Goal: Task Accomplishment & Management: Use online tool/utility

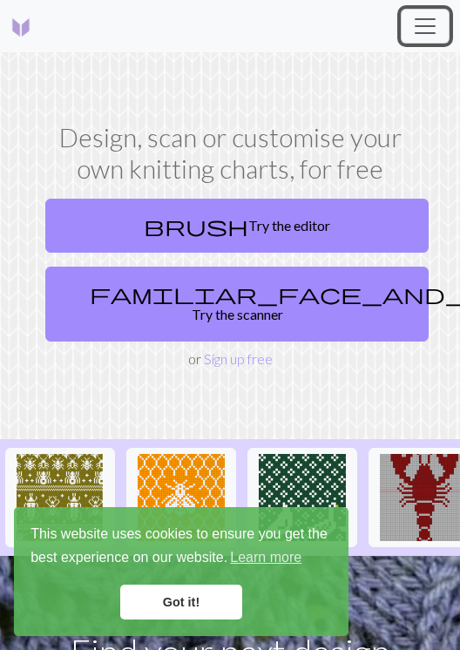
click at [415, 35] on span "Toggle navigation" at bounding box center [425, 26] width 26 height 26
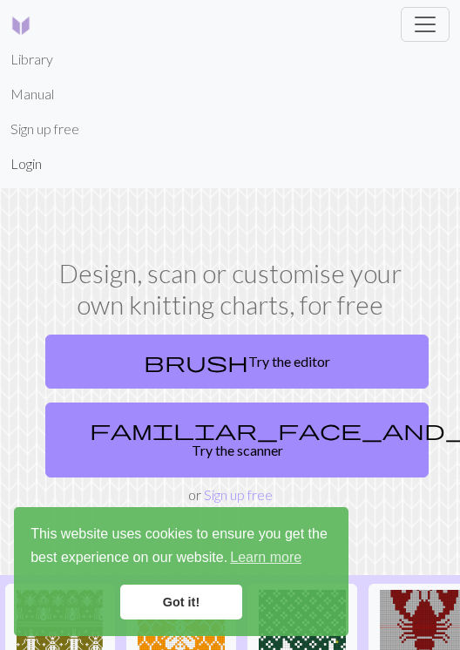
click at [23, 164] on link "Login" at bounding box center [25, 163] width 31 height 35
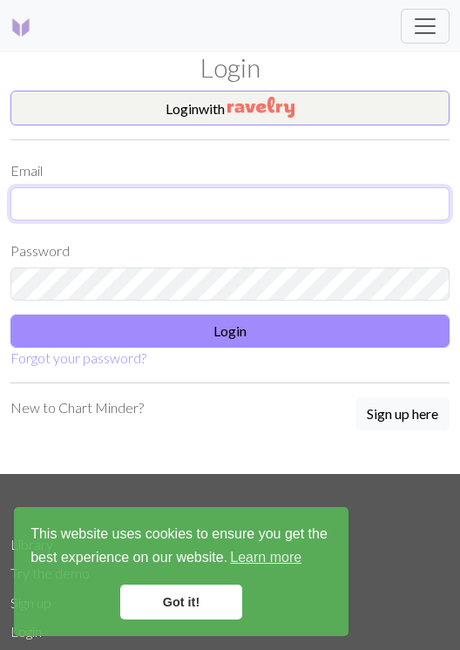
type input "[EMAIL_ADDRESS][DOMAIN_NAME]"
click at [156, 202] on input "[EMAIL_ADDRESS][DOMAIN_NAME]" at bounding box center [229, 203] width 439 height 33
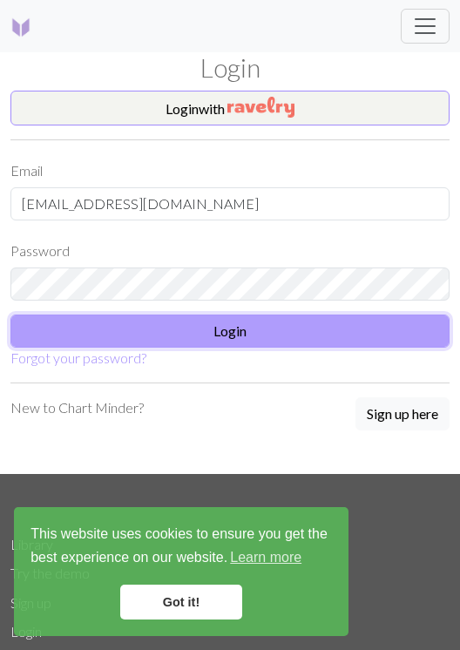
click at [335, 347] on button "Login" at bounding box center [229, 330] width 439 height 33
click at [320, 337] on button "Login" at bounding box center [229, 330] width 439 height 33
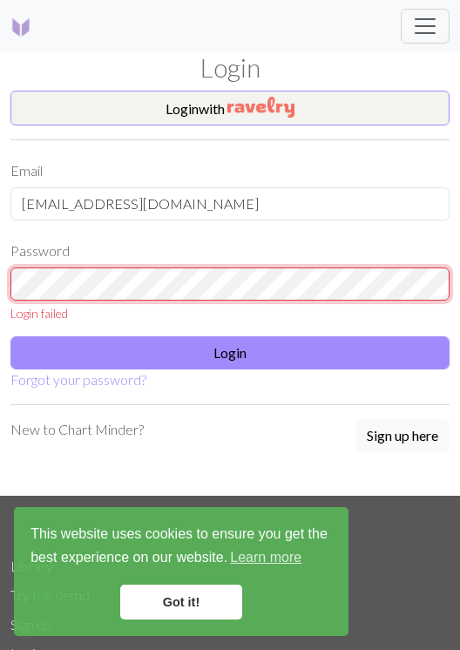
click at [0, 242] on html "This website uses cookies to ensure you get the best experience on our website.…" at bounding box center [230, 325] width 460 height 650
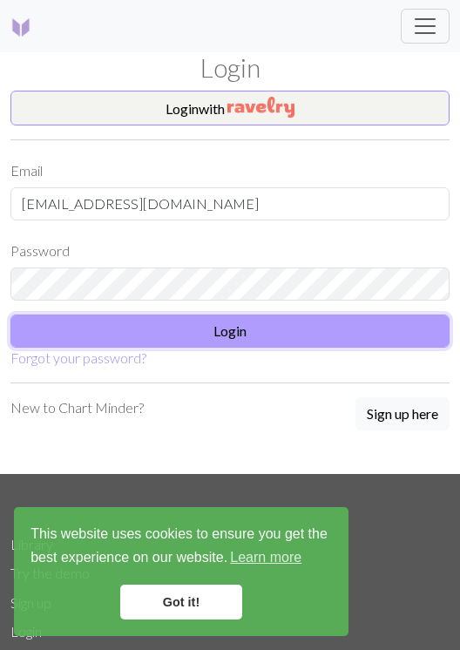
click at [264, 340] on button "Login" at bounding box center [229, 330] width 439 height 33
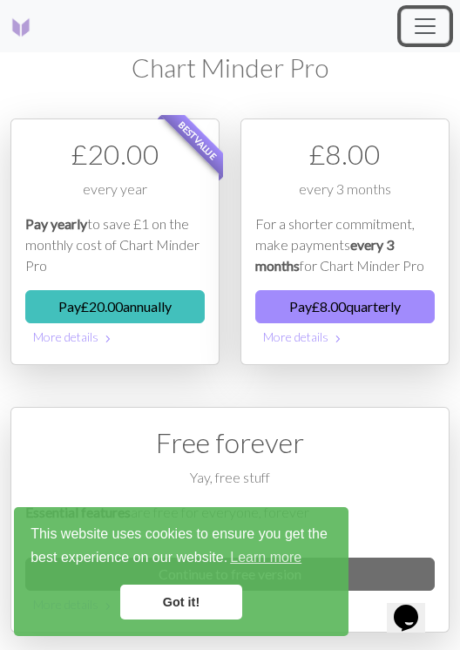
click at [422, 20] on span "Toggle navigation" at bounding box center [425, 26] width 26 height 26
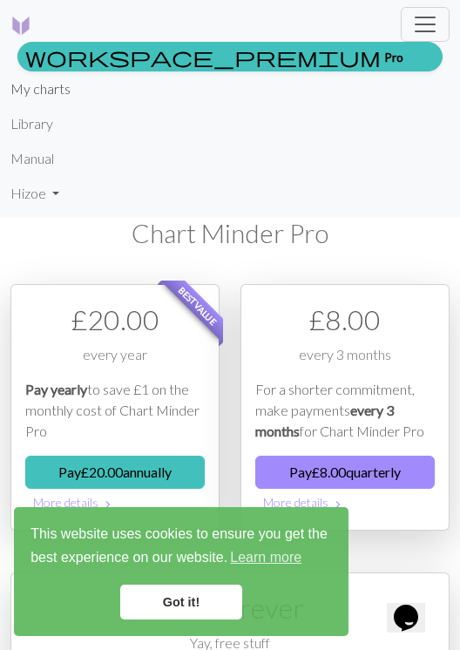
click at [45, 96] on link "My charts" at bounding box center [40, 88] width 60 height 35
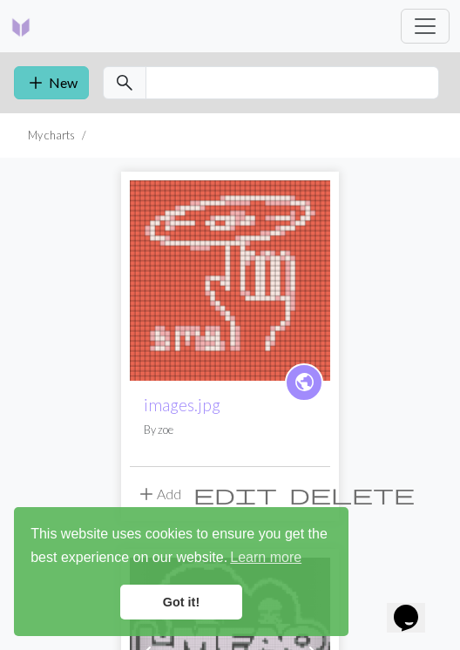
click at [64, 92] on button "add New" at bounding box center [51, 82] width 75 height 33
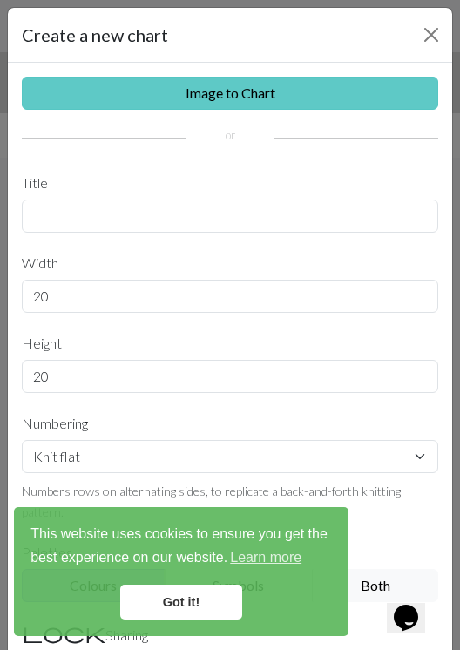
click at [200, 95] on link "Image to Chart" at bounding box center [230, 93] width 416 height 33
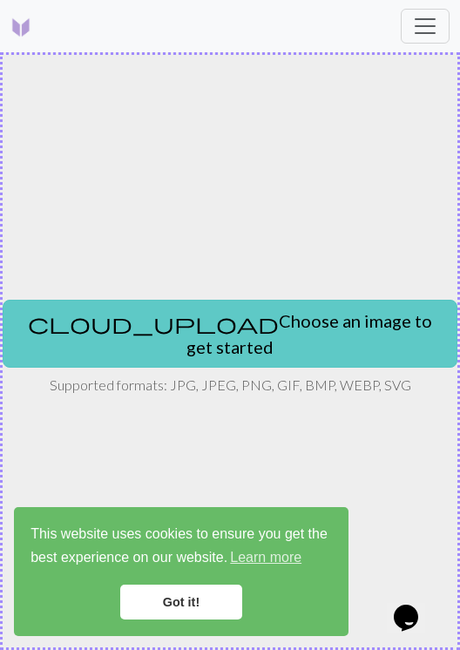
click at [256, 341] on button "cloud_upload Choose an image to get started" at bounding box center [230, 334] width 455 height 68
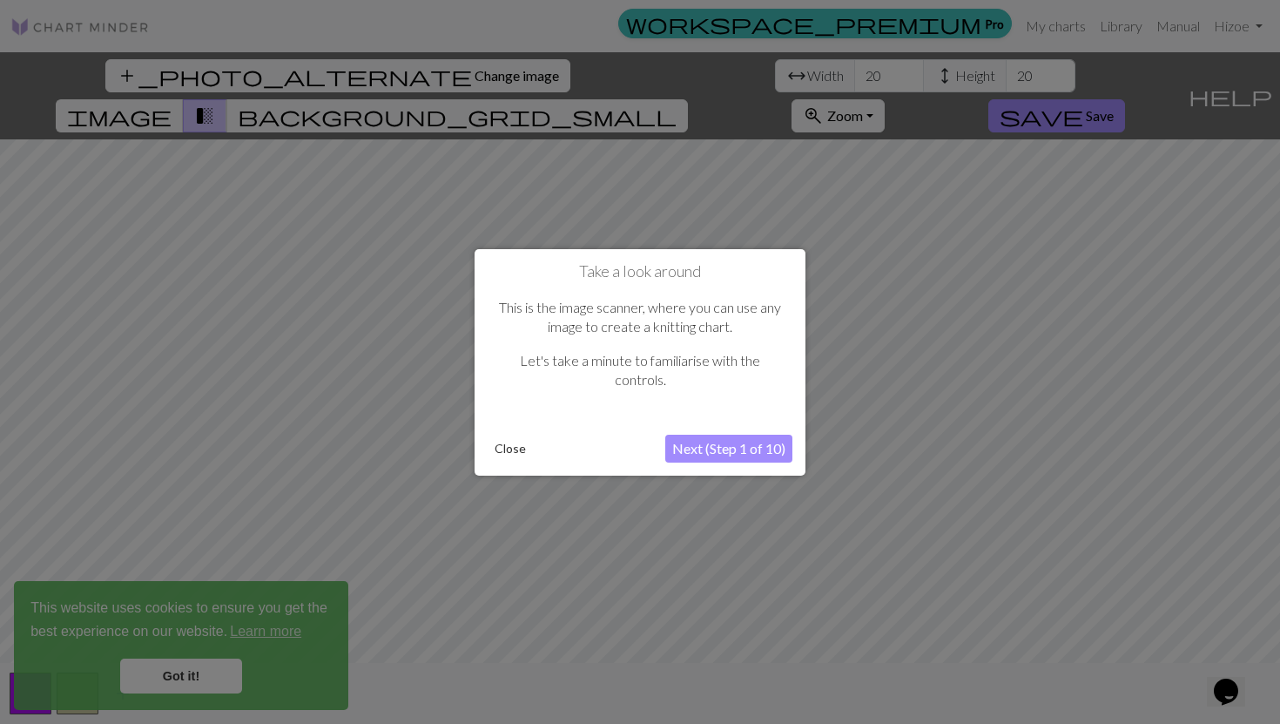
click at [459, 448] on button "Next (Step 1 of 10)" at bounding box center [728, 448] width 127 height 28
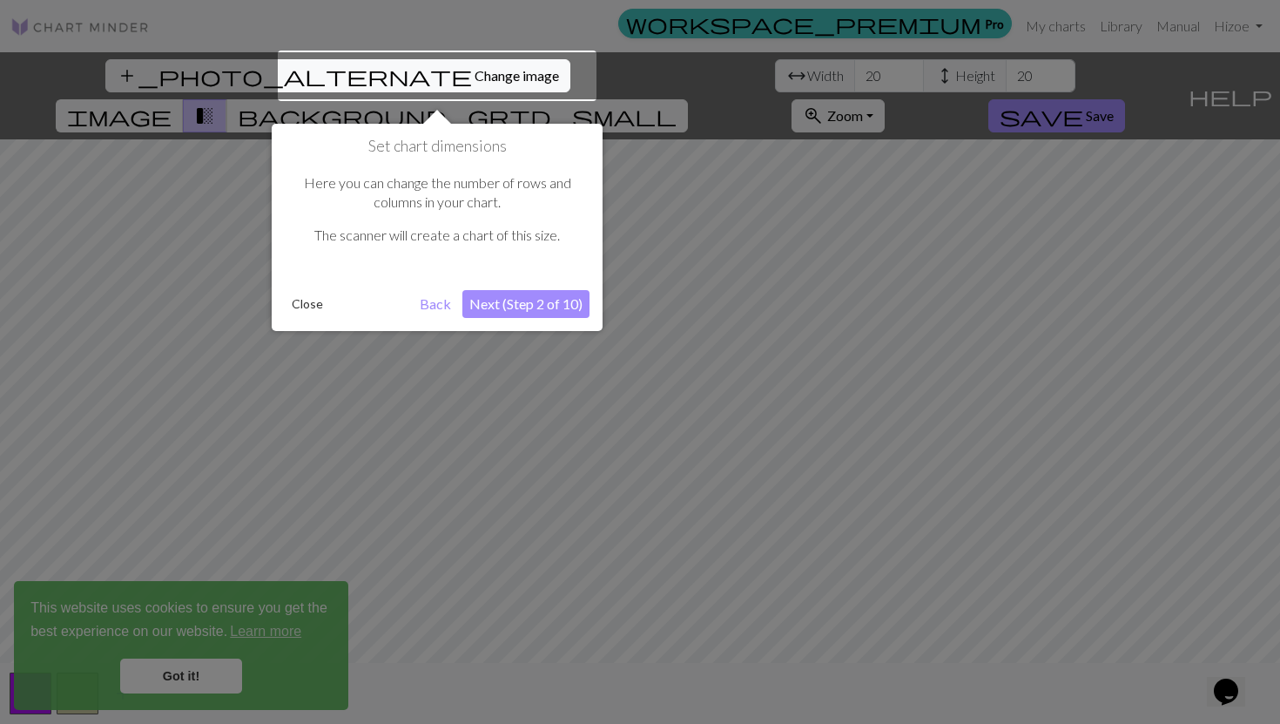
click at [414, 68] on div at bounding box center [437, 76] width 319 height 51
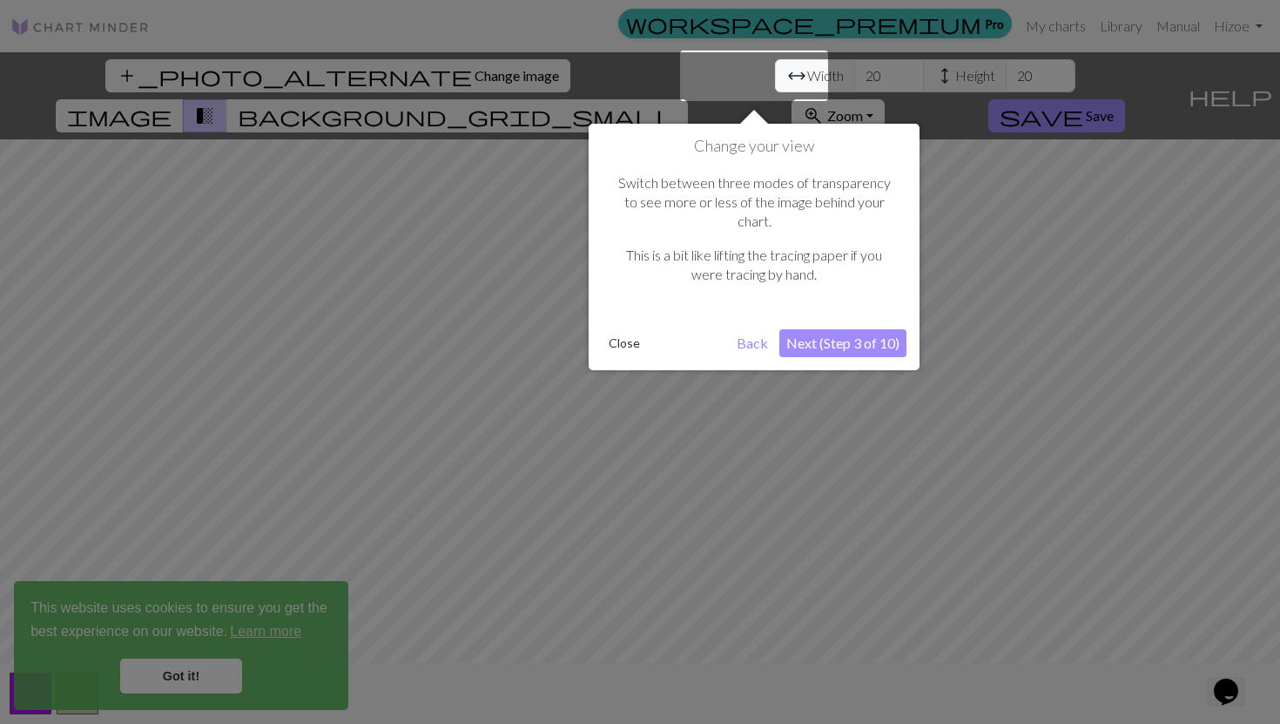
click at [459, 134] on div at bounding box center [640, 362] width 1280 height 724
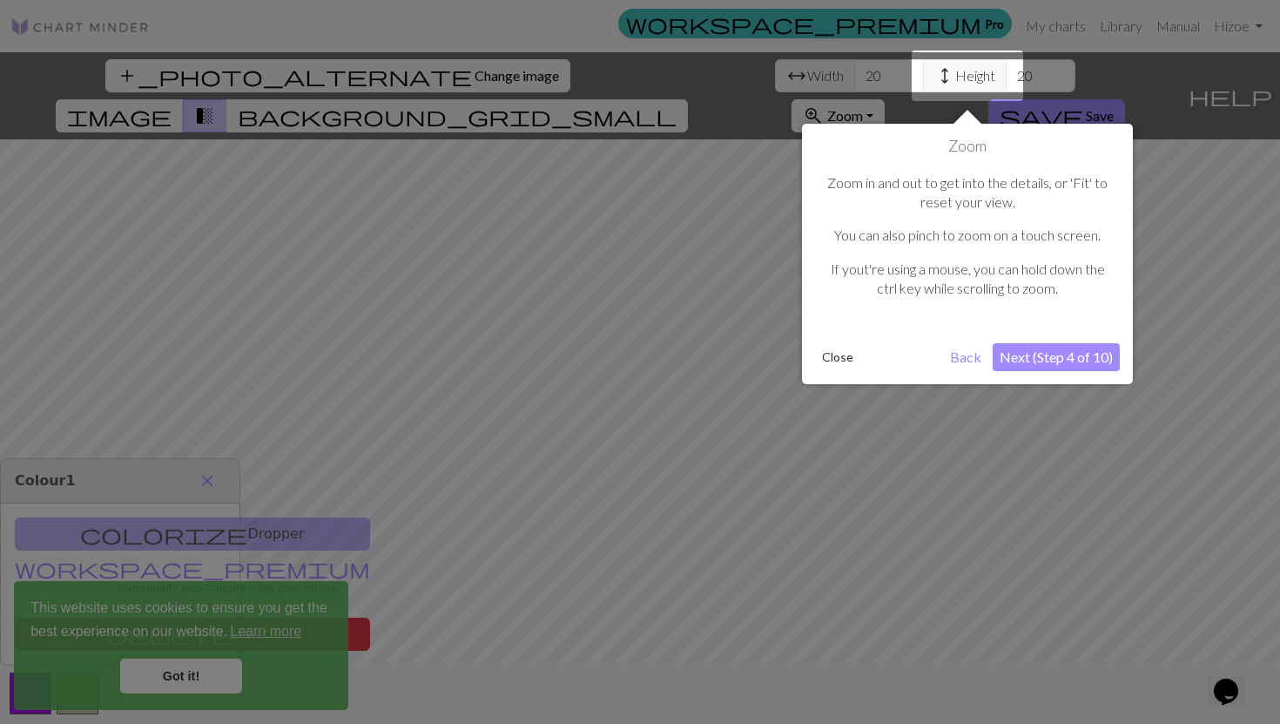
click at [459, 178] on div "Zoom in and out to get into the details, or 'Fit' to reset your view. You can a…" at bounding box center [967, 243] width 305 height 174
click at [459, 193] on p "Zoom in and out to get into the details, or 'Fit' to reset your view." at bounding box center [967, 192] width 287 height 39
click at [459, 351] on button "Next (Step 4 of 10)" at bounding box center [1056, 357] width 127 height 28
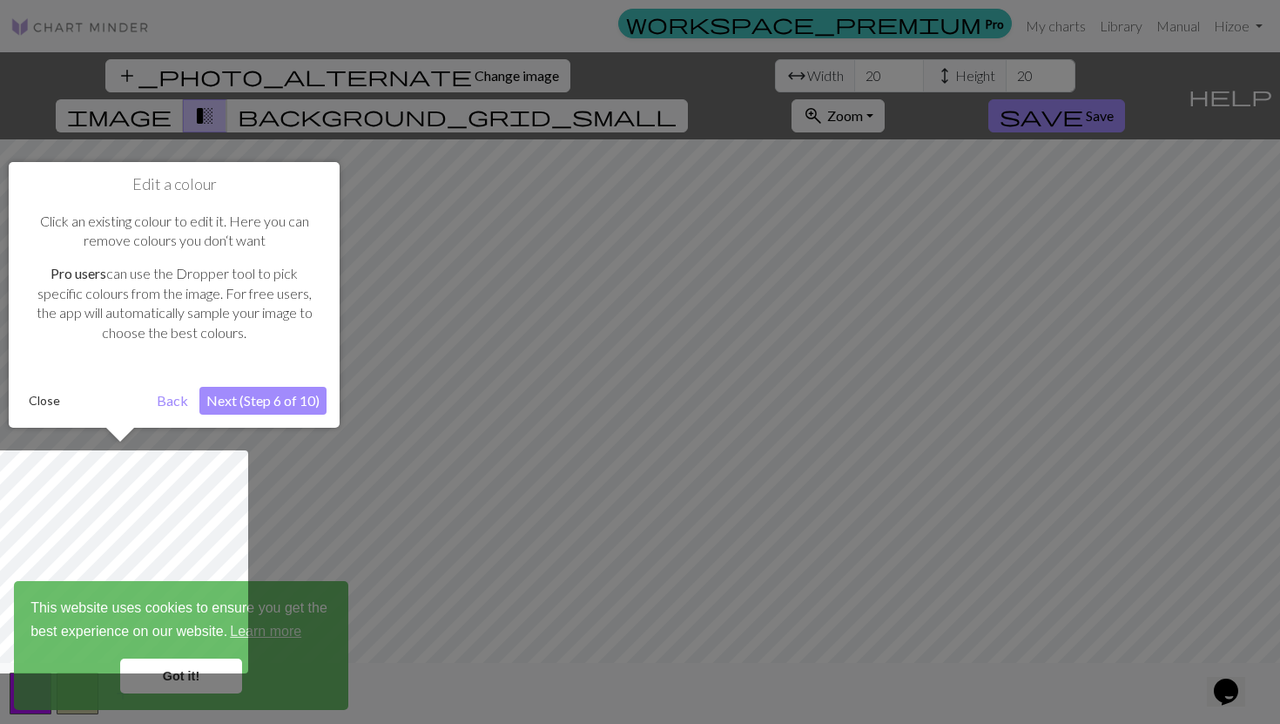
click at [459, 351] on div at bounding box center [640, 362] width 1280 height 724
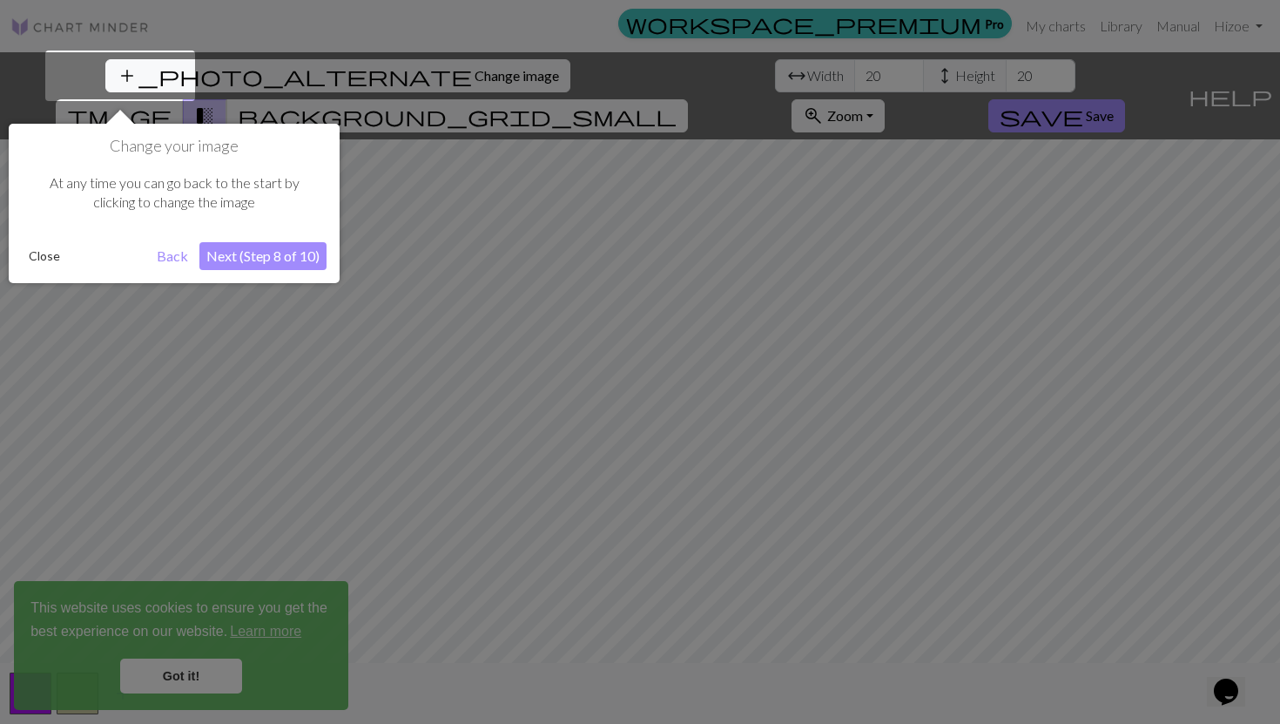
click at [459, 351] on div at bounding box center [640, 362] width 1280 height 724
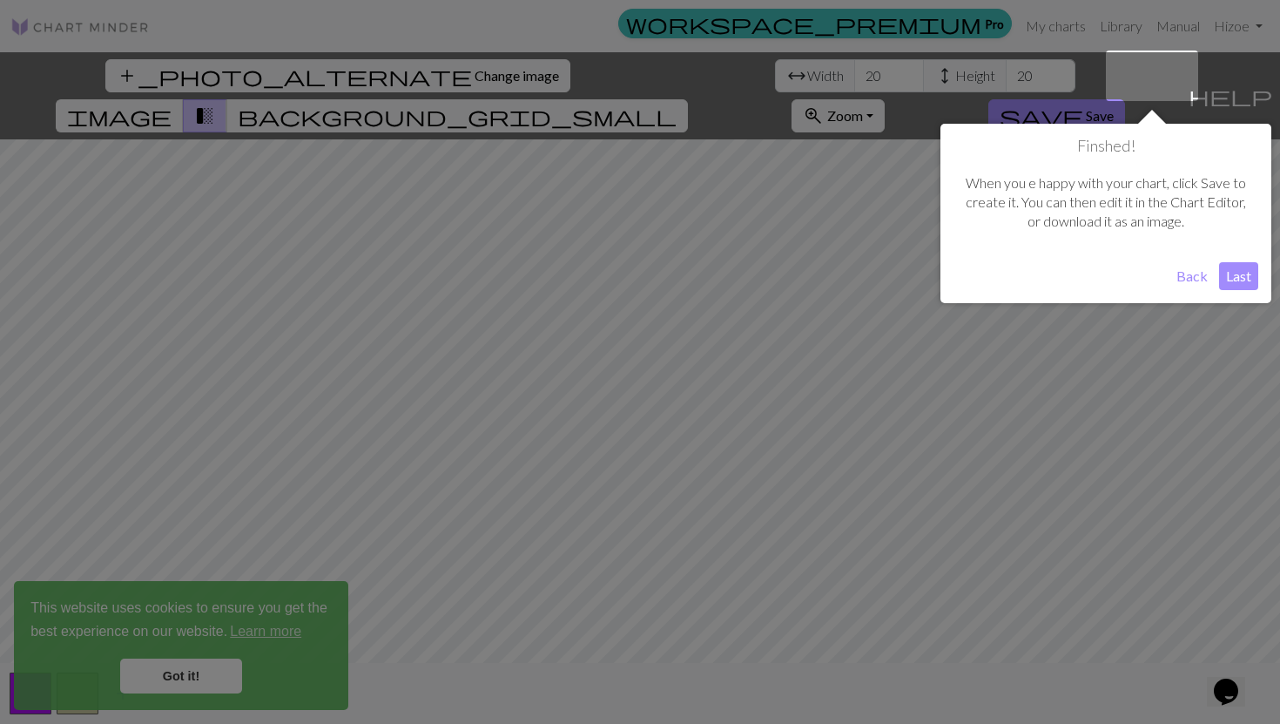
click at [459, 351] on div at bounding box center [640, 362] width 1280 height 724
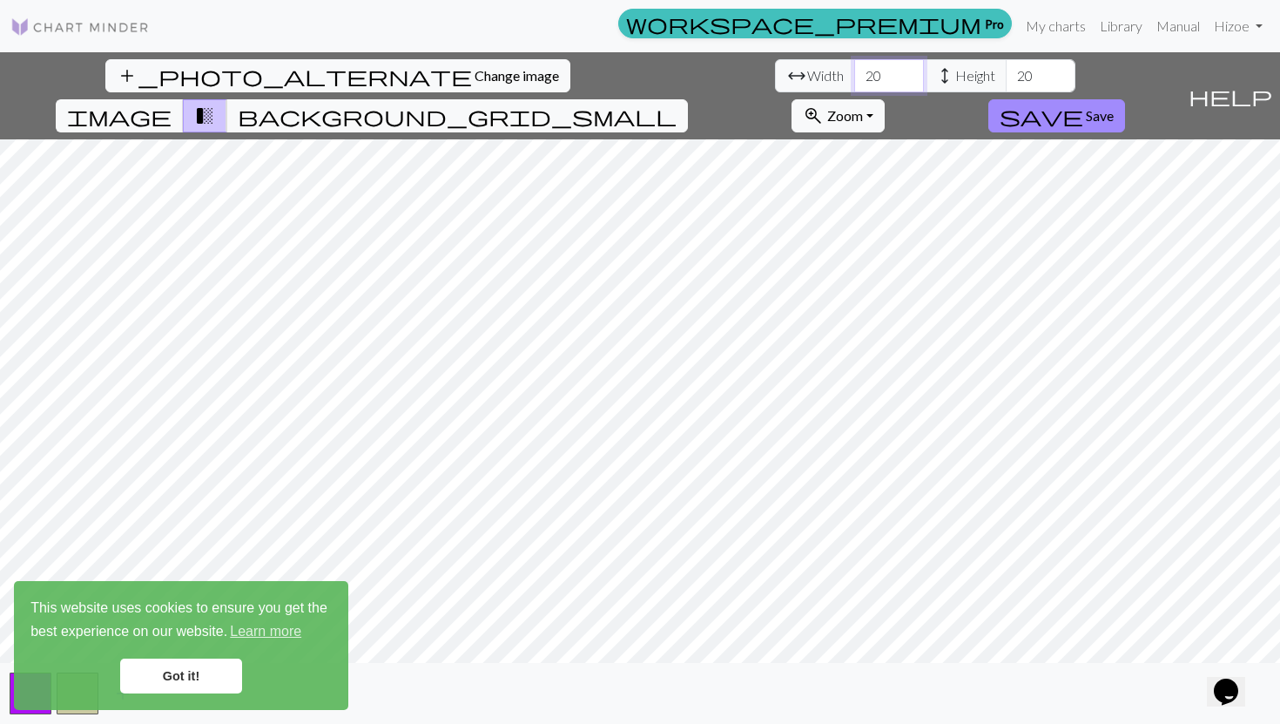
drag, startPoint x: 406, startPoint y: 77, endPoint x: 356, endPoint y: 77, distance: 49.6
click at [459, 77] on div "arrow_range Width 20 height Height 20" at bounding box center [925, 75] width 300 height 33
type input "50"
click at [459, 71] on input "20" at bounding box center [1041, 75] width 70 height 33
type input "2"
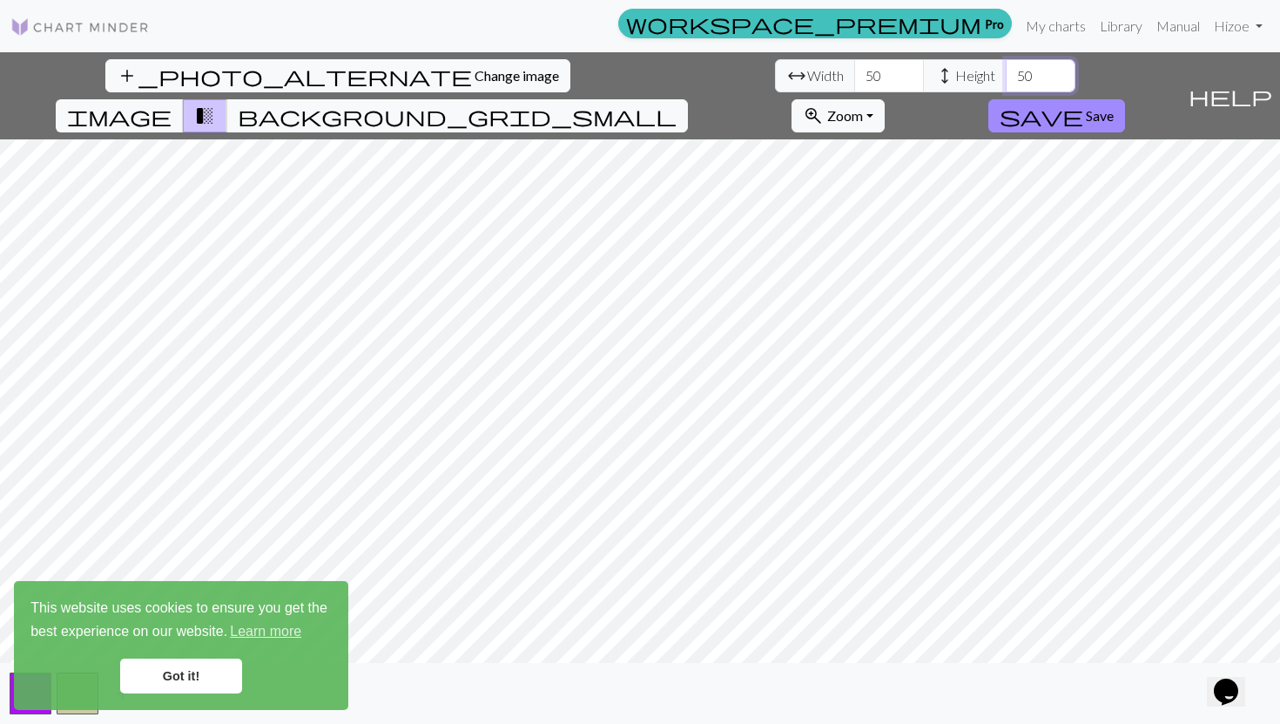
type input "50"
click at [459, 79] on input "50" at bounding box center [889, 75] width 70 height 33
type input "5"
type input "60"
drag, startPoint x: 550, startPoint y: 82, endPoint x: 483, endPoint y: 82, distance: 67.0
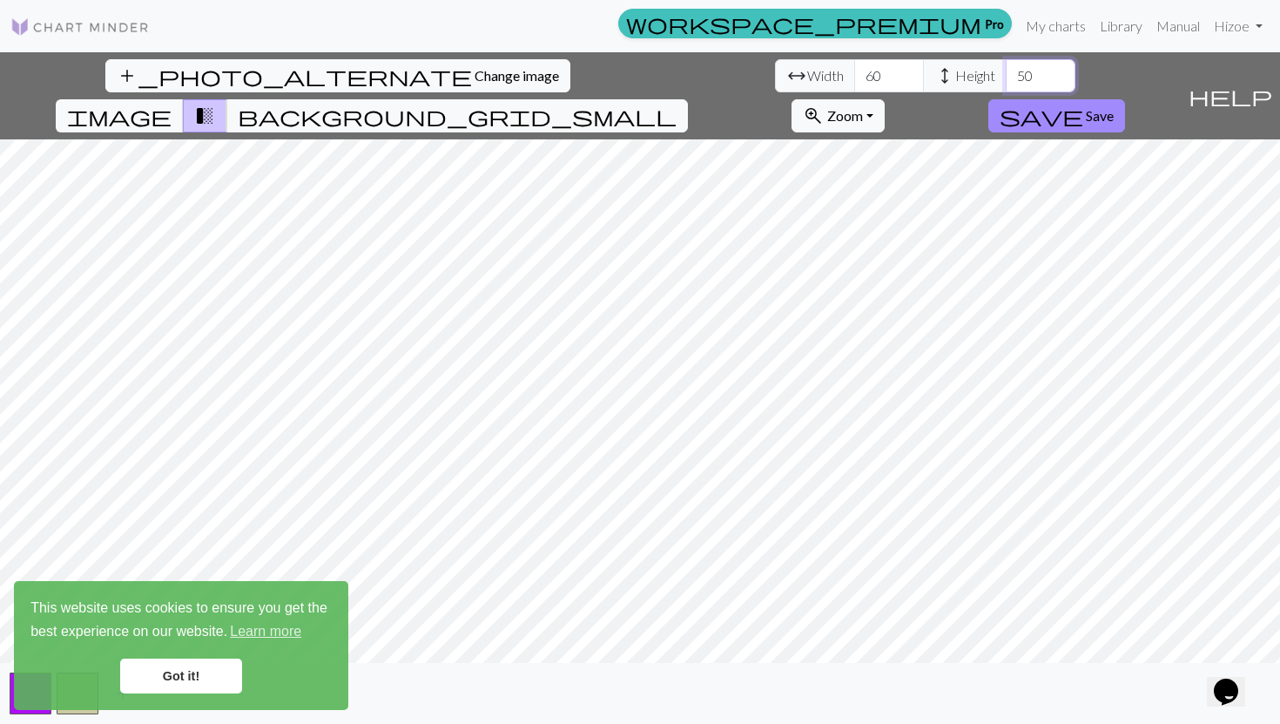
click at [459, 82] on div "arrow_range Width 60 height Height 50" at bounding box center [925, 75] width 300 height 33
type input "60"
drag, startPoint x: 394, startPoint y: 77, endPoint x: 380, endPoint y: 77, distance: 14.8
click at [459, 77] on input "60" at bounding box center [889, 75] width 70 height 33
type input "75"
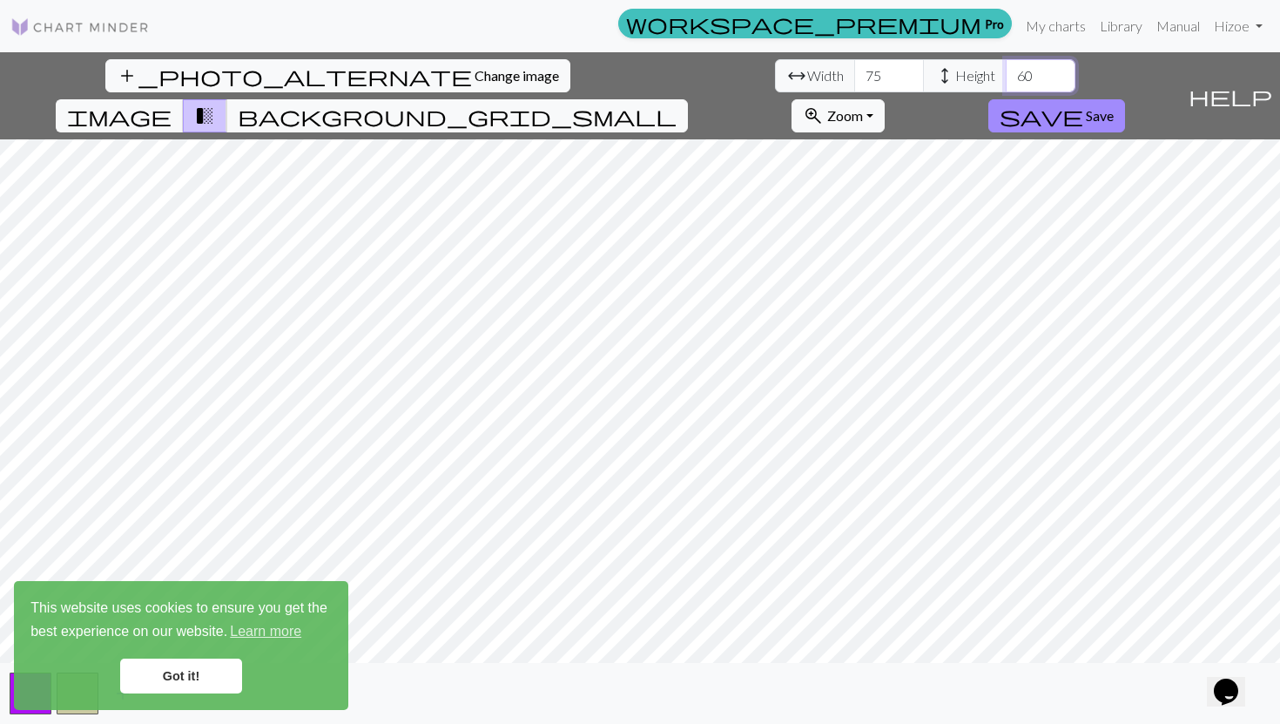
drag, startPoint x: 556, startPoint y: 79, endPoint x: 482, endPoint y: 79, distance: 73.1
click at [459, 79] on div "arrow_range Width 75 height Height 60" at bounding box center [925, 75] width 300 height 33
type input "75"
click at [172, 104] on span "image" at bounding box center [119, 116] width 104 height 24
click at [215, 104] on span "transition_fade" at bounding box center [204, 116] width 21 height 24
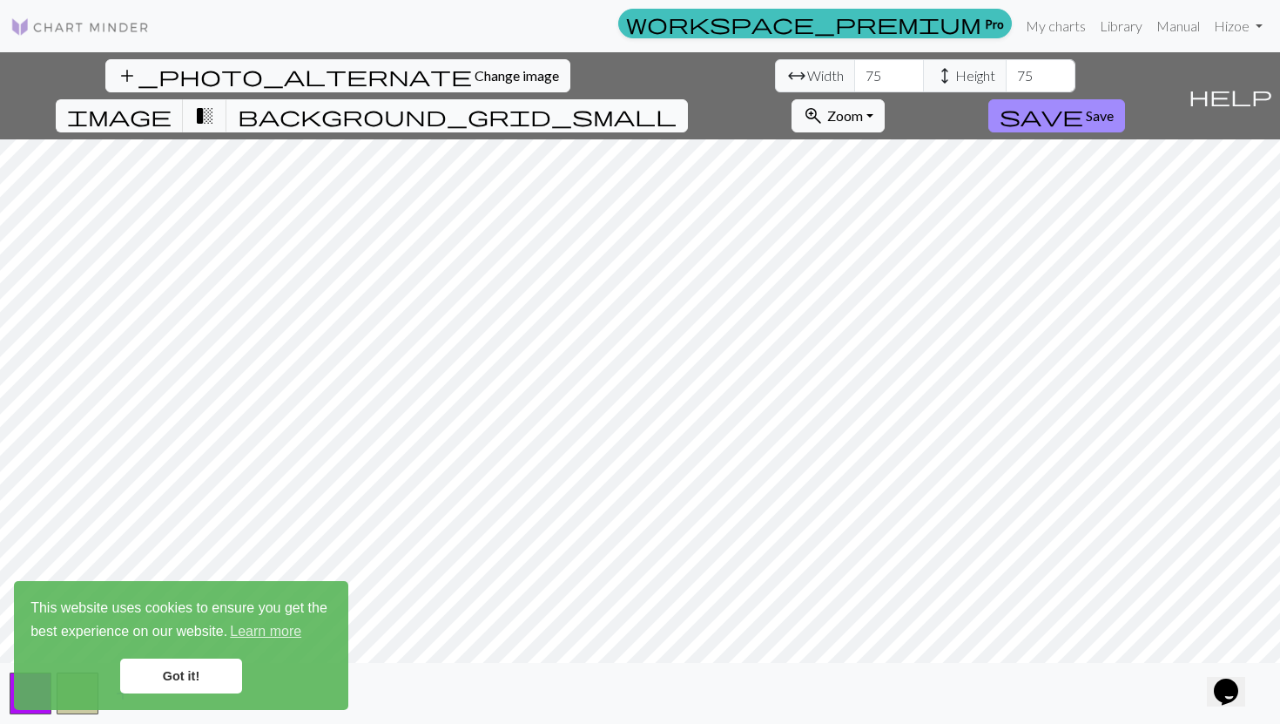
click at [459, 104] on span "background_grid_small" at bounding box center [457, 116] width 439 height 24
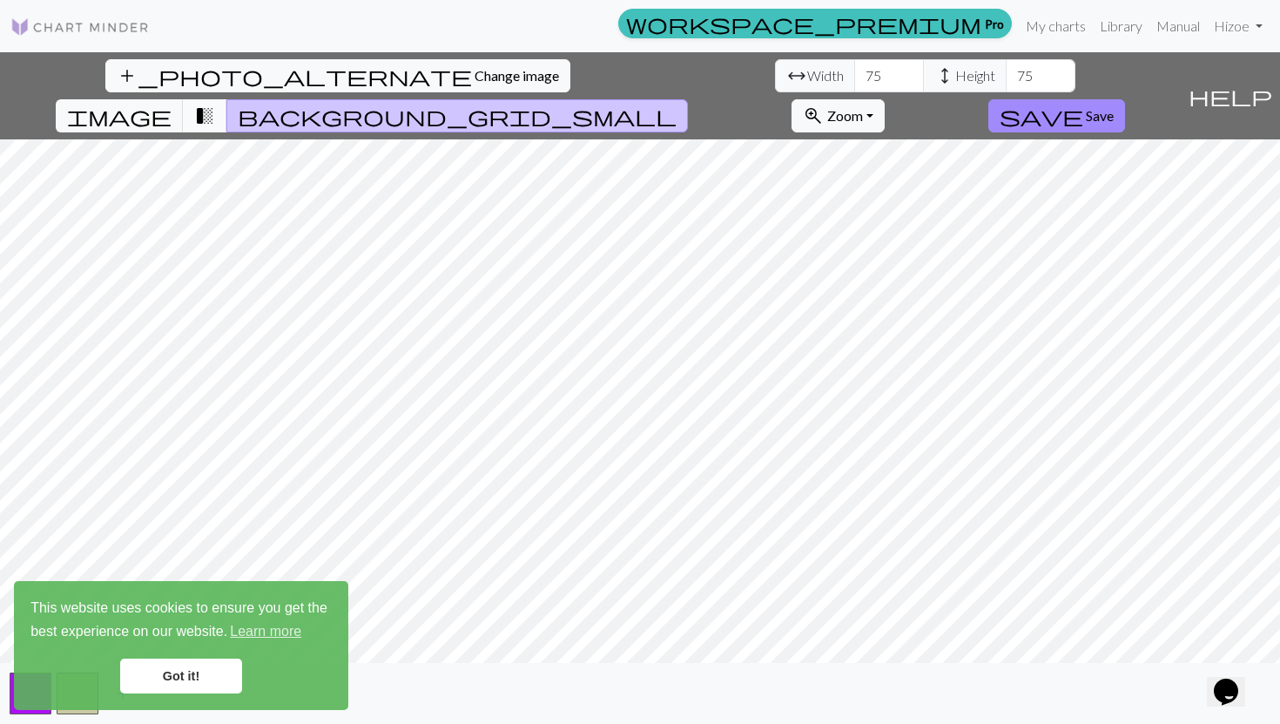
click at [215, 104] on span "transition_fade" at bounding box center [204, 116] width 21 height 24
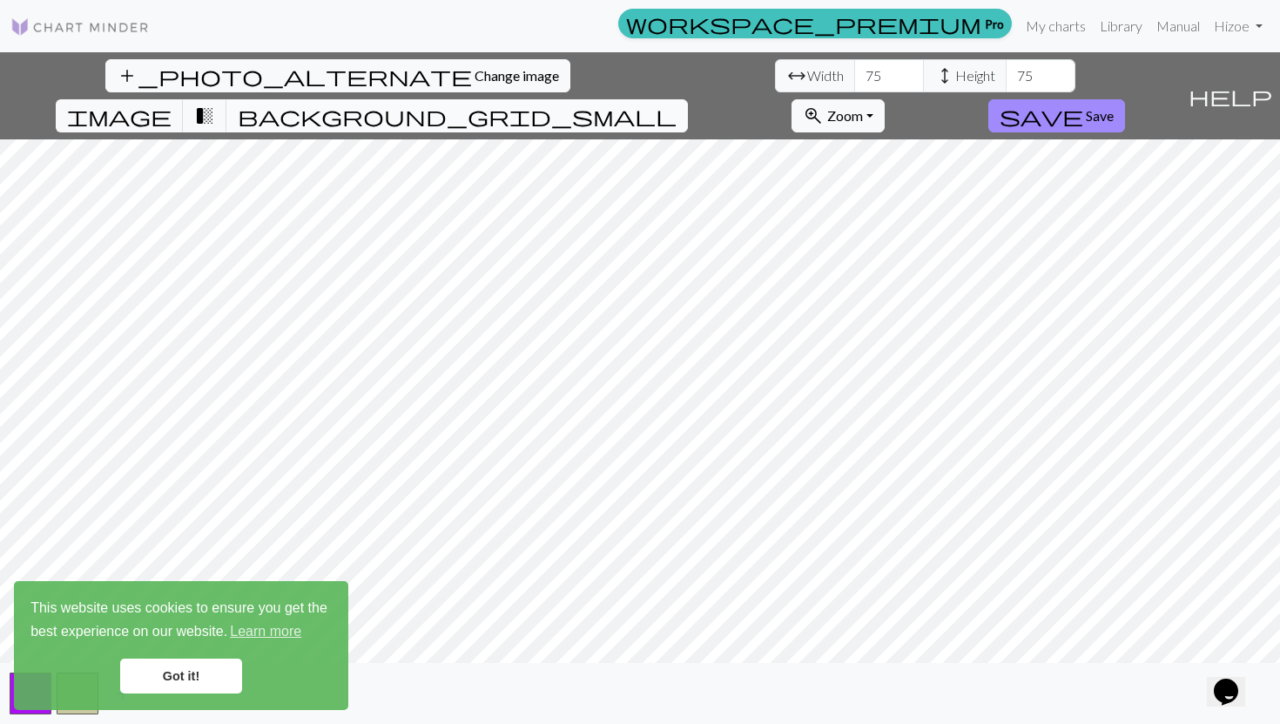
click at [459, 99] on button "background_grid_small" at bounding box center [456, 115] width 461 height 33
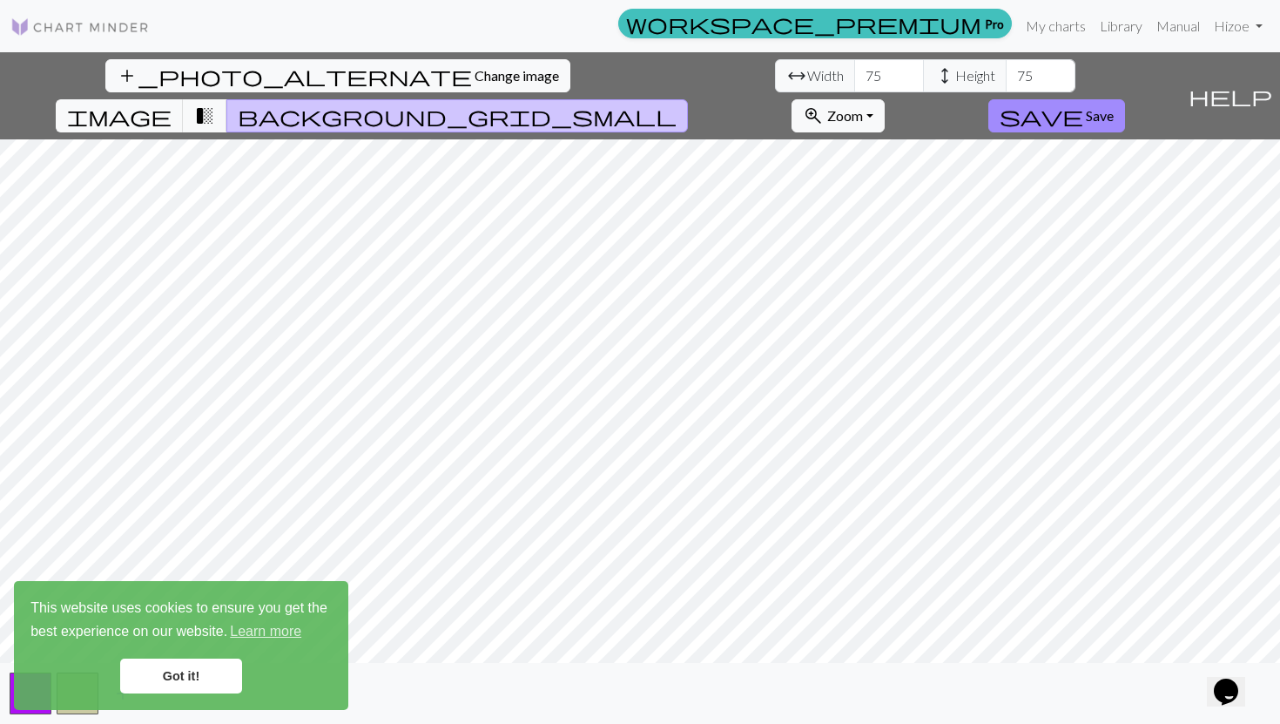
click at [195, 649] on link "Got it!" at bounding box center [181, 675] width 122 height 35
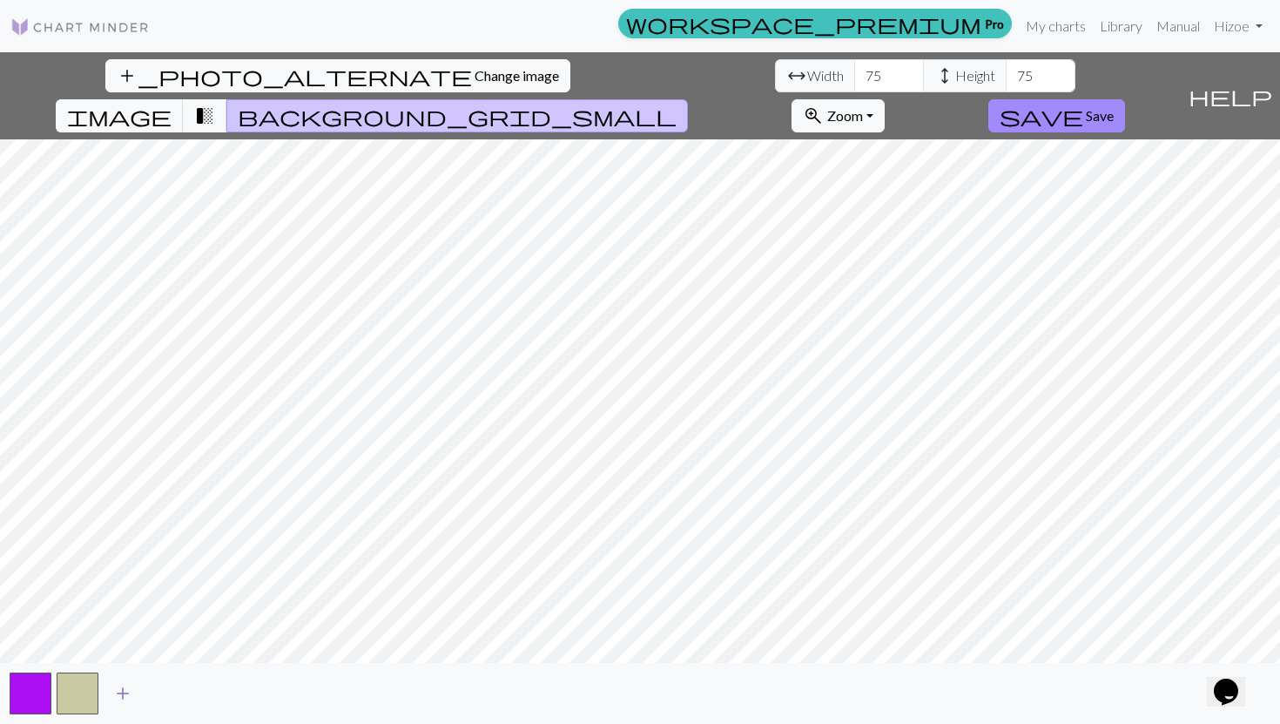
click at [112, 649] on span "add" at bounding box center [122, 693] width 21 height 24
click at [160, 649] on span "add" at bounding box center [169, 693] width 21 height 24
click at [202, 649] on button "add" at bounding box center [217, 693] width 44 height 33
click at [254, 649] on span "add" at bounding box center [263, 693] width 21 height 24
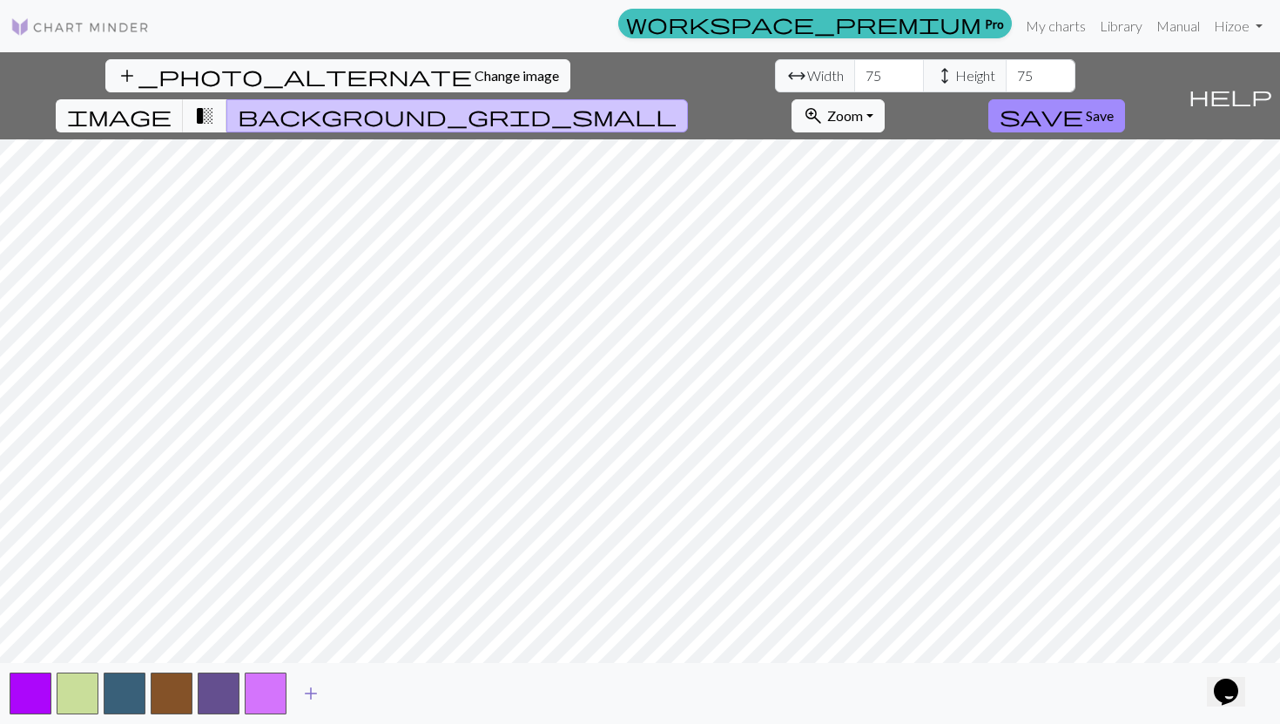
click at [297, 649] on button "add" at bounding box center [311, 693] width 44 height 33
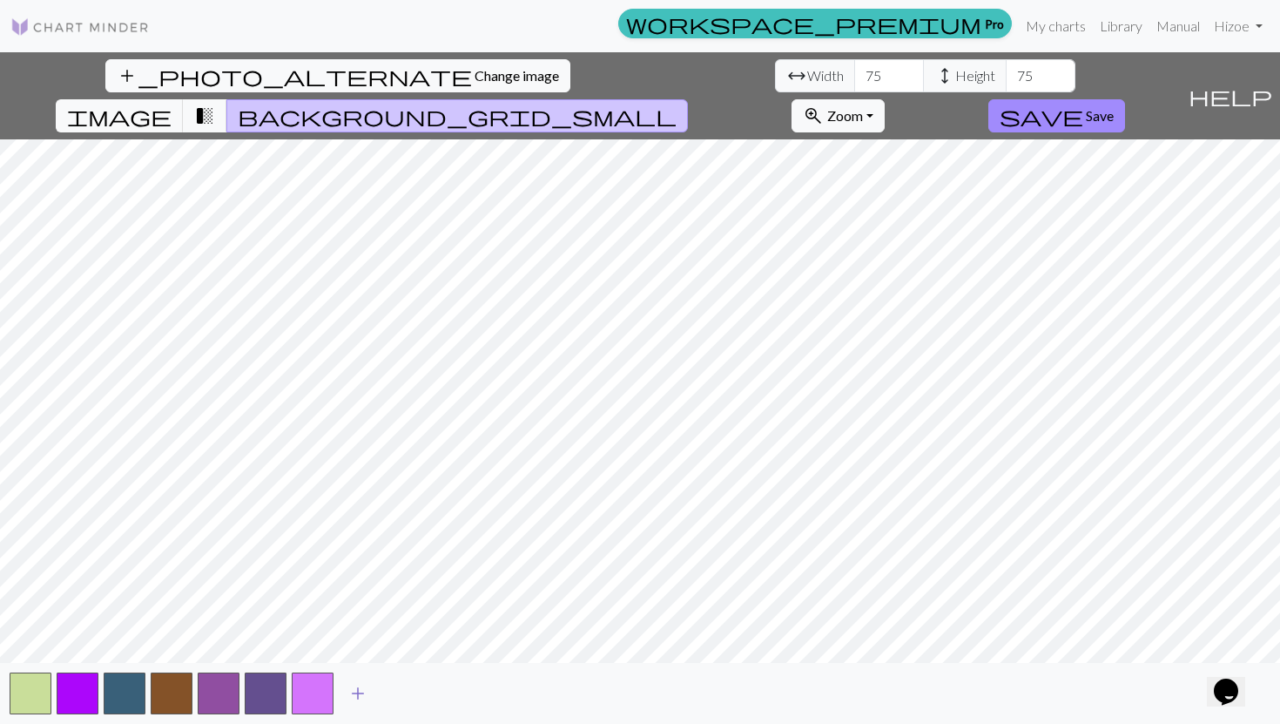
click at [368, 649] on button "add" at bounding box center [358, 693] width 44 height 33
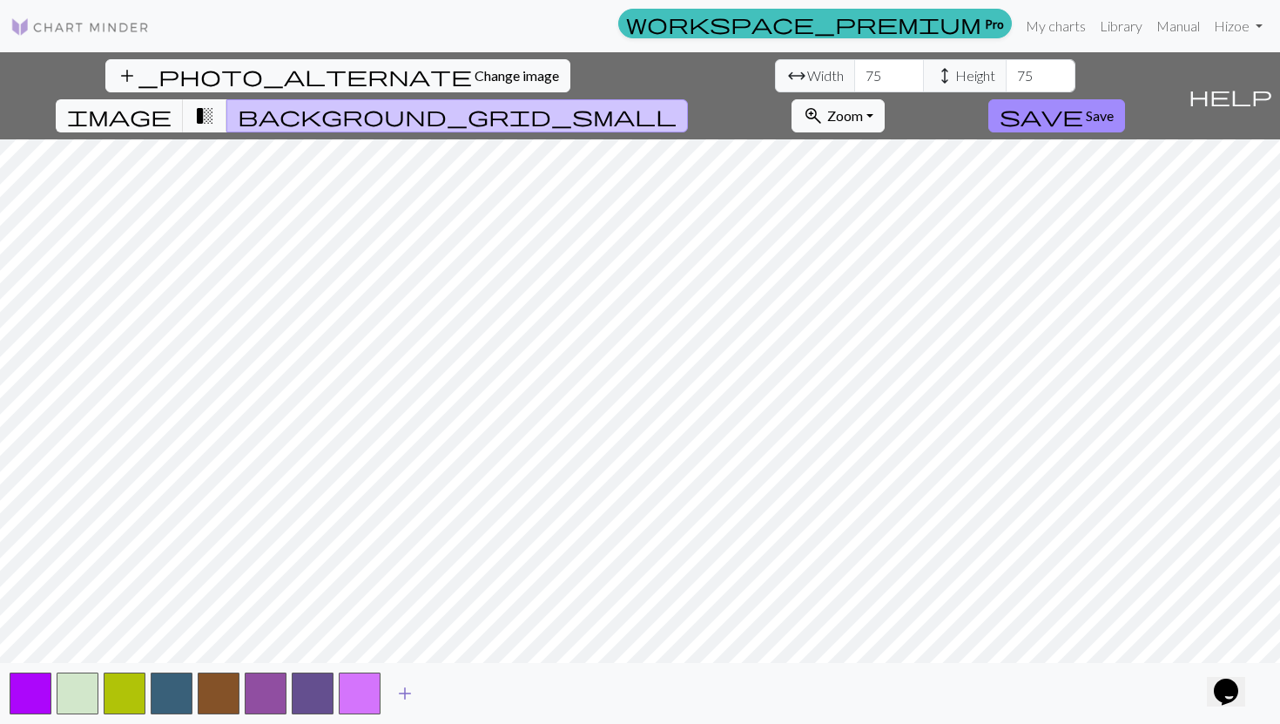
click at [368, 649] on button "button" at bounding box center [360, 693] width 42 height 42
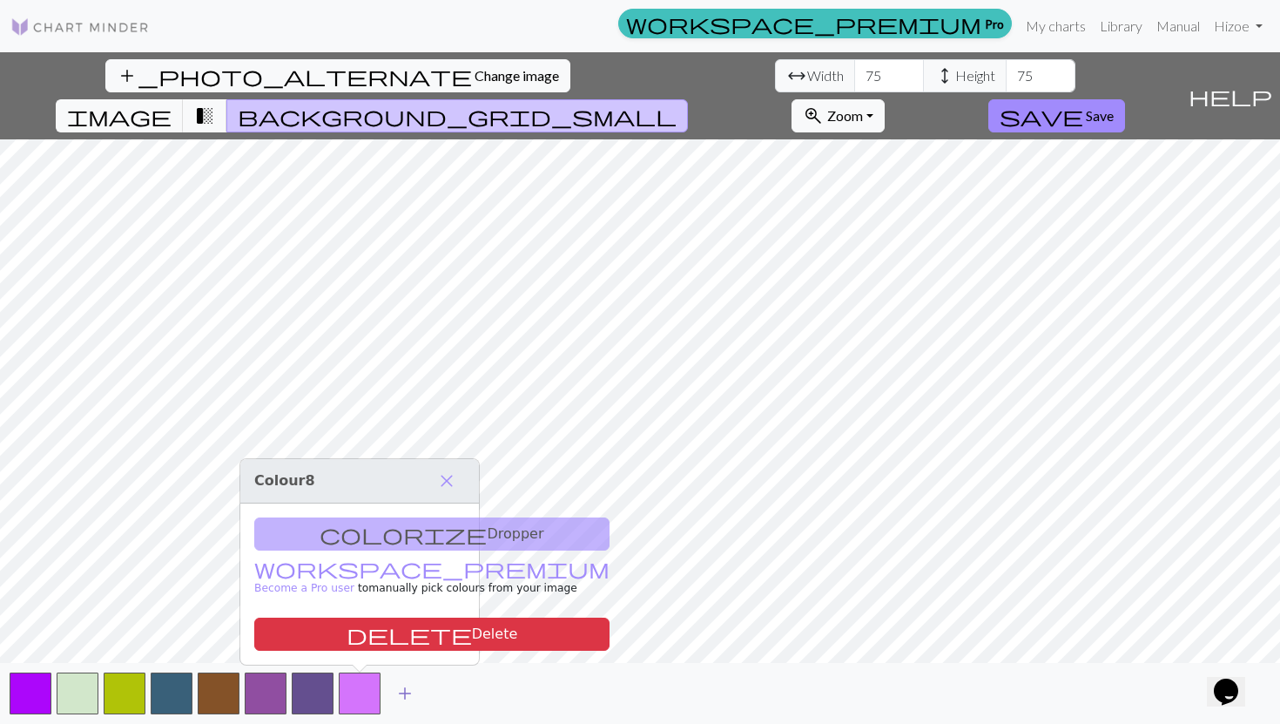
click at [391, 649] on button "add" at bounding box center [405, 693] width 44 height 33
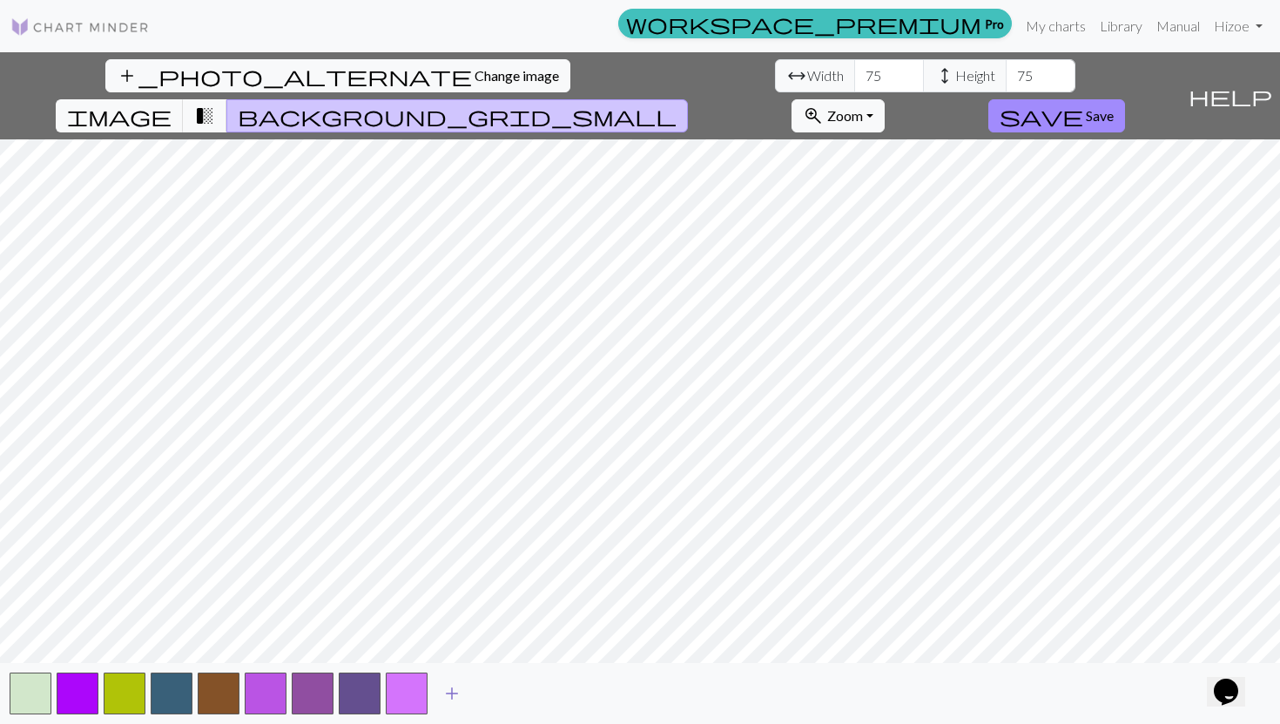
click at [454, 649] on span "add" at bounding box center [451, 693] width 21 height 24
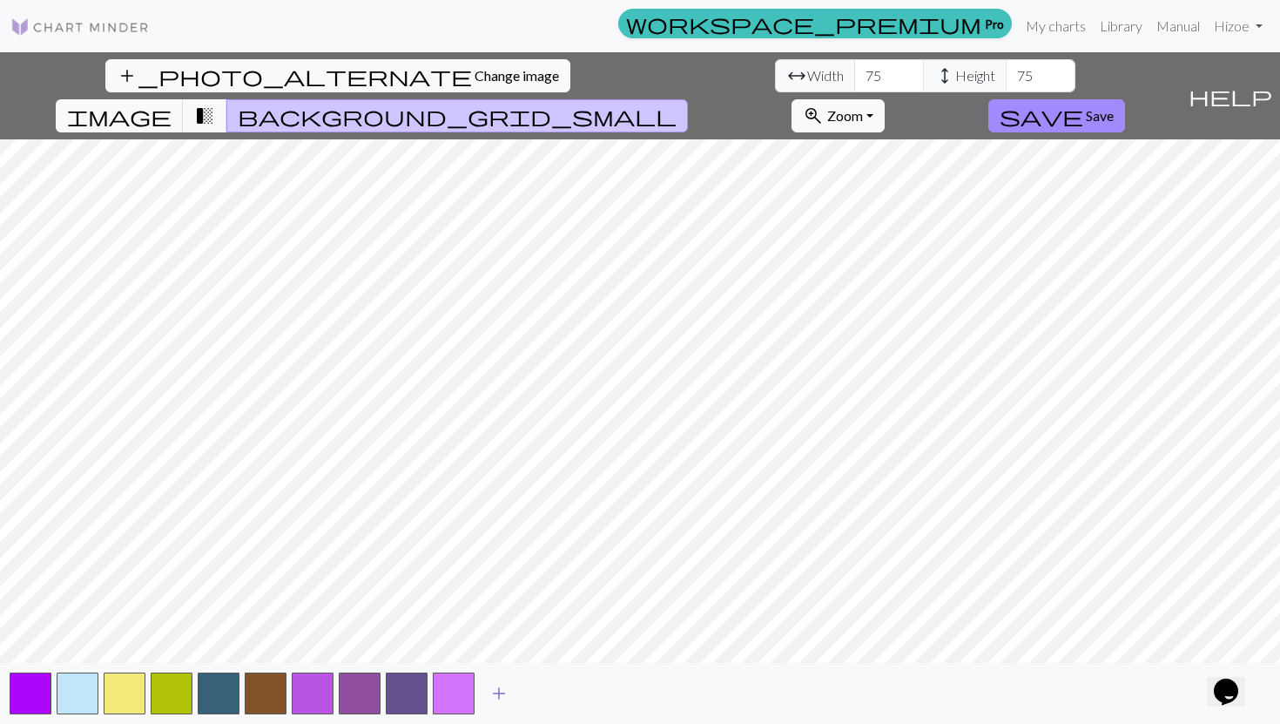
click at [459, 649] on span "add" at bounding box center [498, 693] width 21 height 24
click at [459, 649] on span "add" at bounding box center [545, 693] width 21 height 24
click at [459, 649] on button "add" at bounding box center [593, 693] width 44 height 33
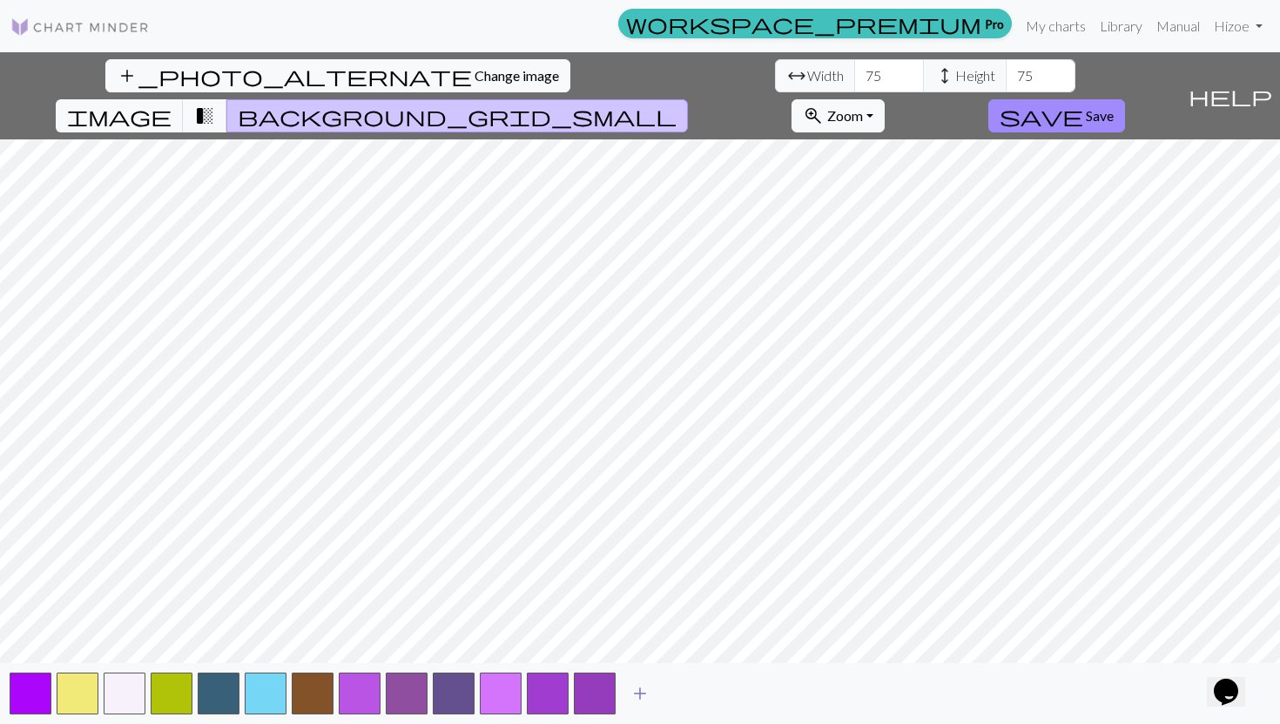
click at [459, 649] on button "add" at bounding box center [640, 693] width 44 height 33
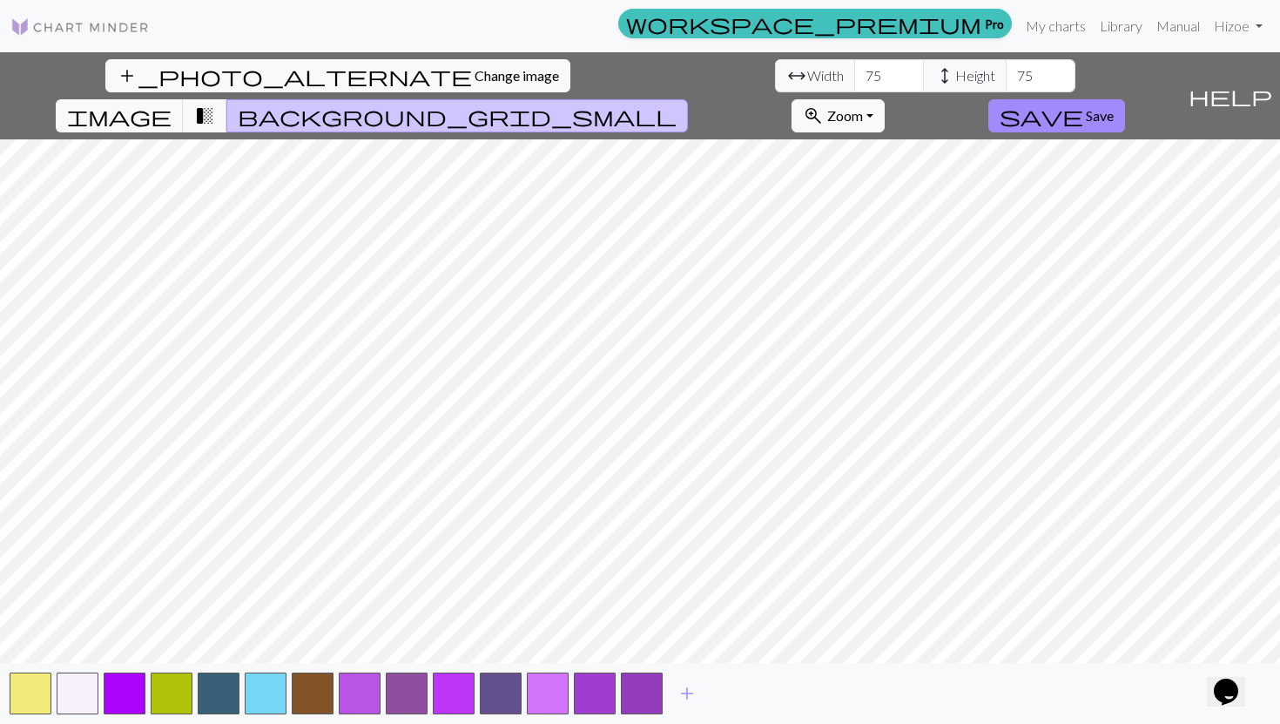
click at [459, 649] on div "add" at bounding box center [640, 693] width 1280 height 61
click at [459, 649] on span "add" at bounding box center [687, 693] width 21 height 24
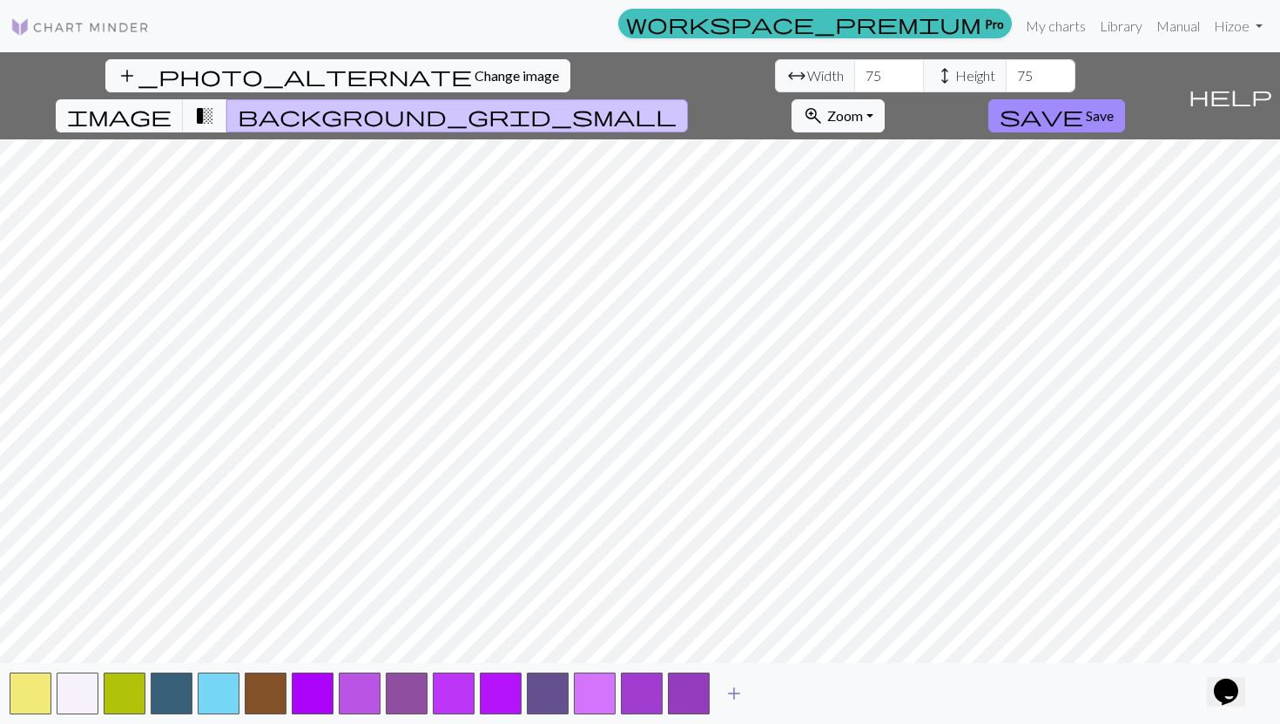
click at [459, 649] on span "add" at bounding box center [734, 693] width 21 height 24
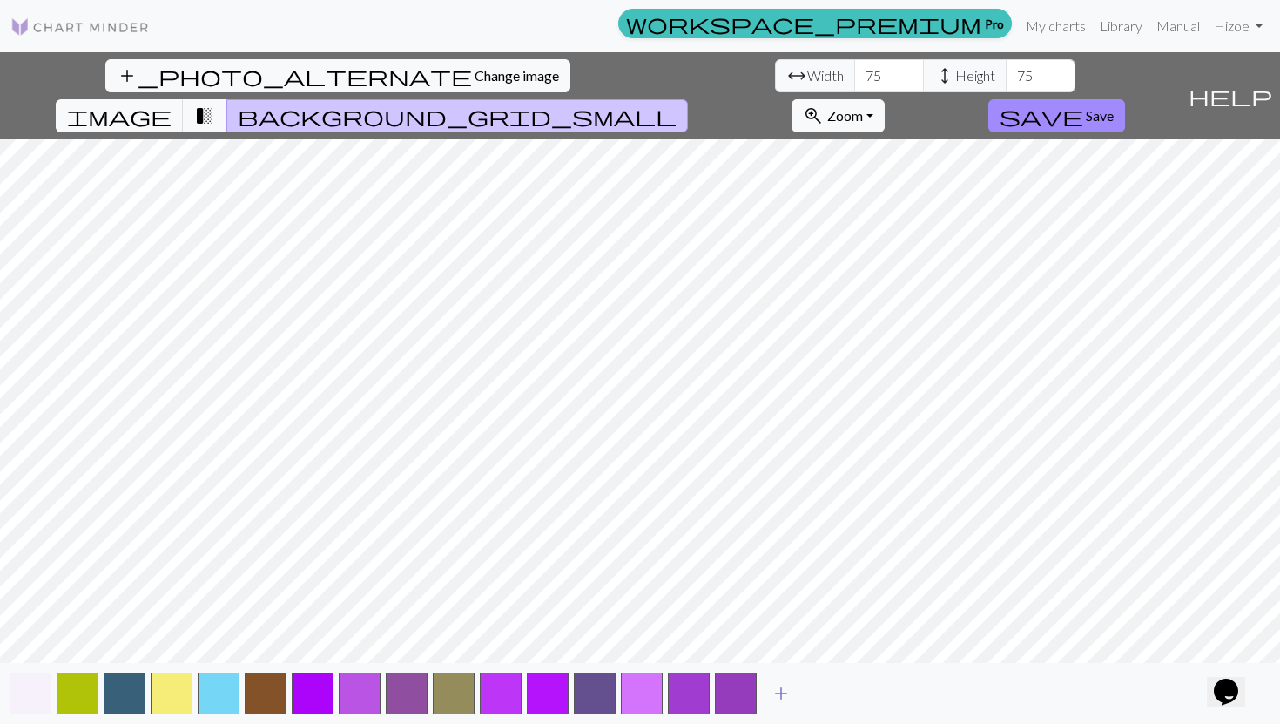
click at [459, 649] on button "add" at bounding box center [781, 693] width 44 height 33
click at [459, 649] on span "add" at bounding box center [828, 693] width 21 height 24
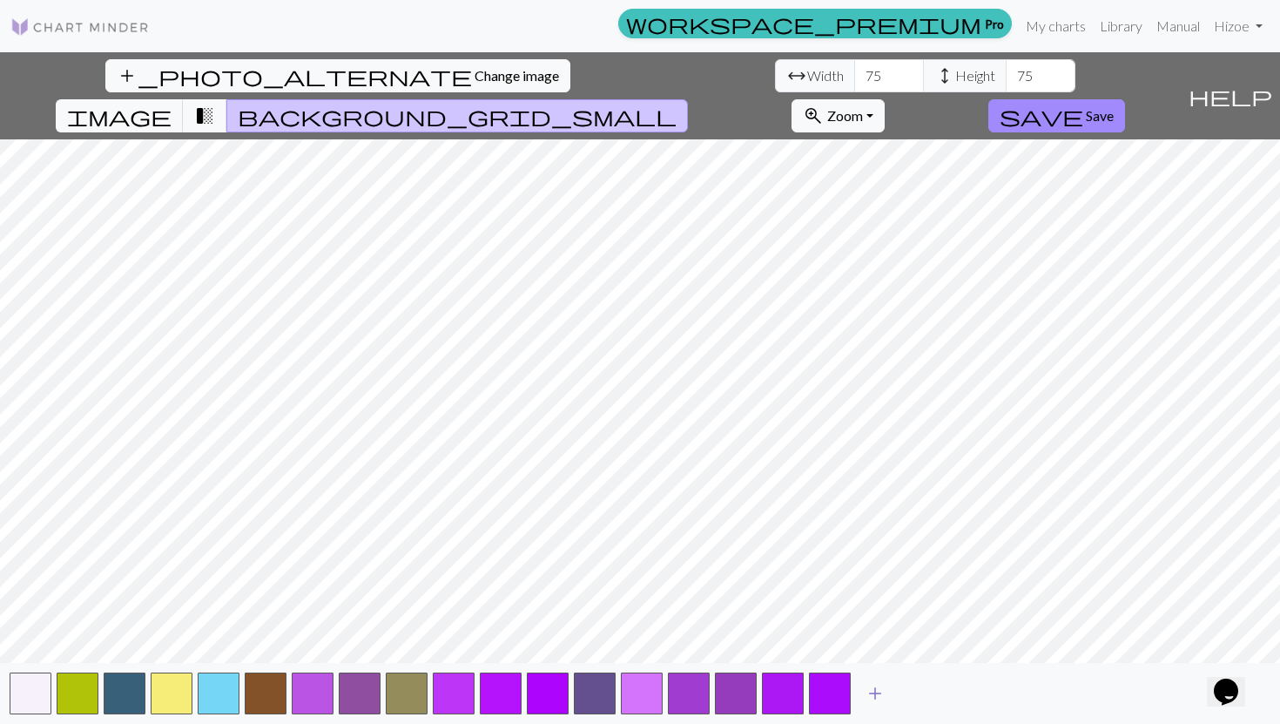
click at [459, 649] on button "add" at bounding box center [875, 693] width 44 height 33
click at [459, 649] on span "add" at bounding box center [922, 693] width 21 height 24
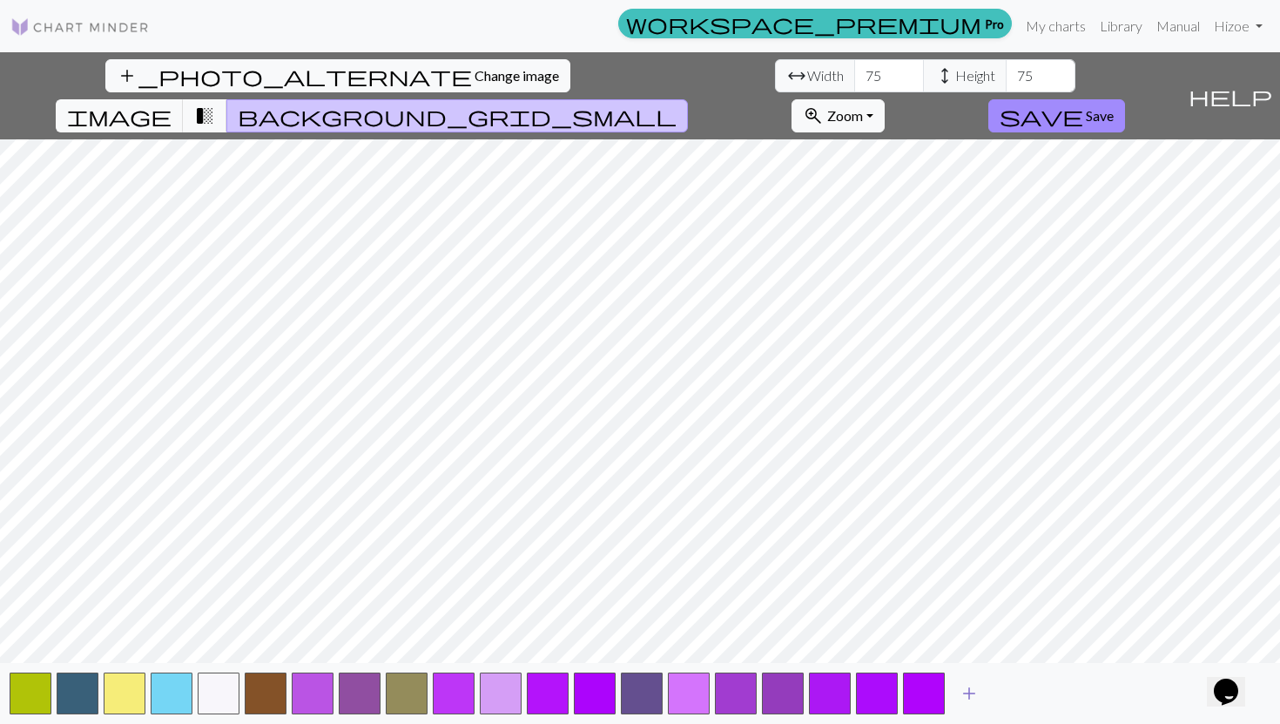
click at [459, 649] on button "button" at bounding box center [924, 693] width 42 height 42
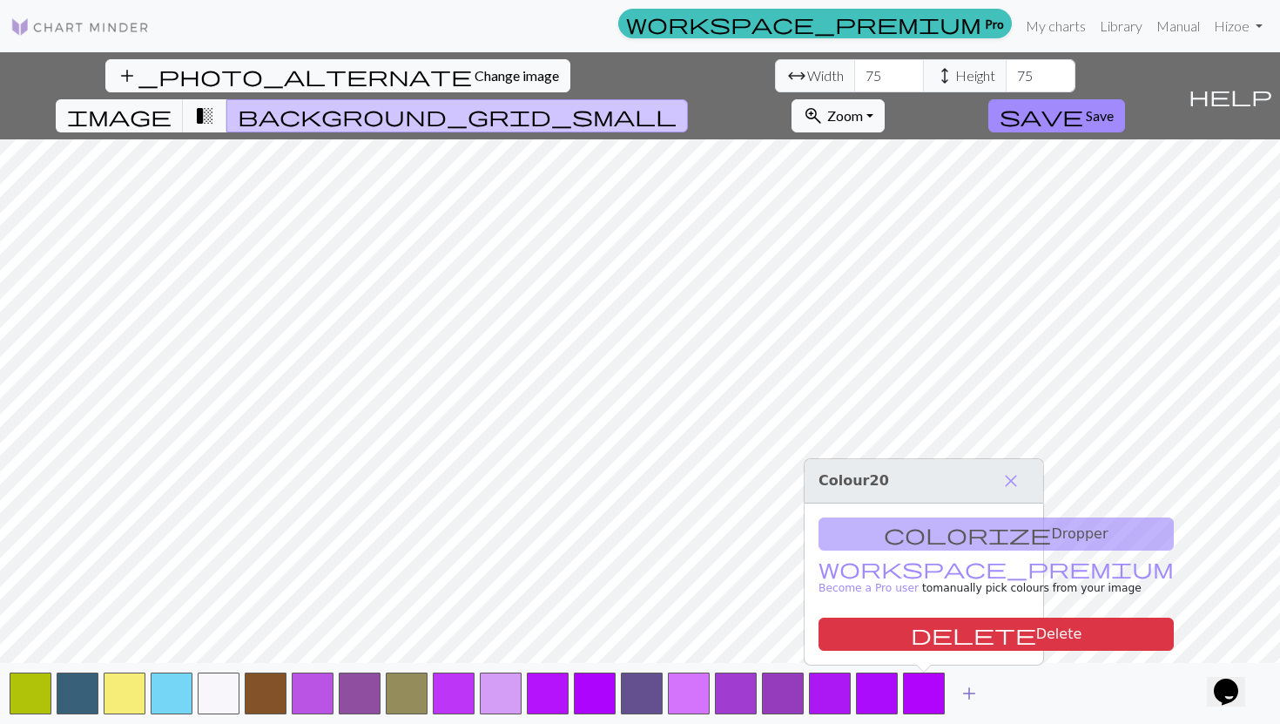
click at [459, 649] on button "button" at bounding box center [924, 693] width 42 height 42
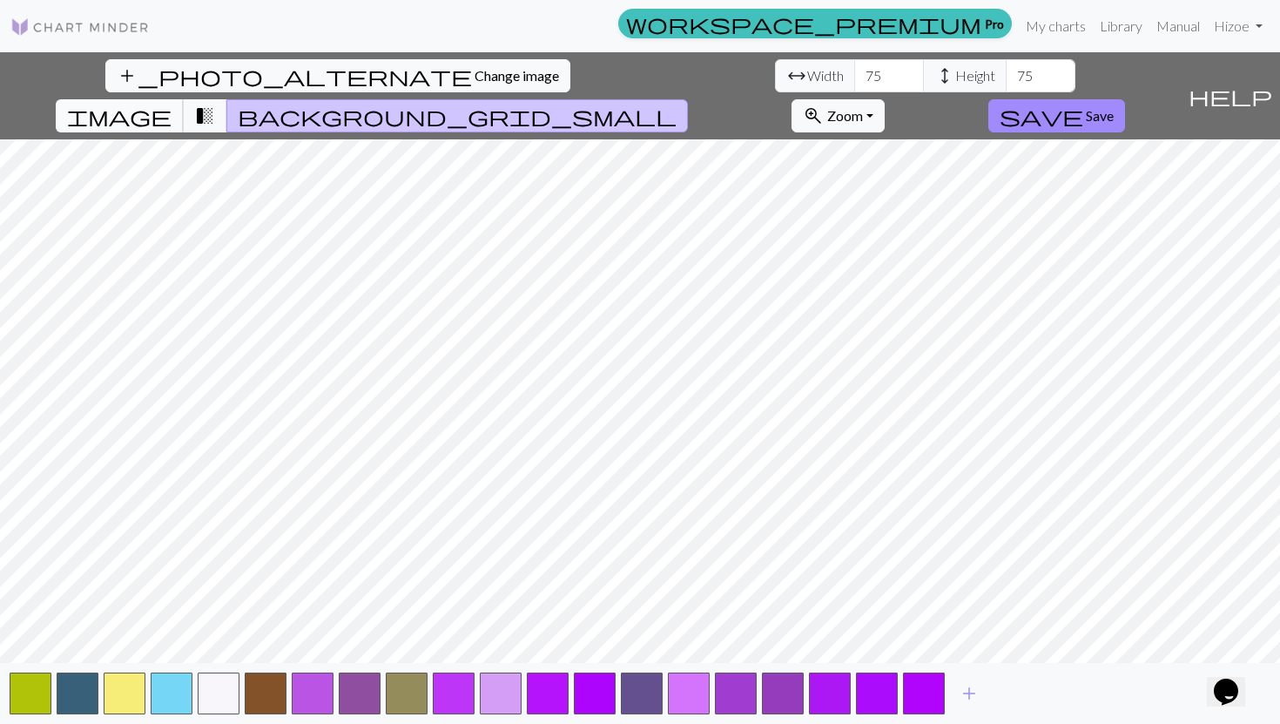
click at [172, 104] on span "image" at bounding box center [119, 116] width 104 height 24
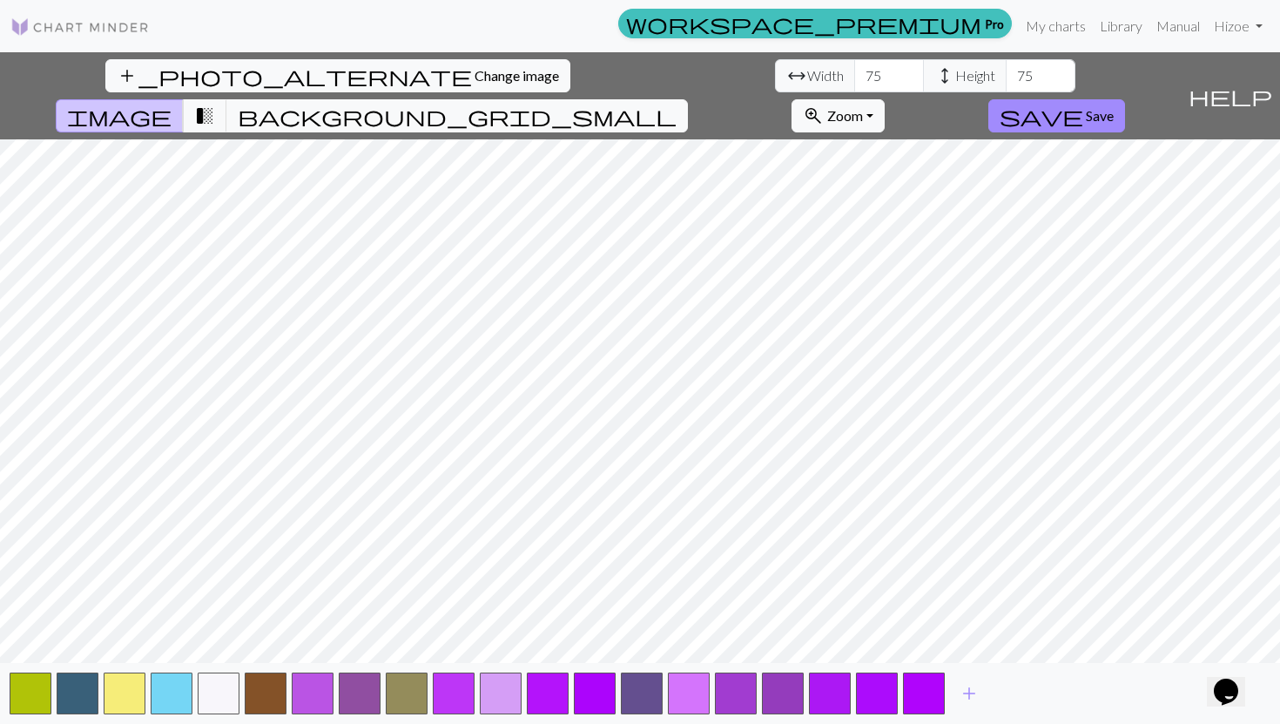
click at [184, 99] on button "image" at bounding box center [120, 115] width 128 height 33
click at [215, 104] on span "transition_fade" at bounding box center [204, 116] width 21 height 24
click at [459, 649] on span "add" at bounding box center [969, 693] width 21 height 24
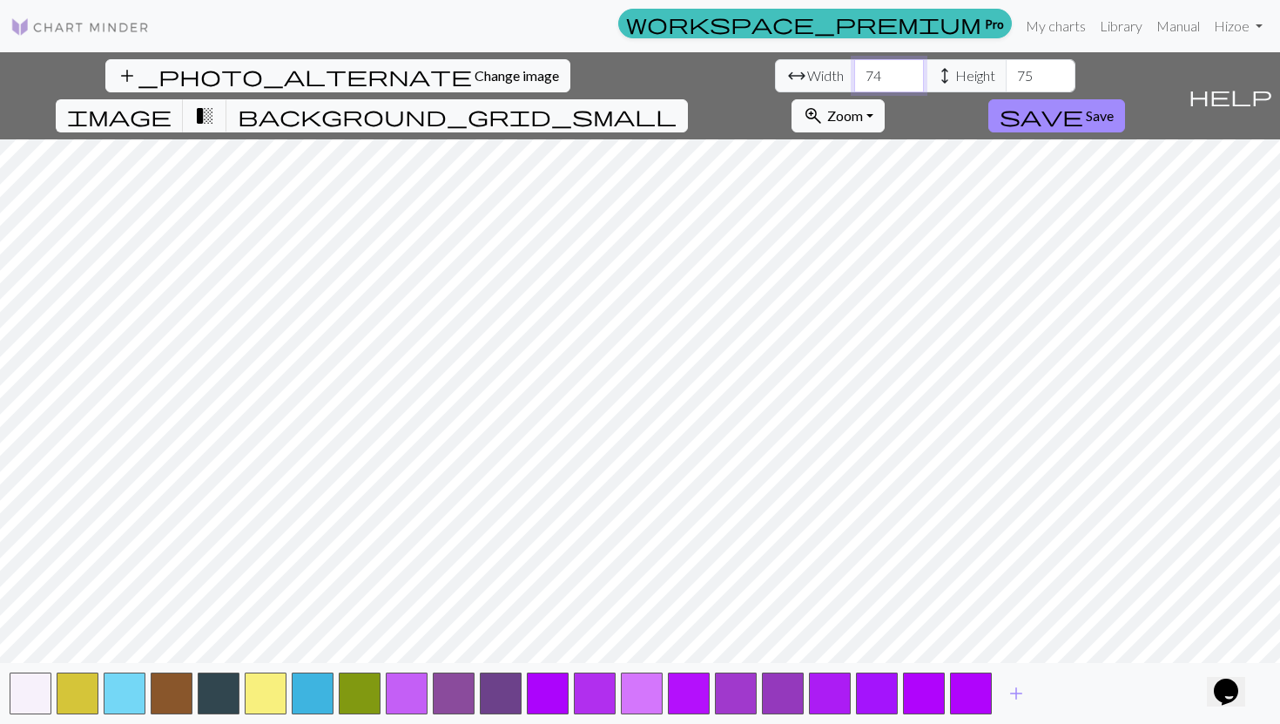
click at [459, 77] on input "74" at bounding box center [889, 75] width 70 height 33
click at [459, 71] on input "75" at bounding box center [889, 75] width 70 height 33
click at [459, 71] on input "76" at bounding box center [889, 75] width 70 height 33
click at [459, 71] on input "77" at bounding box center [889, 75] width 70 height 33
click at [459, 71] on input "78" at bounding box center [889, 75] width 70 height 33
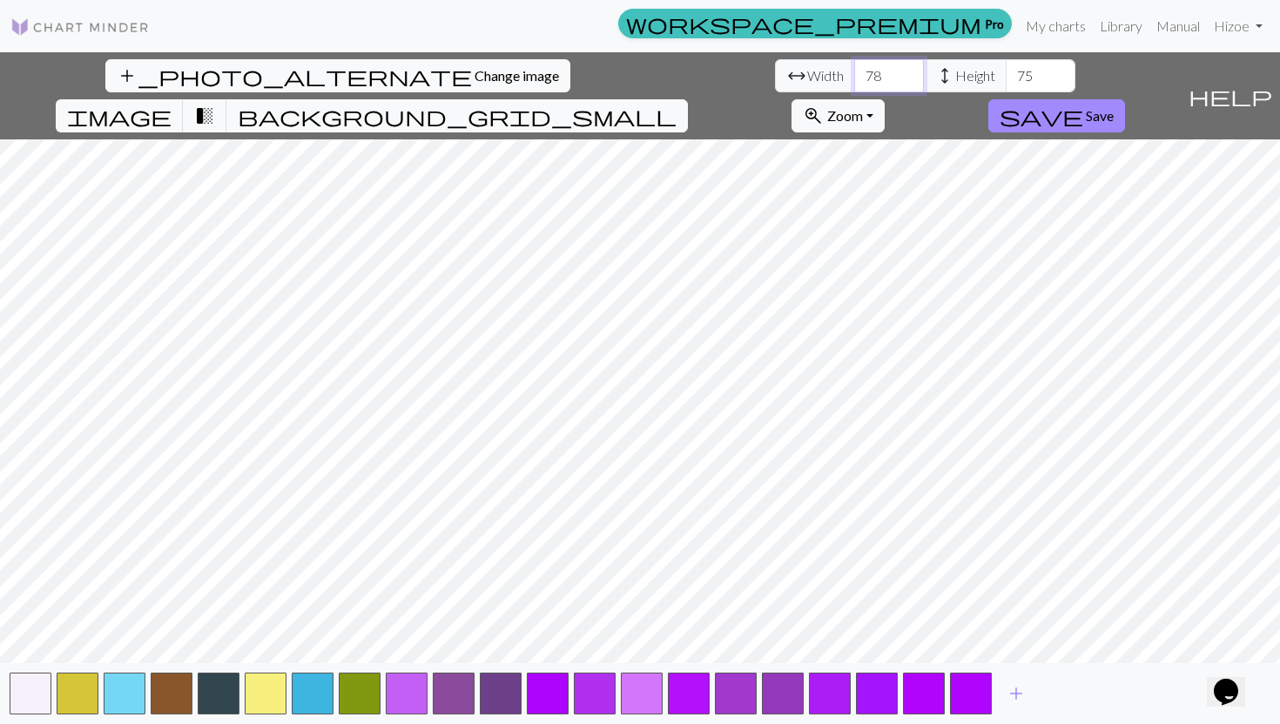
click at [459, 71] on input "79" at bounding box center [889, 75] width 70 height 33
click at [459, 71] on input "80" at bounding box center [889, 75] width 70 height 33
click at [459, 71] on input "81" at bounding box center [889, 75] width 70 height 33
click at [459, 71] on input "82" at bounding box center [889, 75] width 70 height 33
click at [459, 71] on input "83" at bounding box center [889, 75] width 70 height 33
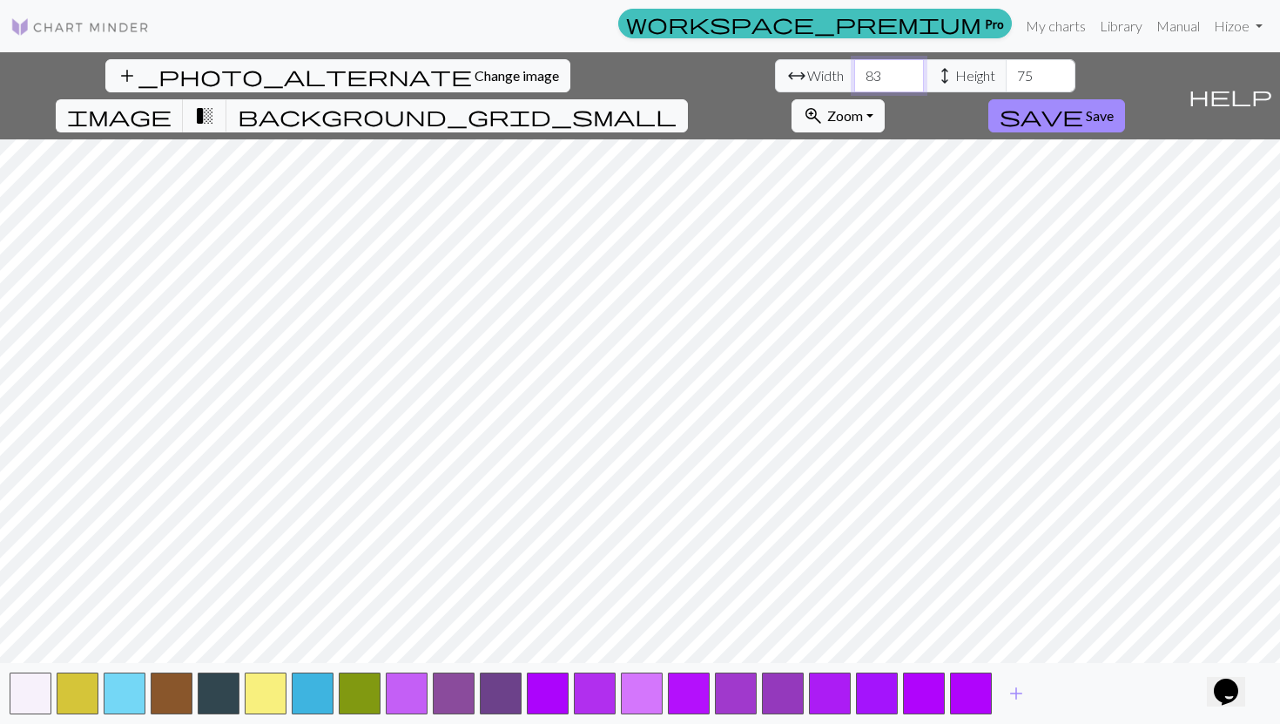
click at [459, 71] on input "84" at bounding box center [889, 75] width 70 height 33
click at [459, 71] on input "85" at bounding box center [889, 75] width 70 height 33
click at [459, 71] on input "86" at bounding box center [889, 75] width 70 height 33
click at [459, 71] on input "87" at bounding box center [889, 75] width 70 height 33
click at [459, 71] on input "88" at bounding box center [889, 75] width 70 height 33
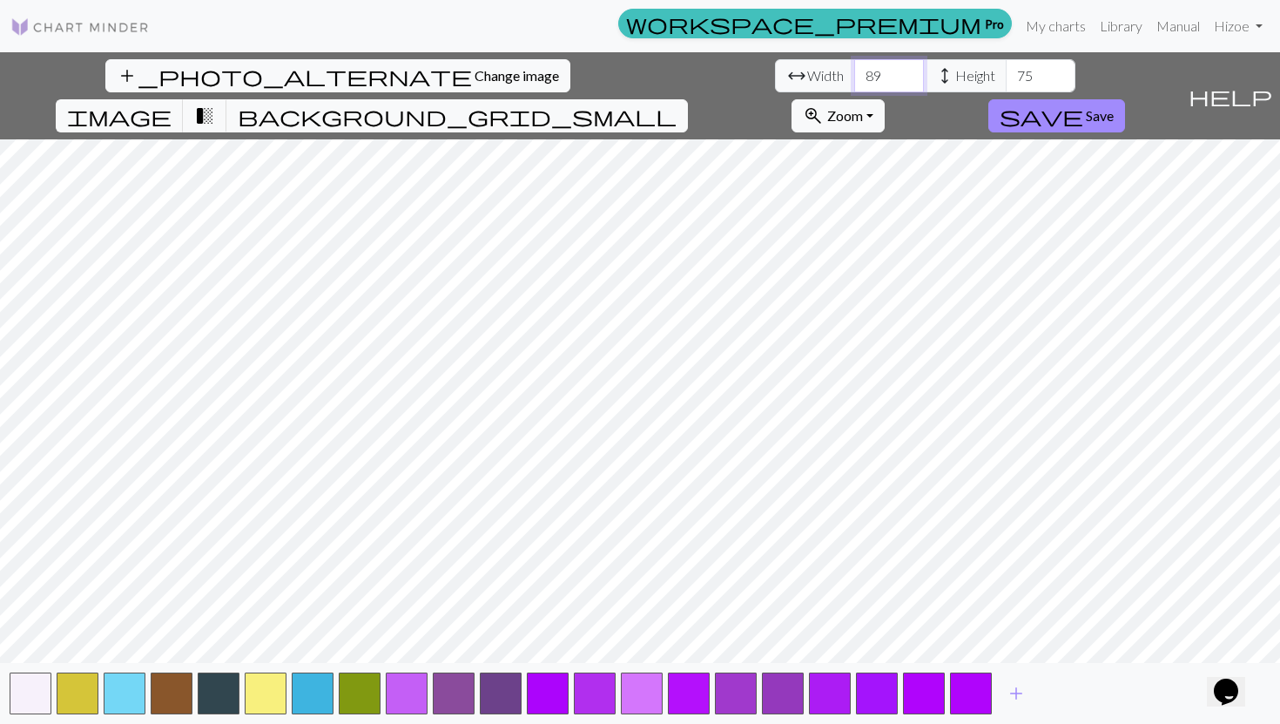
click at [459, 71] on input "89" at bounding box center [889, 75] width 70 height 33
type input "90"
click at [459, 71] on input "90" at bounding box center [889, 75] width 70 height 33
click at [459, 71] on input "76" at bounding box center [1041, 75] width 70 height 33
click at [459, 71] on input "77" at bounding box center [1041, 75] width 70 height 33
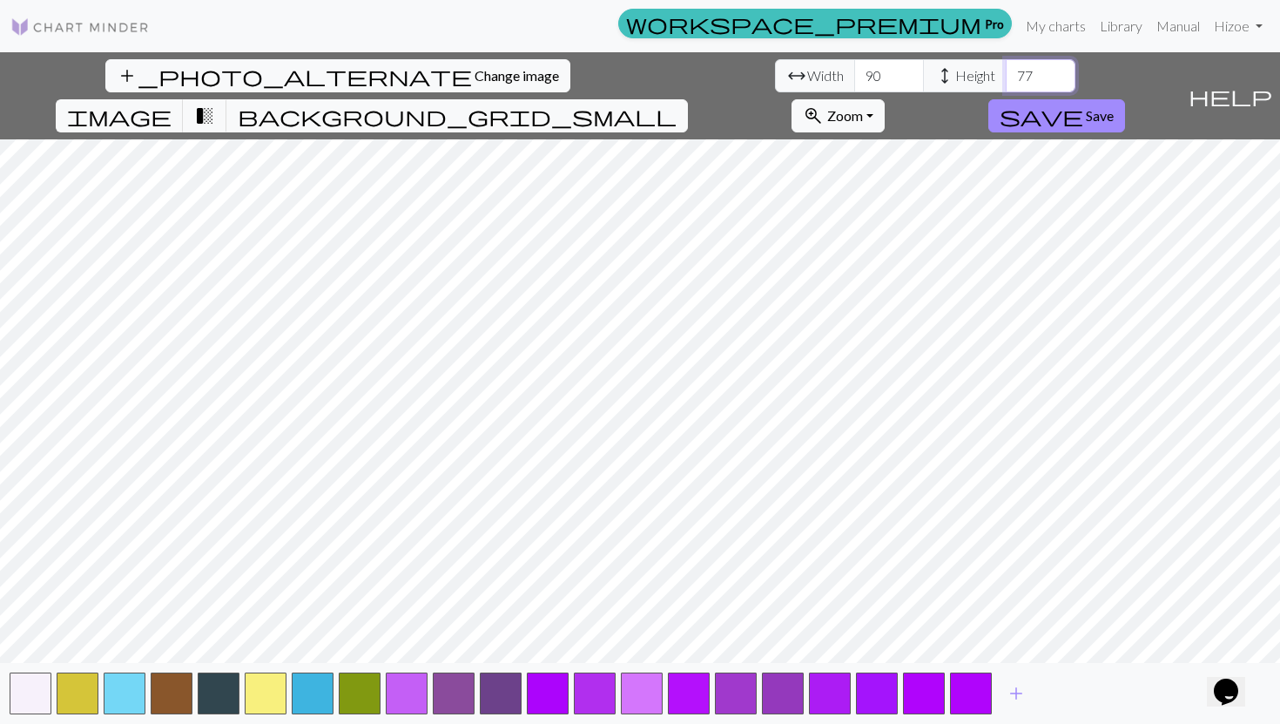
click at [459, 71] on input "78" at bounding box center [1041, 75] width 70 height 33
click at [459, 71] on input "79" at bounding box center [1041, 75] width 70 height 33
click at [459, 71] on input "80" at bounding box center [1041, 75] width 70 height 33
click at [459, 71] on input "81" at bounding box center [1041, 75] width 70 height 33
click at [459, 71] on input "82" at bounding box center [1041, 75] width 70 height 33
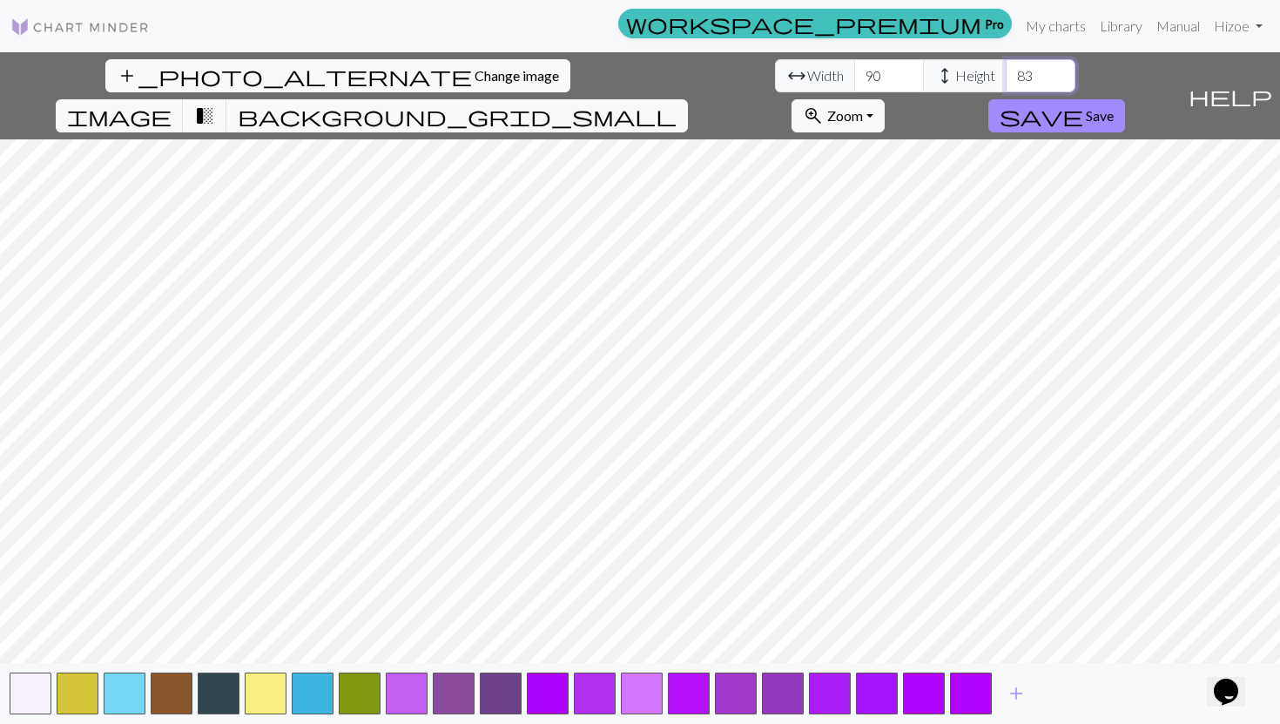
click at [459, 71] on input "83" at bounding box center [1041, 75] width 70 height 33
click at [459, 71] on input "84" at bounding box center [1041, 75] width 70 height 33
click at [459, 71] on input "85" at bounding box center [1041, 75] width 70 height 33
click at [459, 71] on input "86" at bounding box center [1041, 75] width 70 height 33
click at [459, 71] on input "87" at bounding box center [1041, 75] width 70 height 33
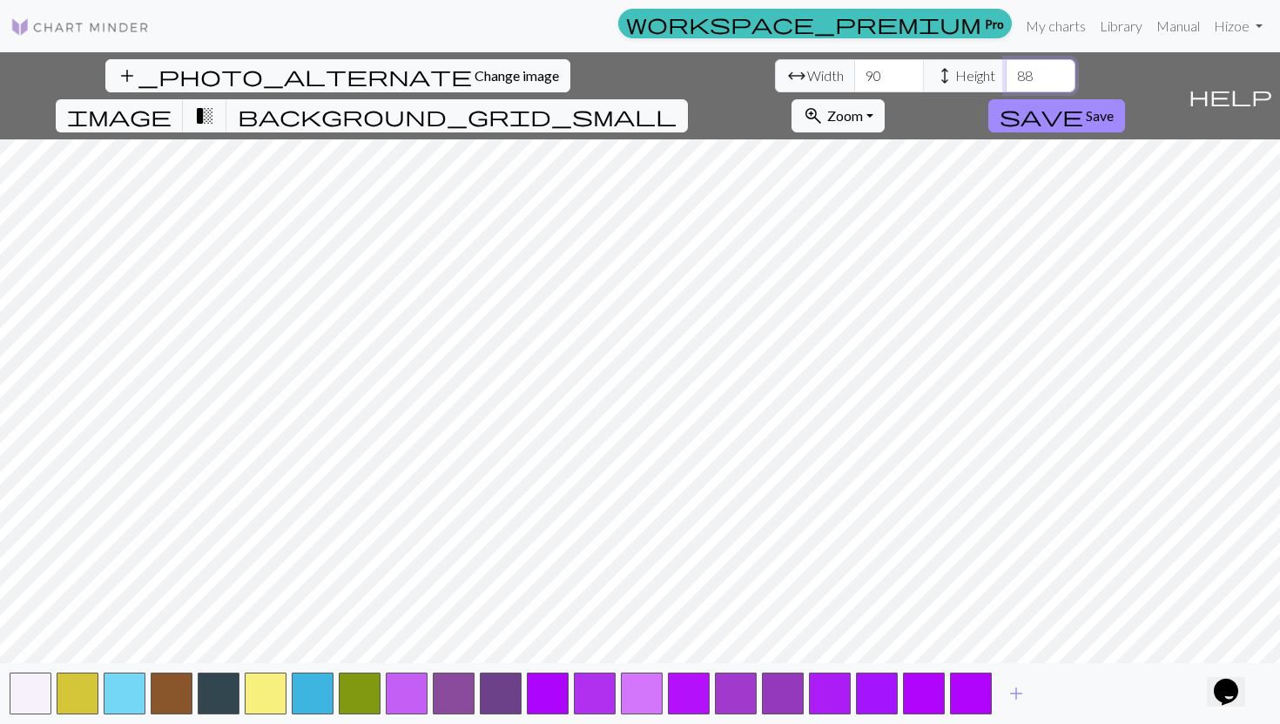
click at [459, 71] on input "88" at bounding box center [1041, 75] width 70 height 33
click at [459, 71] on input "89" at bounding box center [1041, 75] width 70 height 33
type input "90"
click at [459, 71] on input "90" at bounding box center [1041, 75] width 70 height 33
drag, startPoint x: 397, startPoint y: 82, endPoint x: 342, endPoint y: 82, distance: 54.9
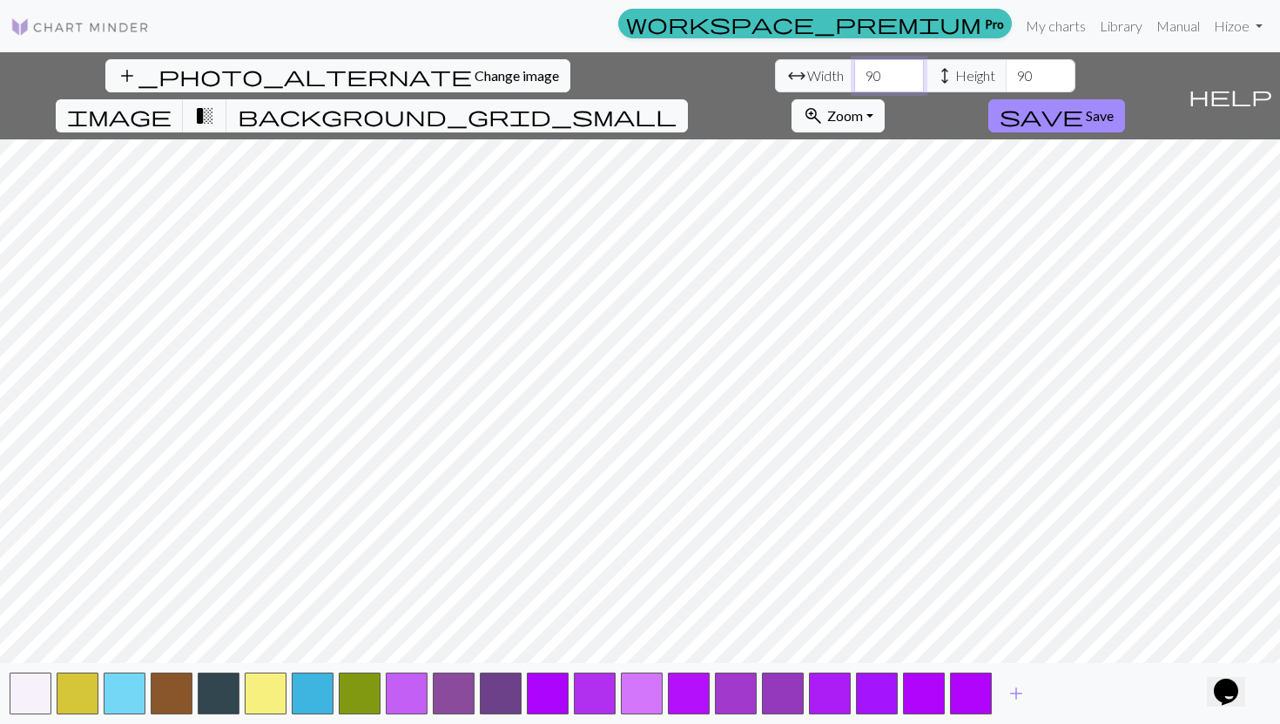
click at [459, 82] on div "arrow_range Width 90 height Height 90" at bounding box center [925, 75] width 300 height 33
type input "50"
drag, startPoint x: 551, startPoint y: 77, endPoint x: 485, endPoint y: 77, distance: 66.2
click at [459, 77] on div "arrow_range Width 50 height Height 90" at bounding box center [925, 75] width 300 height 33
type input "50"
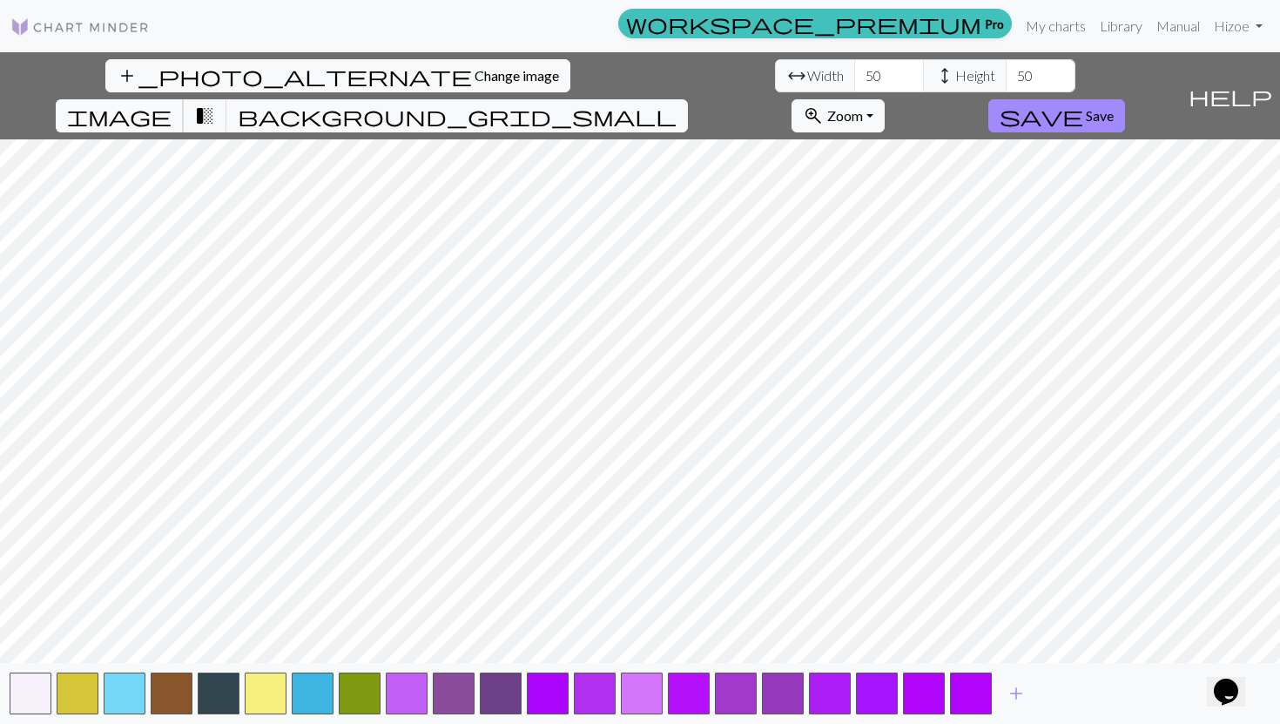
click at [172, 104] on span "image" at bounding box center [119, 116] width 104 height 24
click at [459, 649] on button "button" at bounding box center [971, 693] width 42 height 42
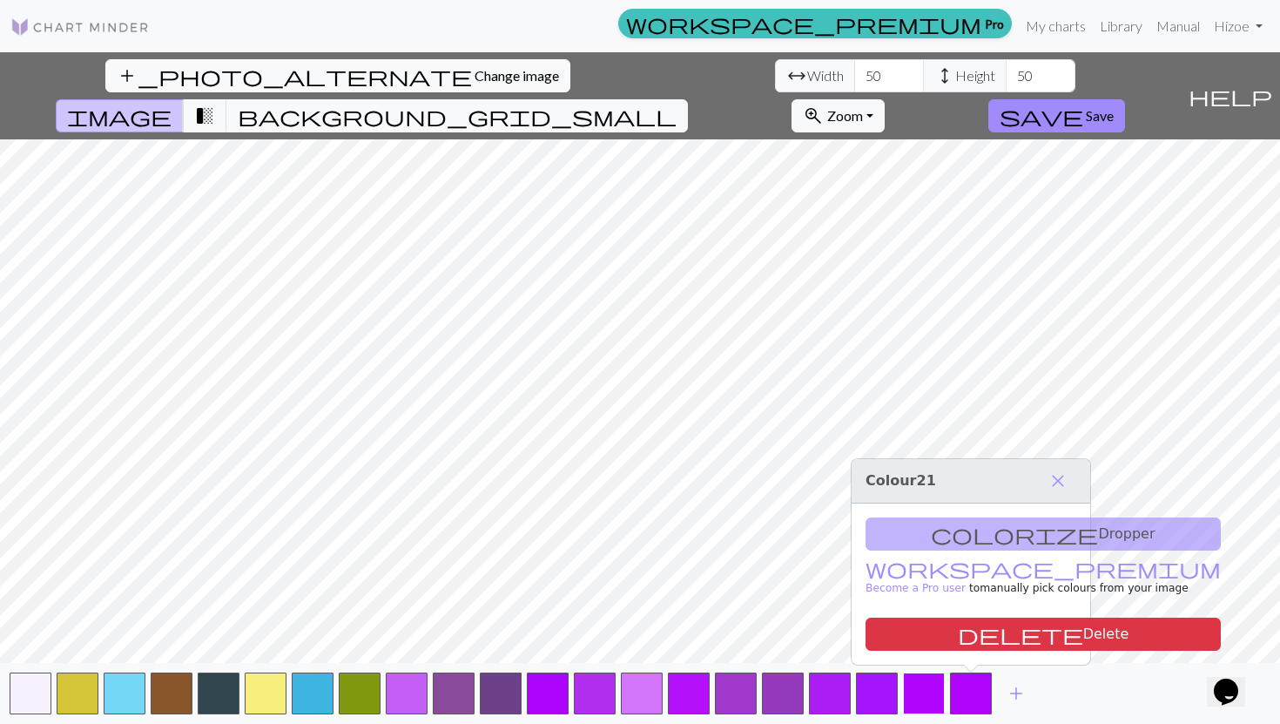
click at [459, 649] on button "button" at bounding box center [924, 693] width 42 height 42
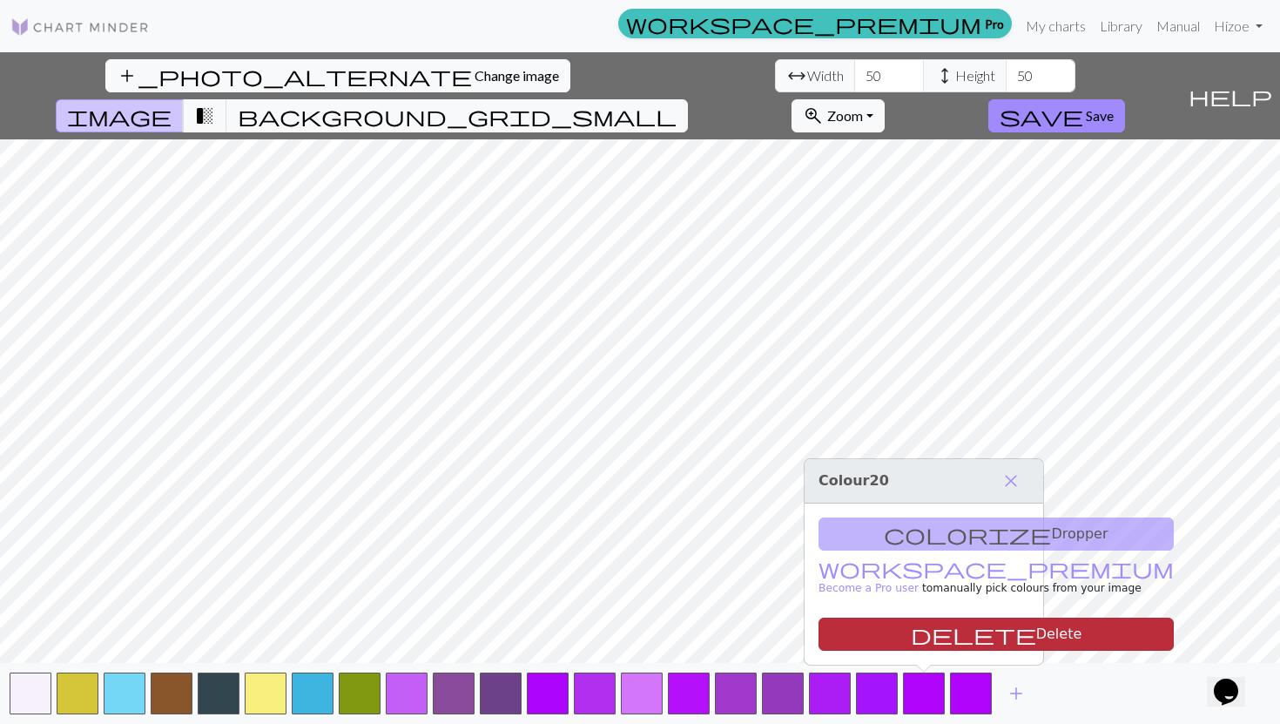
click at [459, 624] on button "delete Delete" at bounding box center [995, 633] width 355 height 33
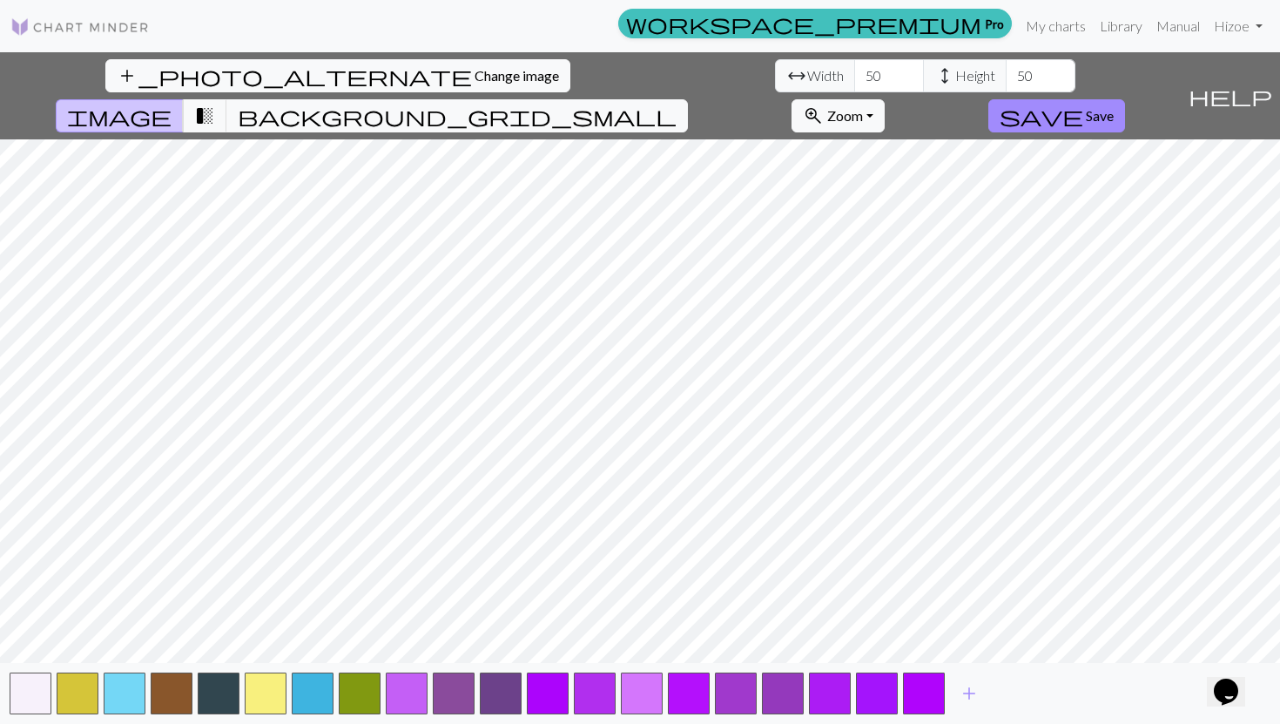
click at [459, 649] on div "add" at bounding box center [640, 693] width 1280 height 61
click at [459, 649] on button "button" at bounding box center [924, 693] width 42 height 42
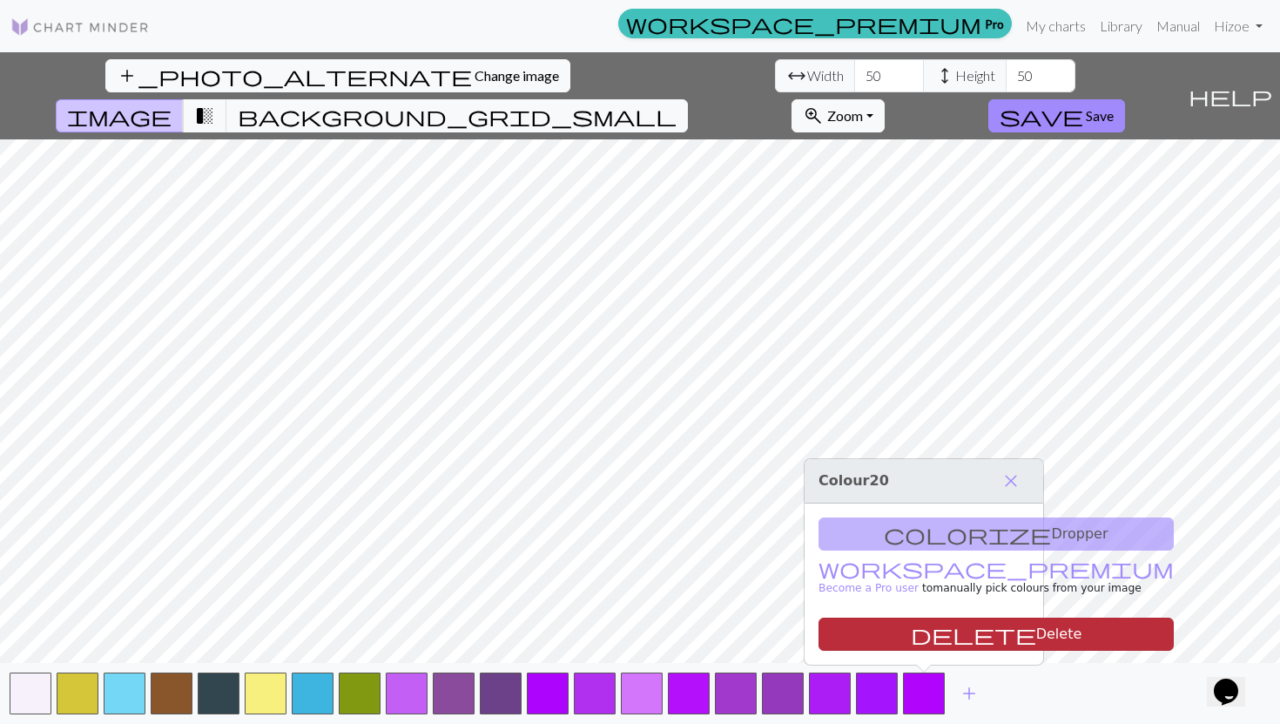
click at [459, 633] on span "delete" at bounding box center [973, 634] width 125 height 24
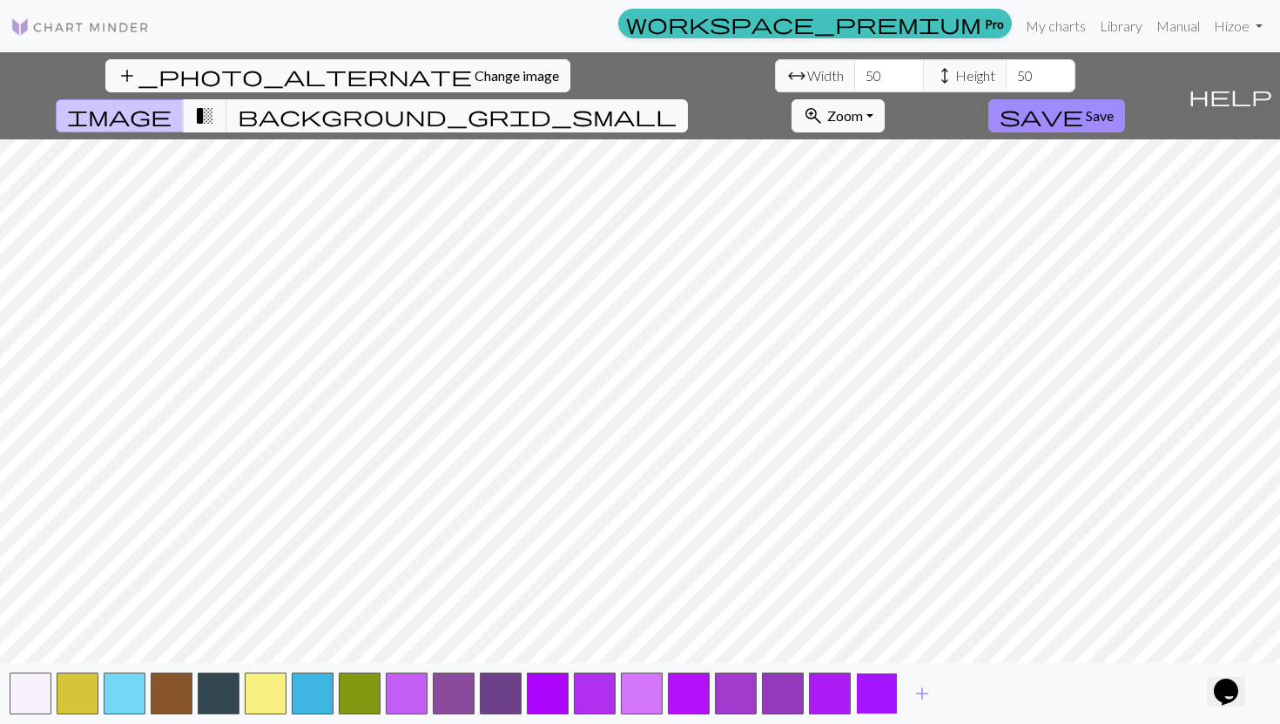
click at [459, 649] on button "button" at bounding box center [877, 693] width 42 height 42
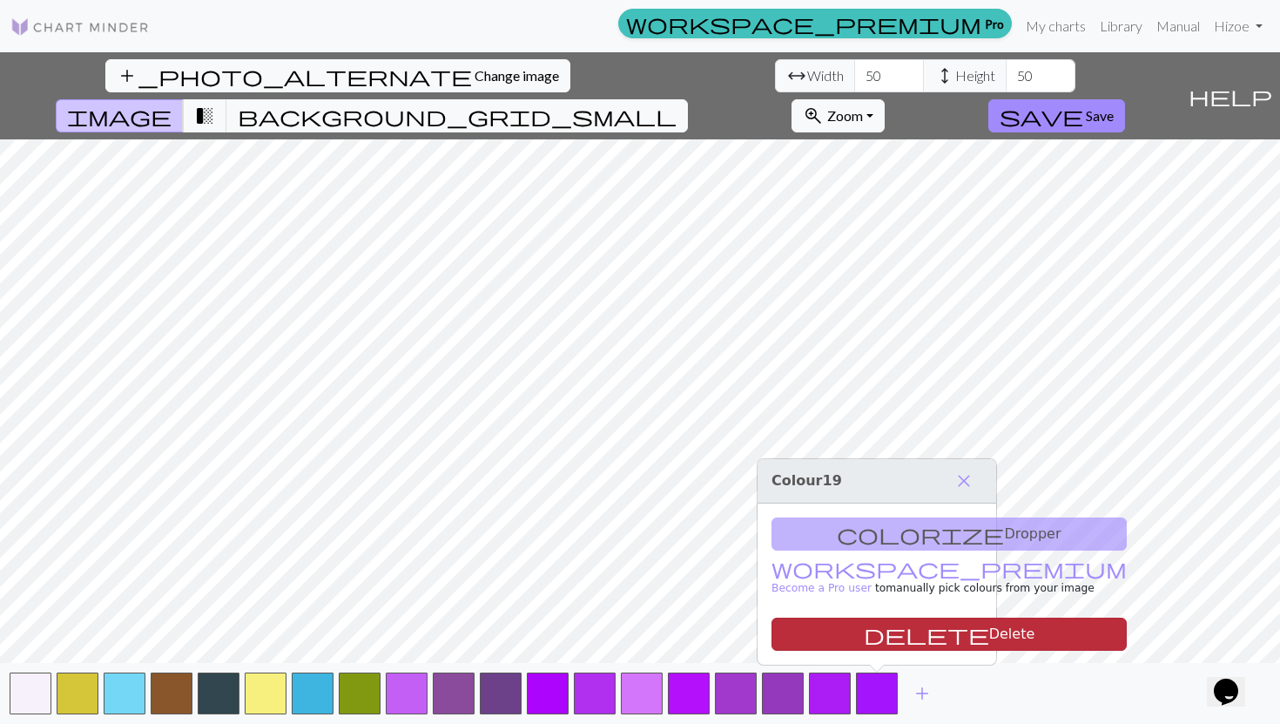
click at [459, 625] on button "delete Delete" at bounding box center [948, 633] width 355 height 33
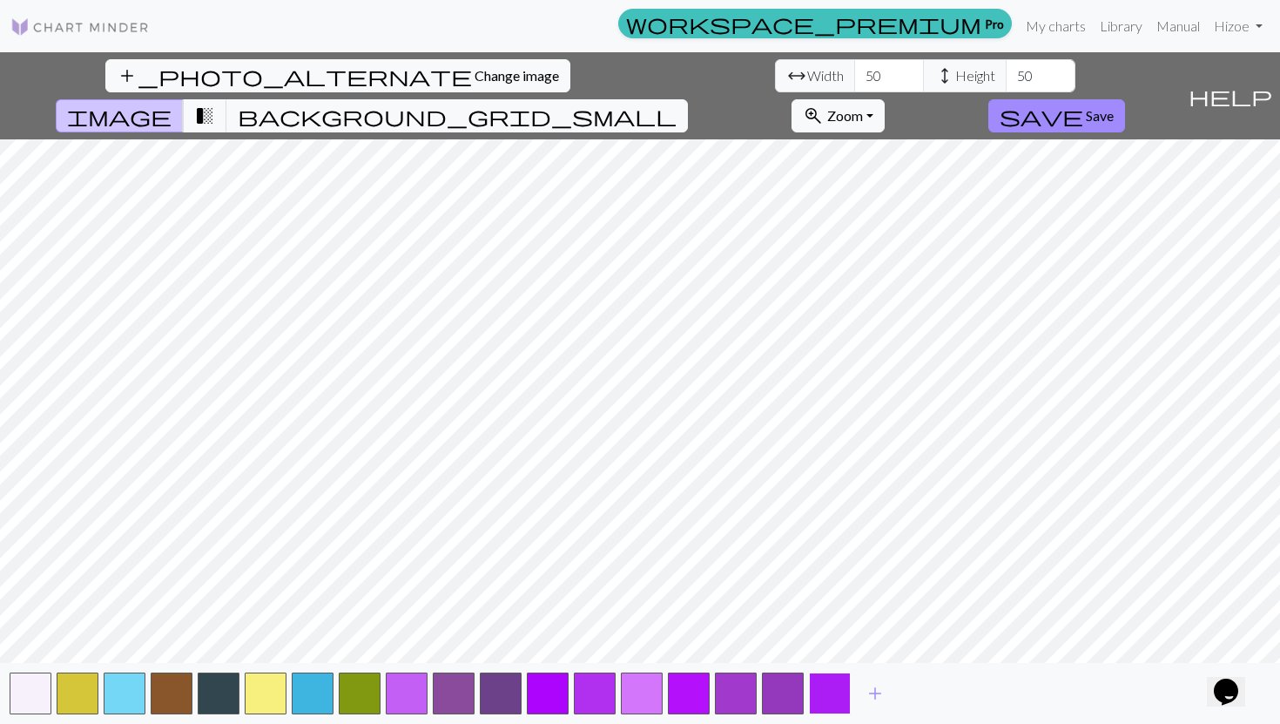
click at [459, 649] on button "button" at bounding box center [830, 693] width 42 height 42
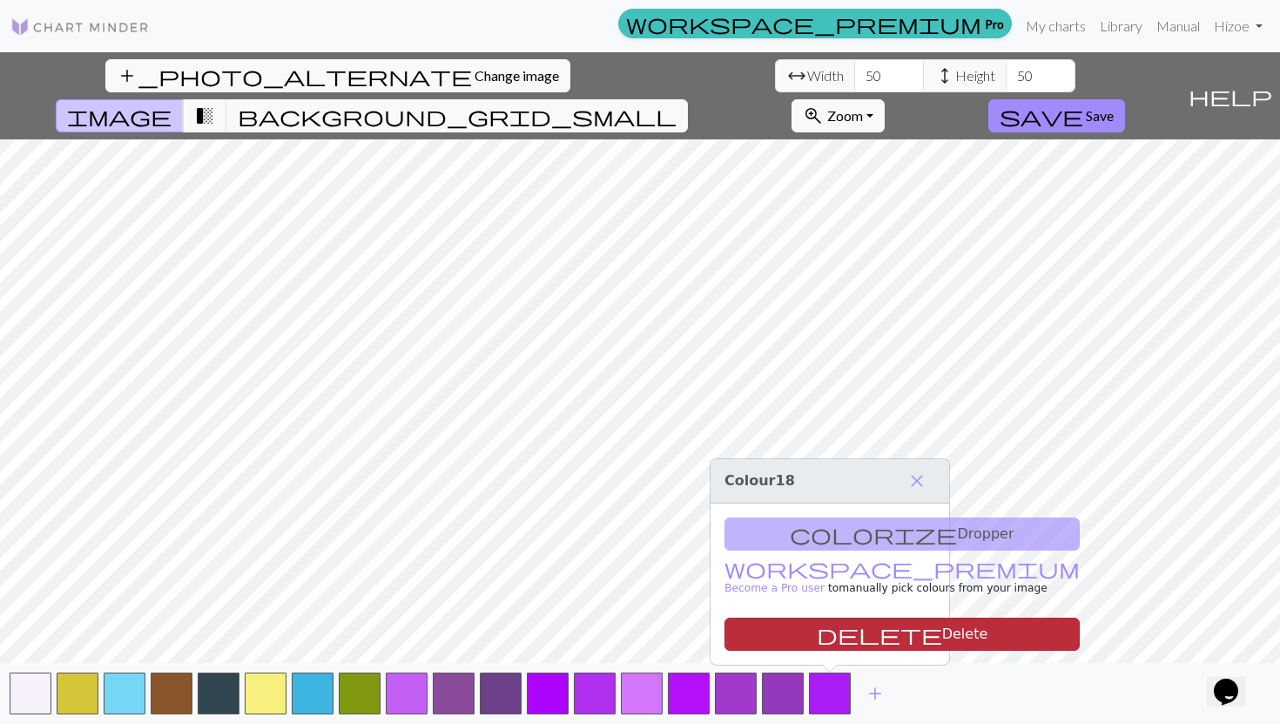
click at [459, 628] on button "delete Delete" at bounding box center [901, 633] width 355 height 33
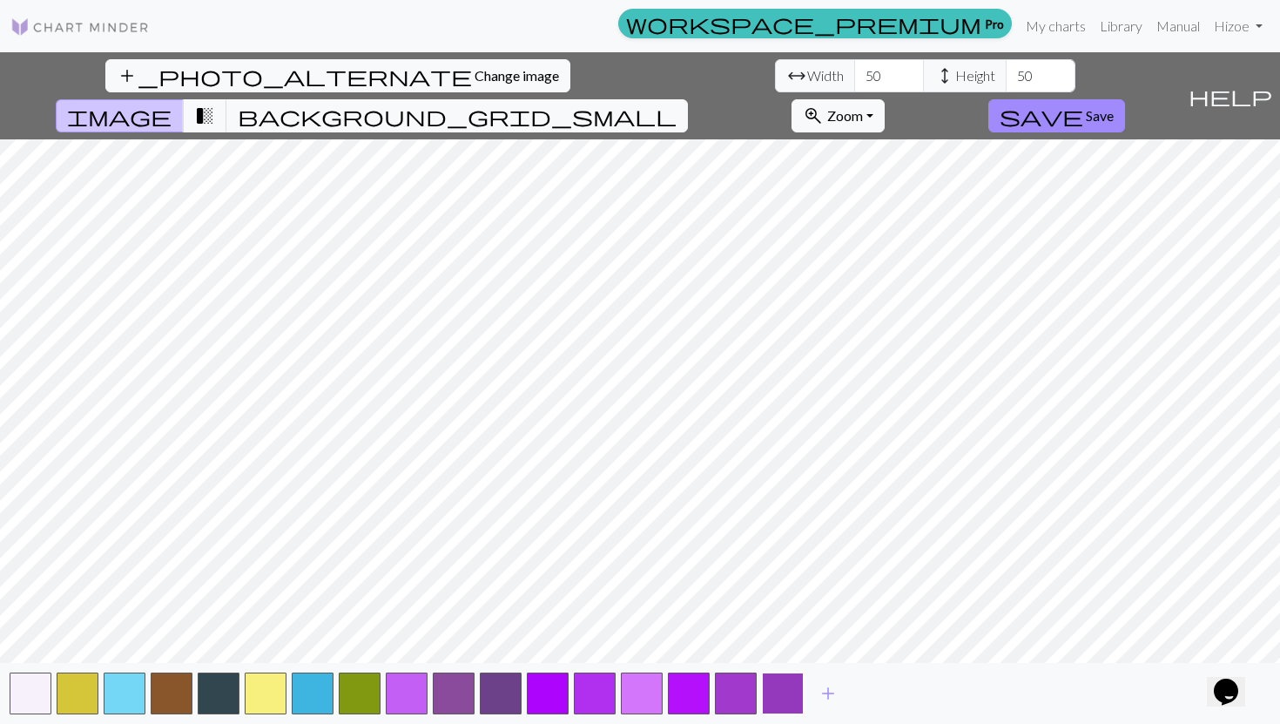
click at [459, 649] on button "button" at bounding box center [783, 693] width 42 height 42
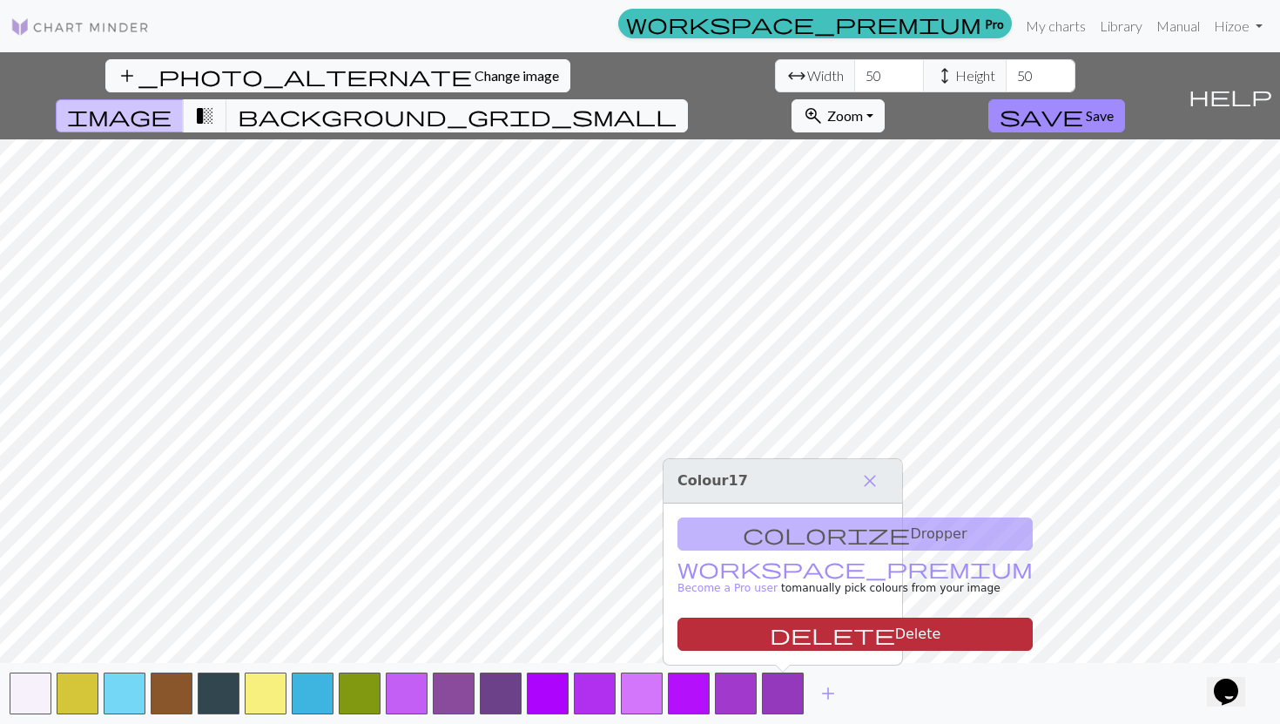
click at [459, 630] on button "delete Delete" at bounding box center [854, 633] width 355 height 33
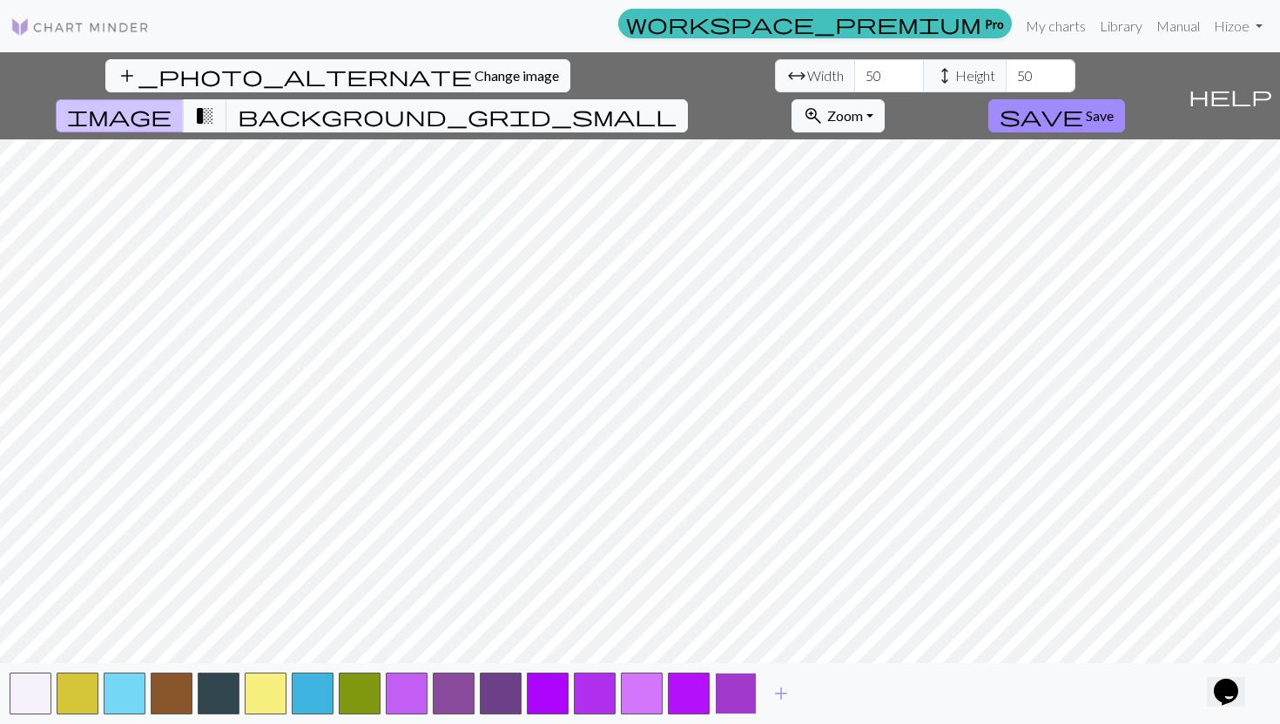
click at [459, 649] on button "button" at bounding box center [736, 693] width 42 height 42
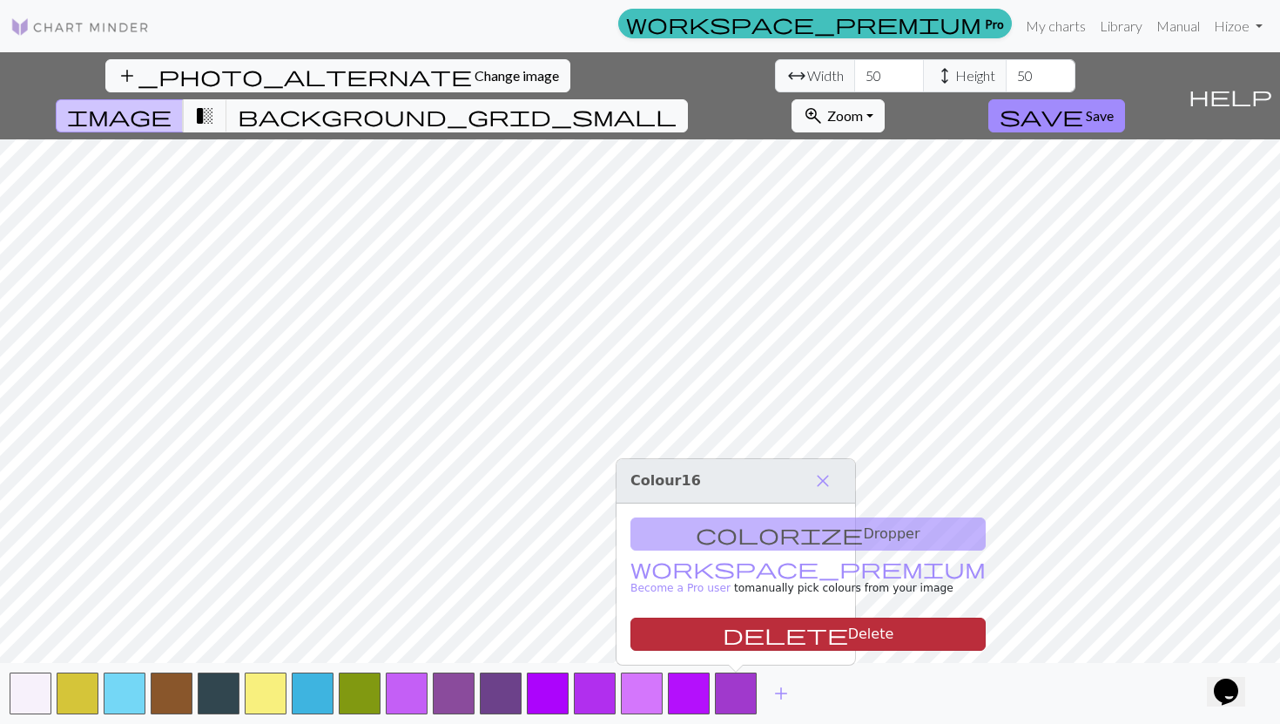
click at [459, 622] on button "delete Delete" at bounding box center [807, 633] width 355 height 33
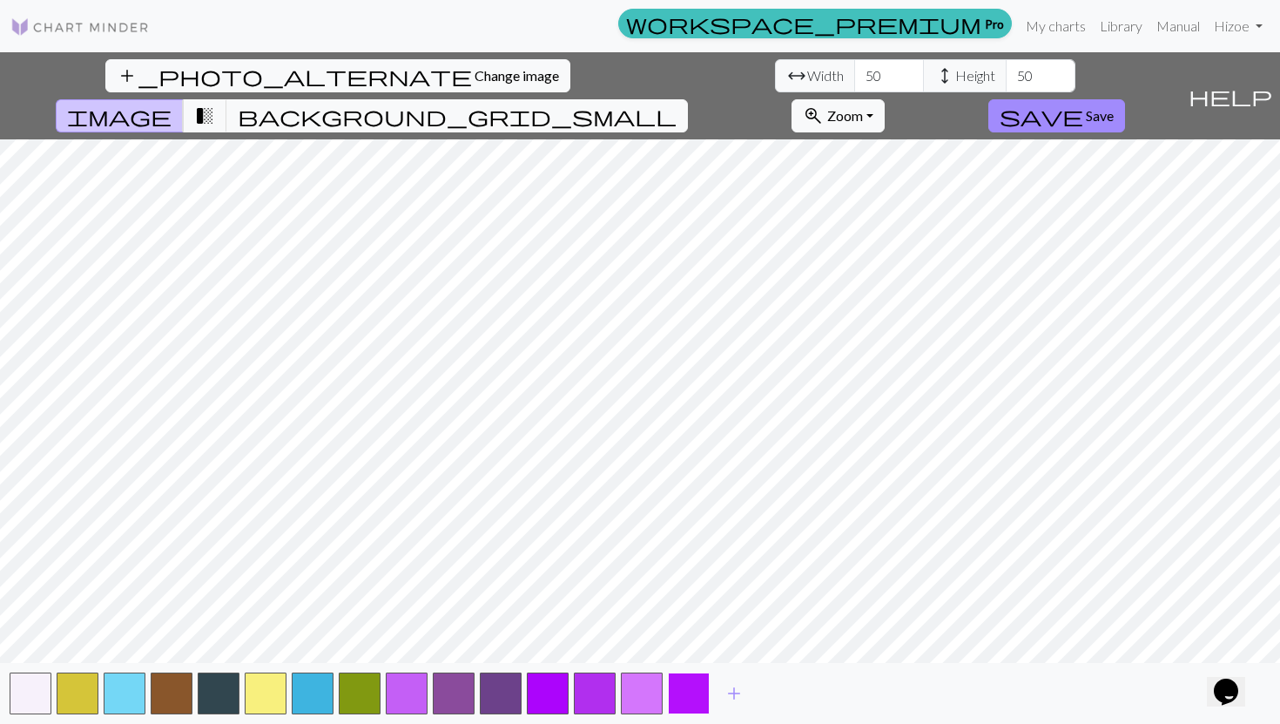
click at [459, 649] on button "button" at bounding box center [689, 693] width 42 height 42
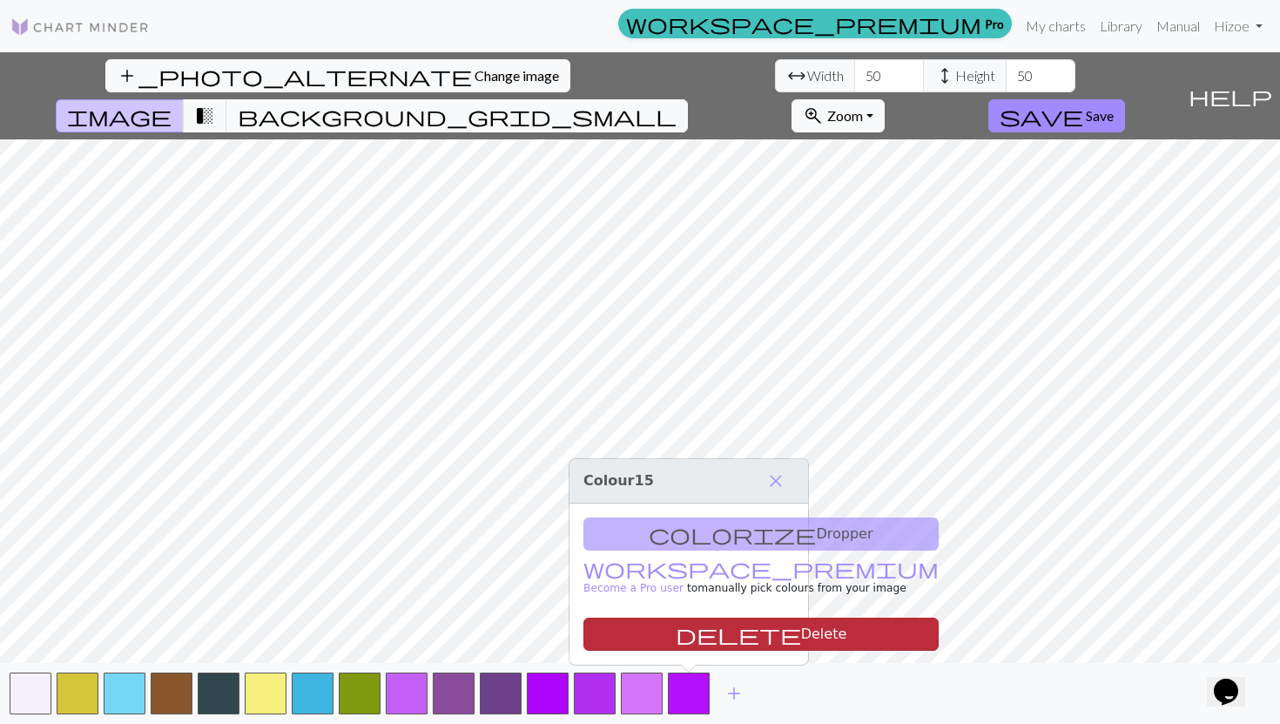
click at [459, 626] on button "delete Delete" at bounding box center [760, 633] width 355 height 33
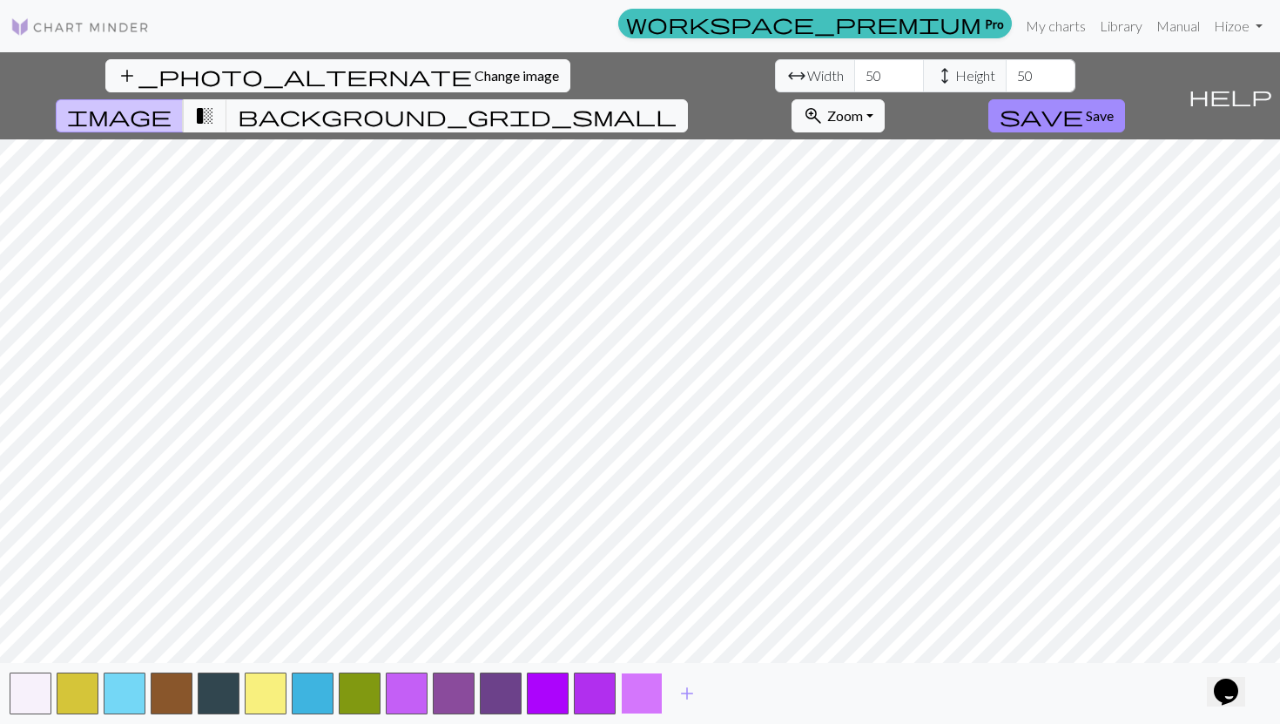
click at [459, 649] on button "button" at bounding box center [642, 693] width 42 height 42
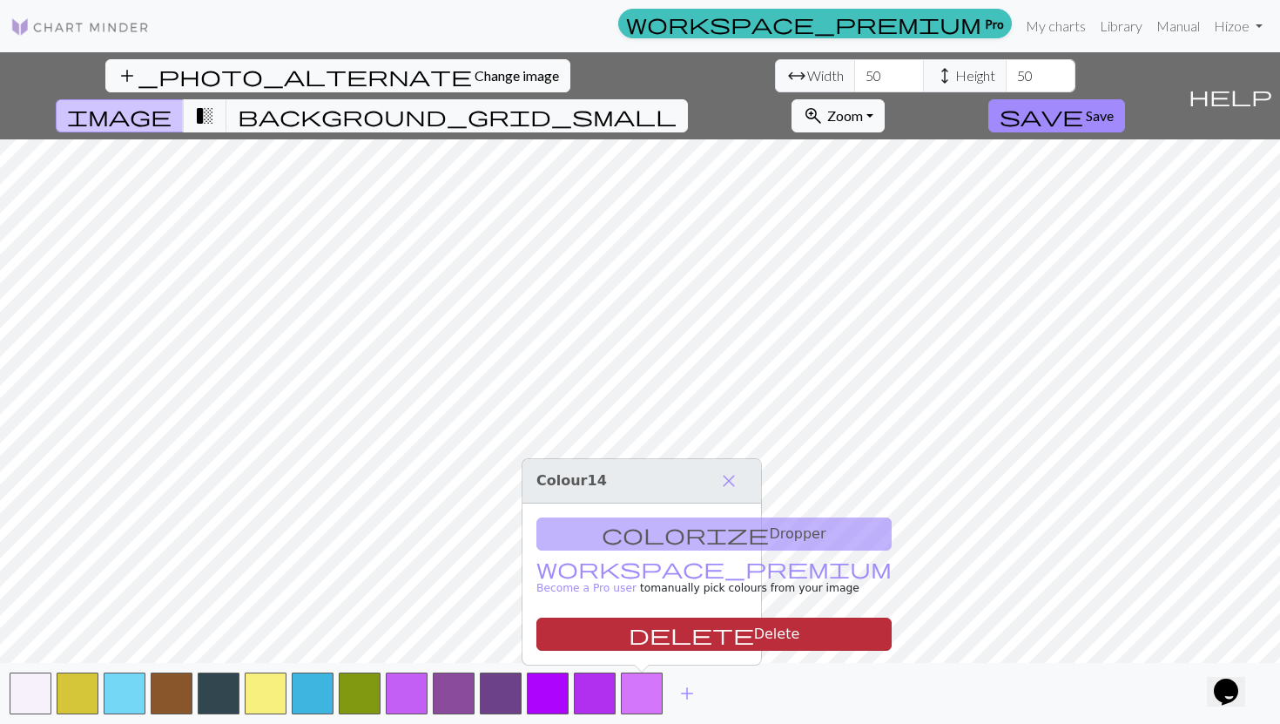
click at [459, 629] on button "delete Delete" at bounding box center [713, 633] width 355 height 33
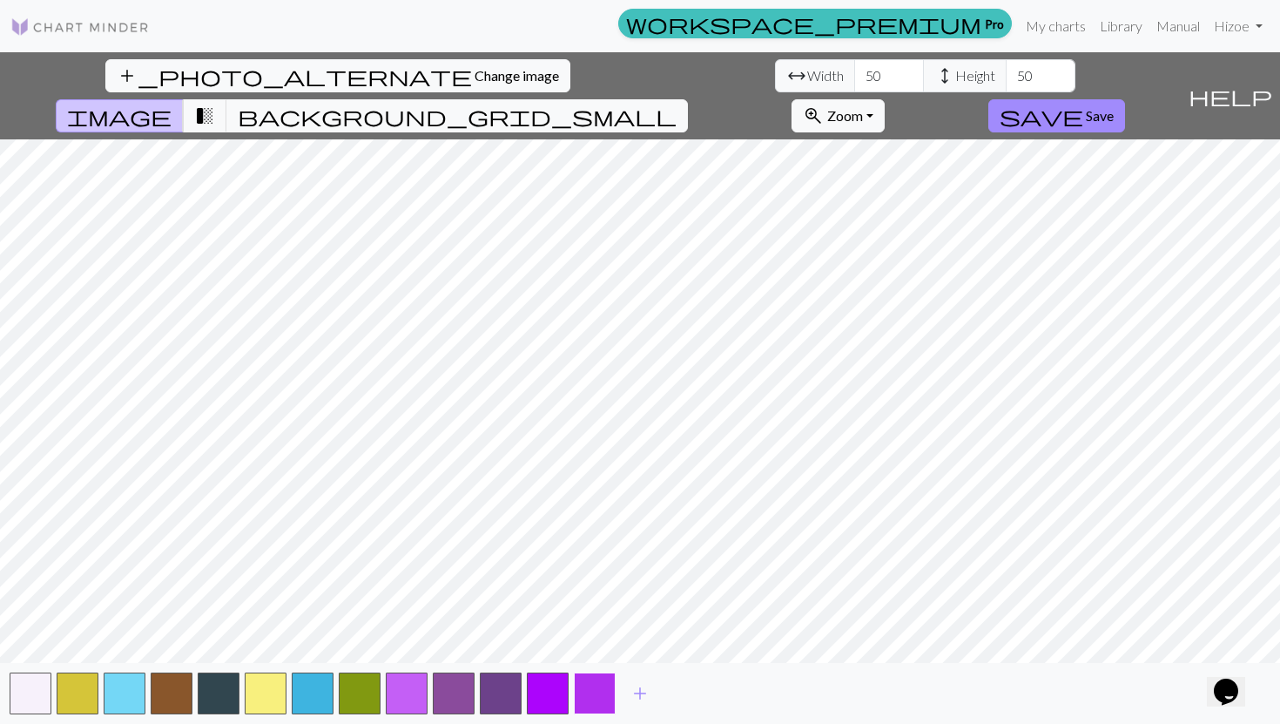
click at [459, 649] on button "button" at bounding box center [595, 693] width 42 height 42
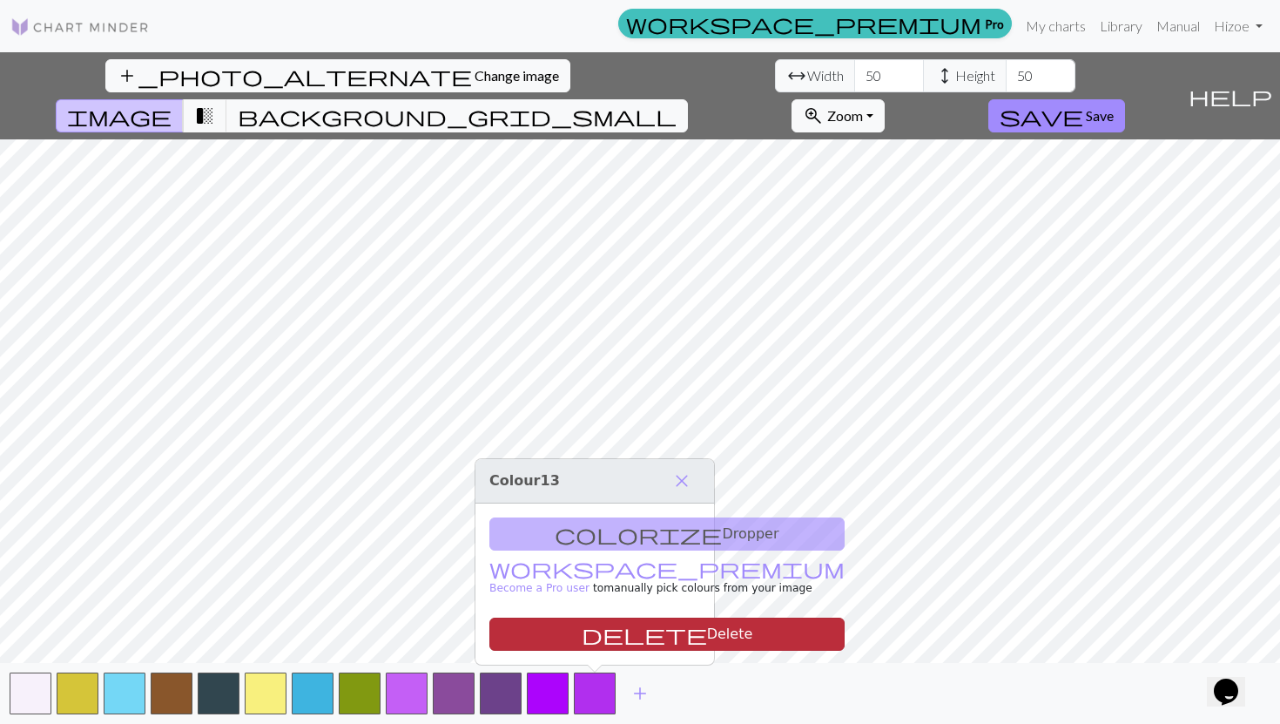
click at [459, 629] on button "delete Delete" at bounding box center [666, 633] width 355 height 33
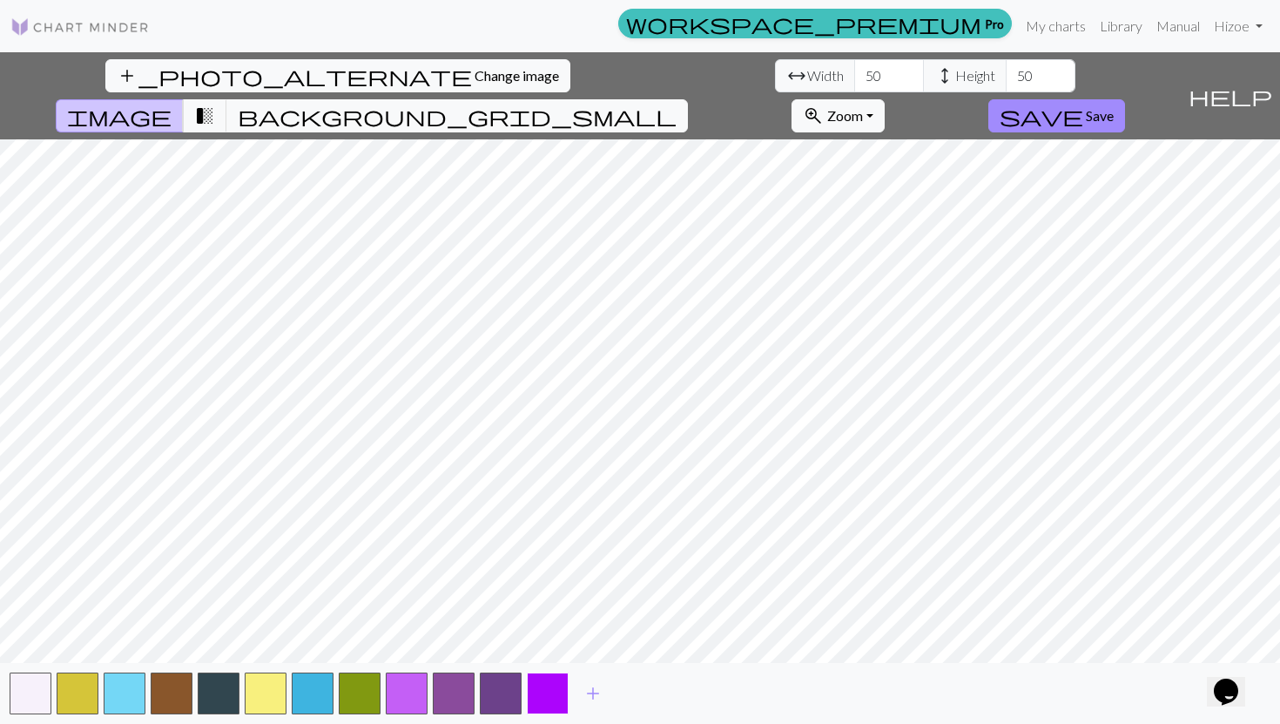
click at [459, 649] on button "button" at bounding box center [548, 693] width 42 height 42
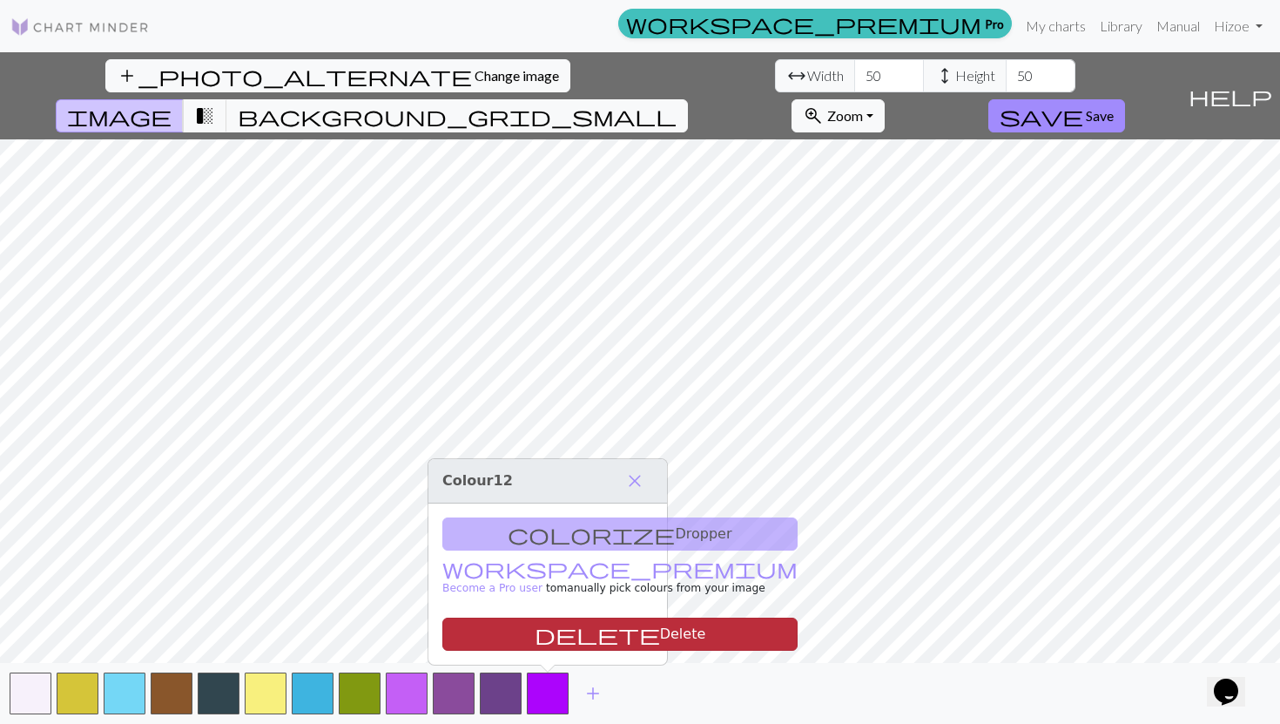
click at [459, 623] on button "delete Delete" at bounding box center [619, 633] width 355 height 33
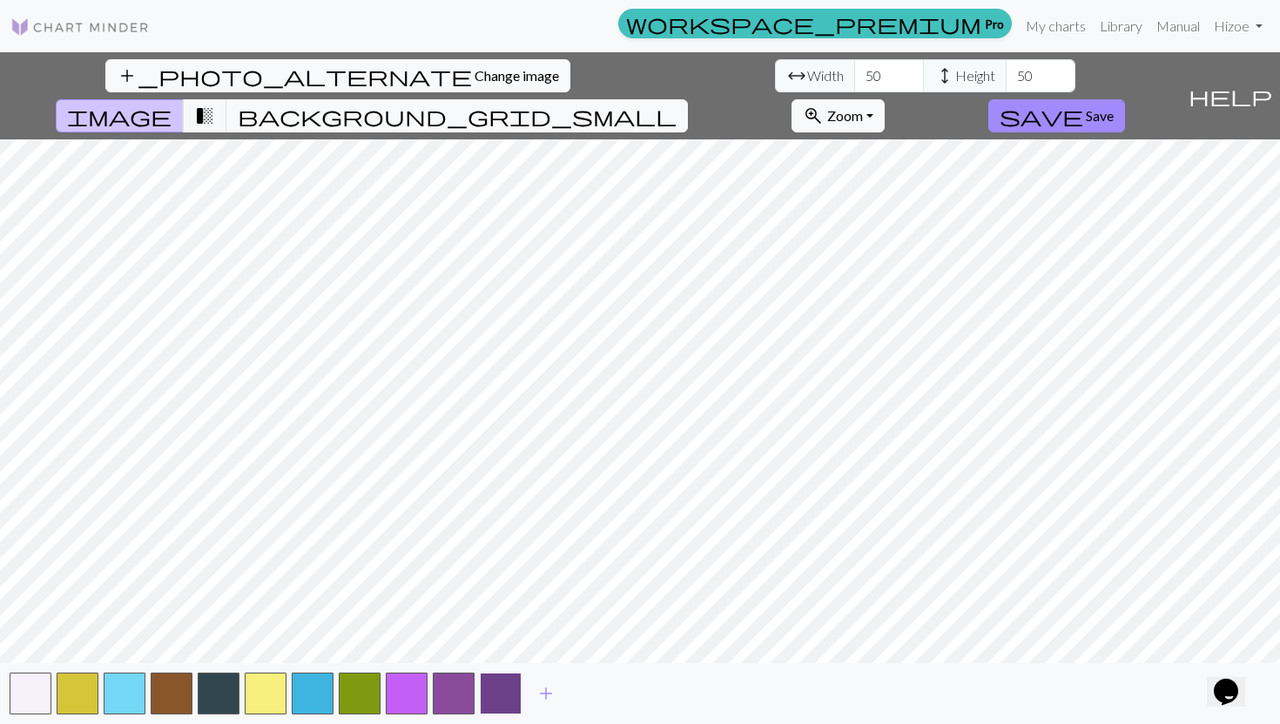
click at [459, 649] on button "button" at bounding box center [501, 693] width 42 height 42
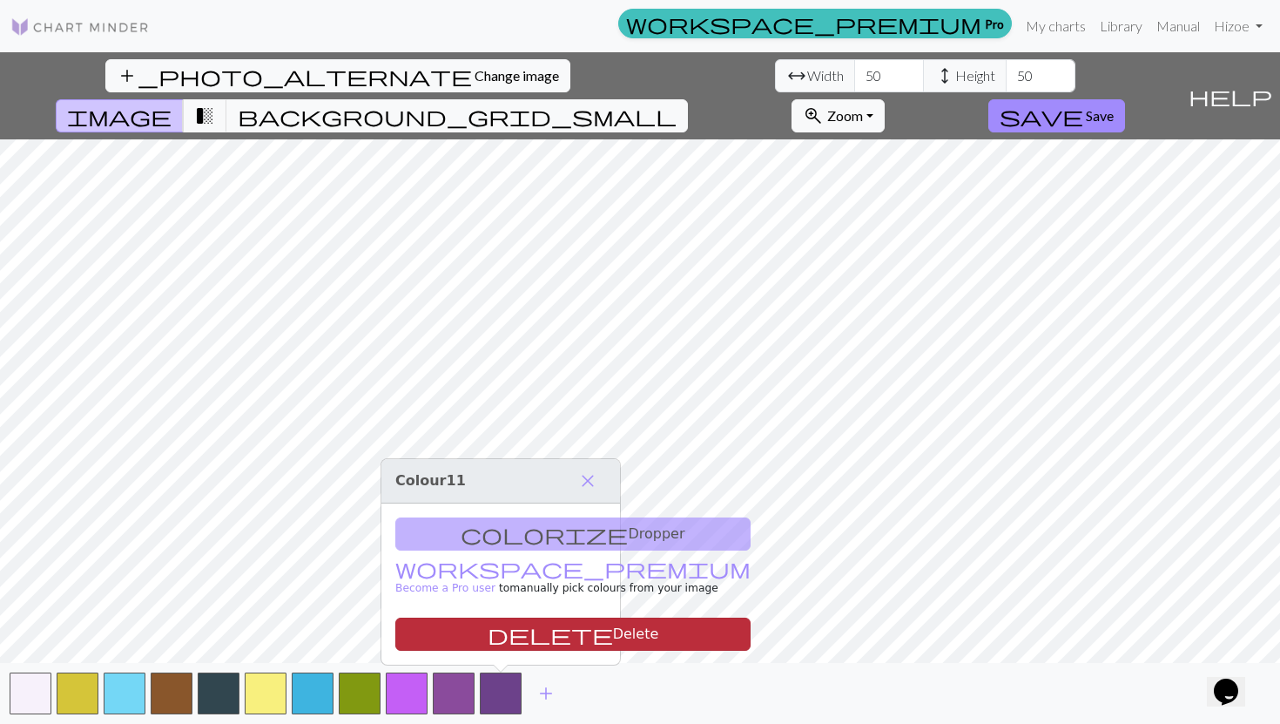
click at [459, 623] on button "delete Delete" at bounding box center [572, 633] width 355 height 33
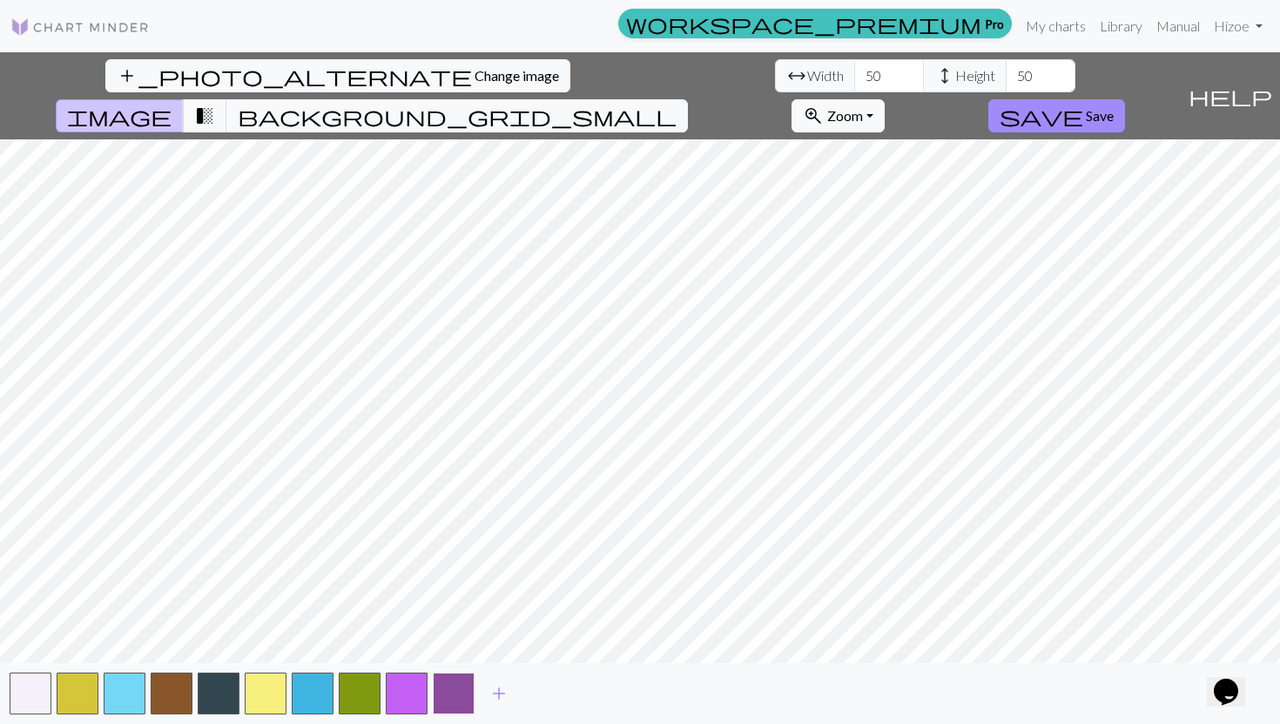
click at [454, 649] on button "button" at bounding box center [454, 693] width 42 height 42
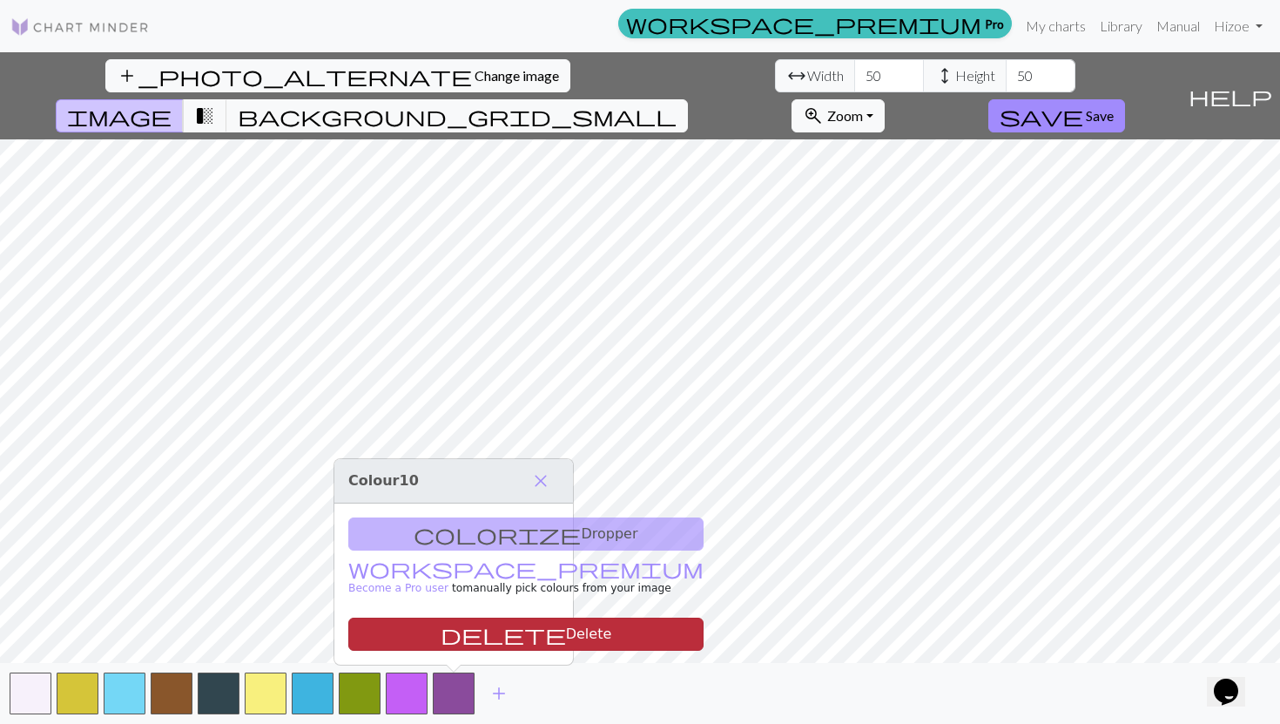
click at [459, 620] on button "delete Delete" at bounding box center [525, 633] width 355 height 33
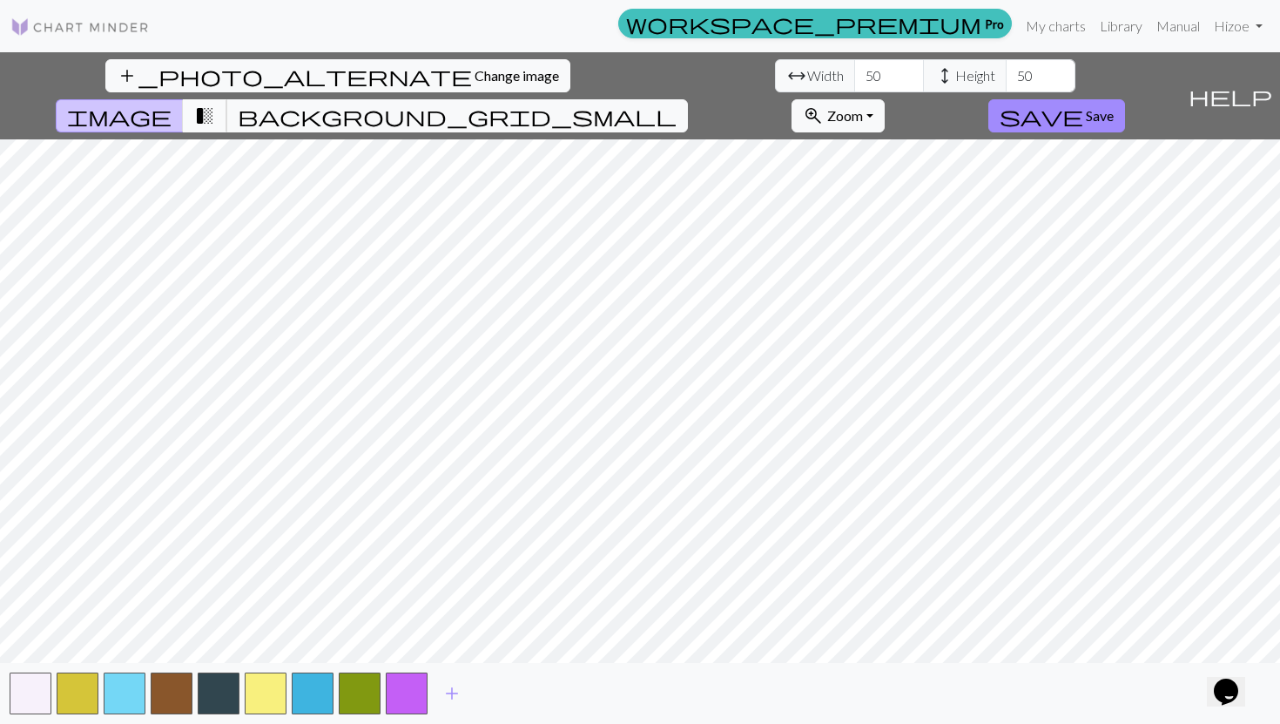
click at [215, 104] on span "transition_fade" at bounding box center [204, 116] width 21 height 24
click at [172, 104] on span "image" at bounding box center [119, 116] width 104 height 24
click at [227, 99] on button "transition_fade" at bounding box center [205, 115] width 44 height 33
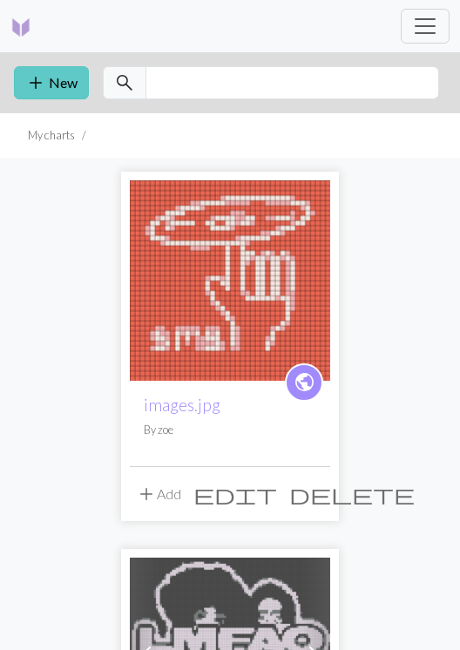
click at [65, 78] on button "add New" at bounding box center [51, 82] width 75 height 33
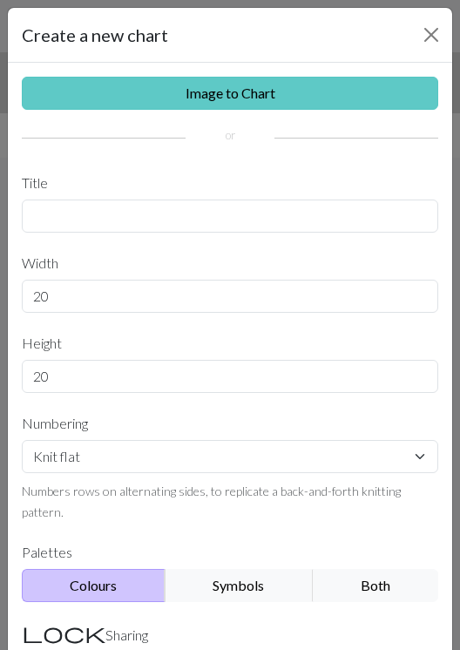
click at [273, 87] on link "Image to Chart" at bounding box center [230, 93] width 416 height 33
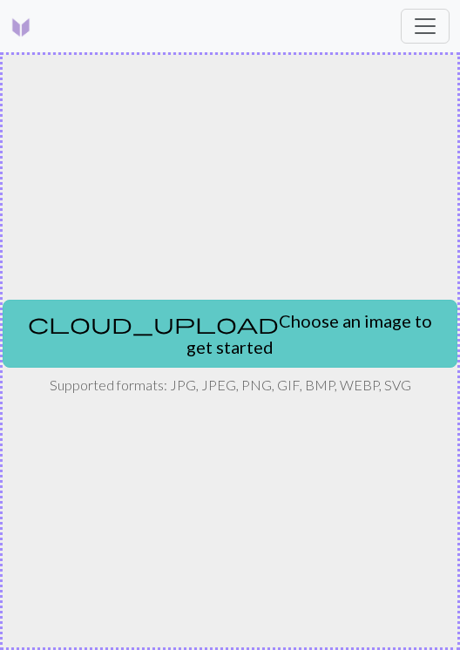
click at [248, 354] on div "cloud_upload Choose an image to get started Supported formats: JPG, JPEG, PNG, …" at bounding box center [230, 350] width 460 height 597
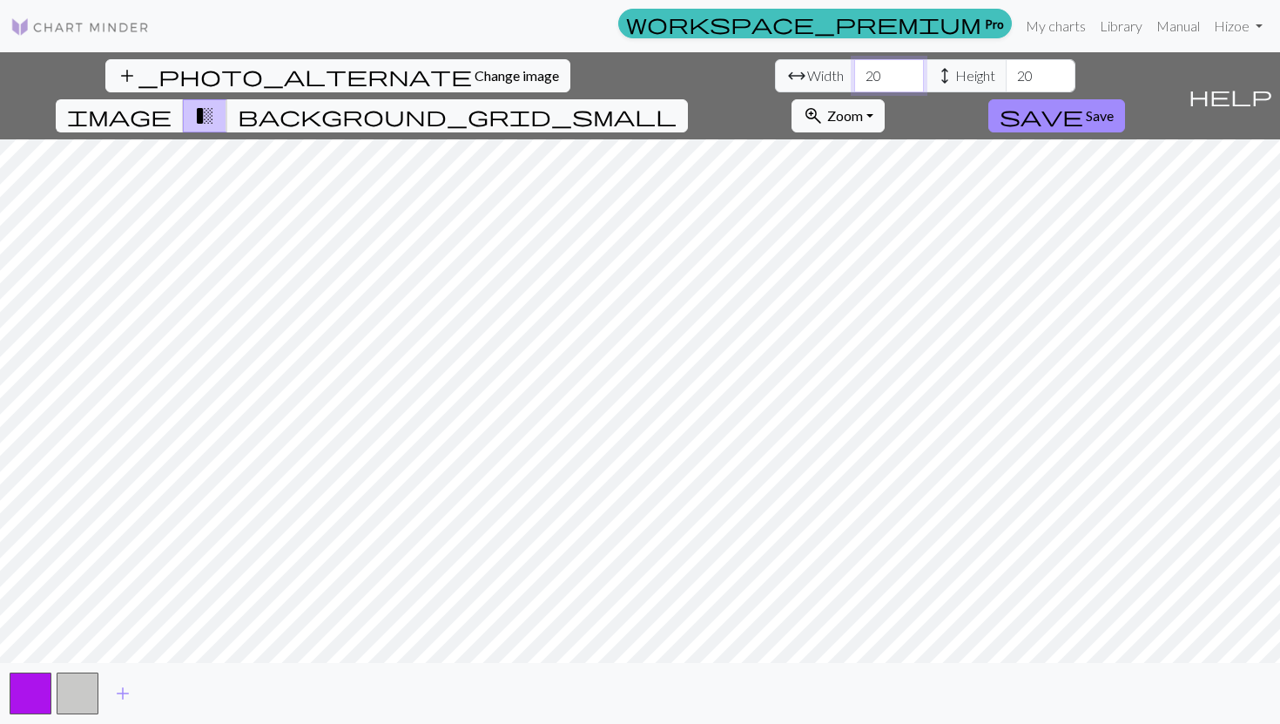
drag, startPoint x: 394, startPoint y: 71, endPoint x: 218, endPoint y: 71, distance: 175.9
click at [218, 71] on div "add_photo_alternate Change image arrow_range Width 20 height Height 20 image tr…" at bounding box center [590, 95] width 1181 height 87
type input "50"
click at [459, 82] on input "20" at bounding box center [1041, 75] width 70 height 33
type input "2"
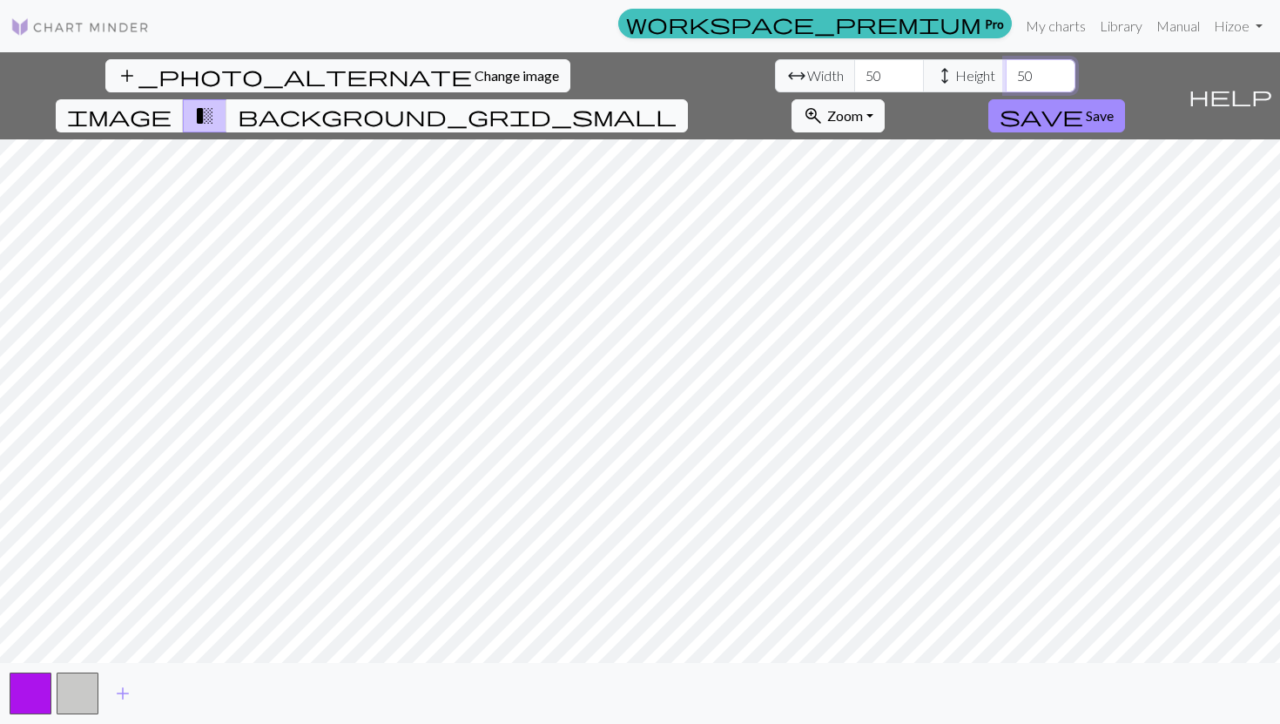
type input "50"
click at [459, 104] on span "background_grid_small" at bounding box center [457, 116] width 439 height 24
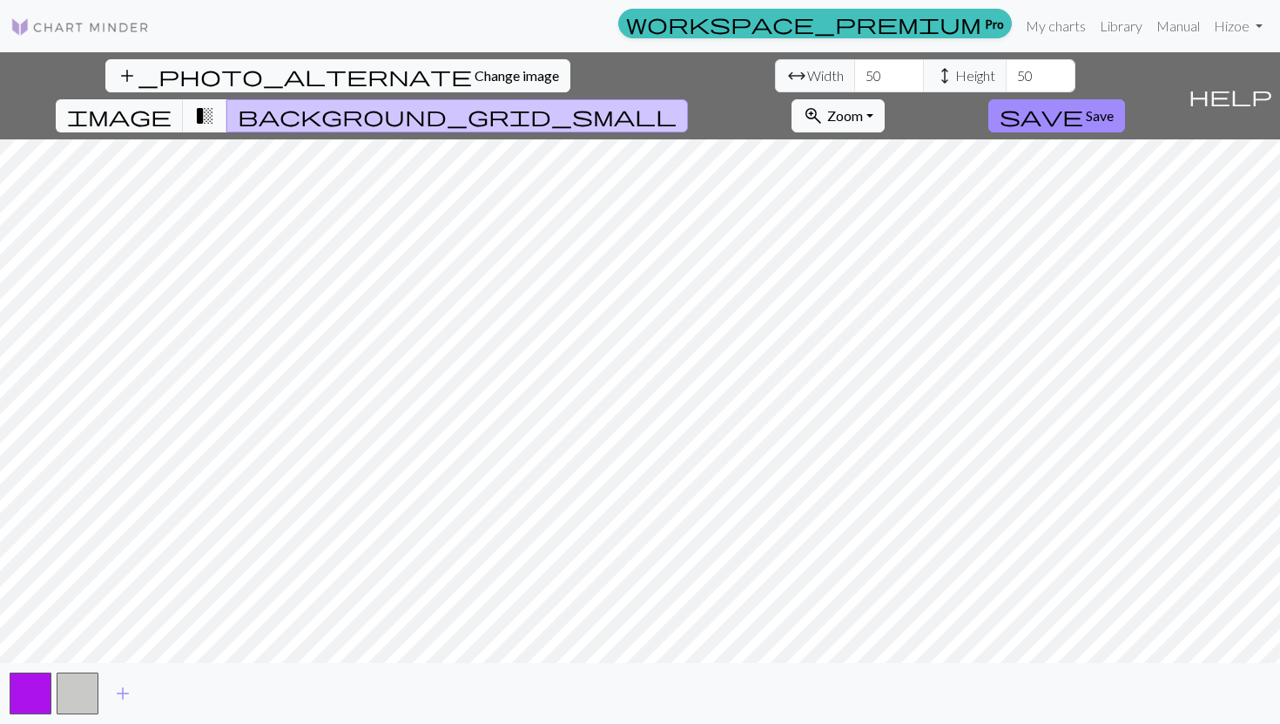
click at [215, 104] on span "transition_fade" at bounding box center [204, 116] width 21 height 24
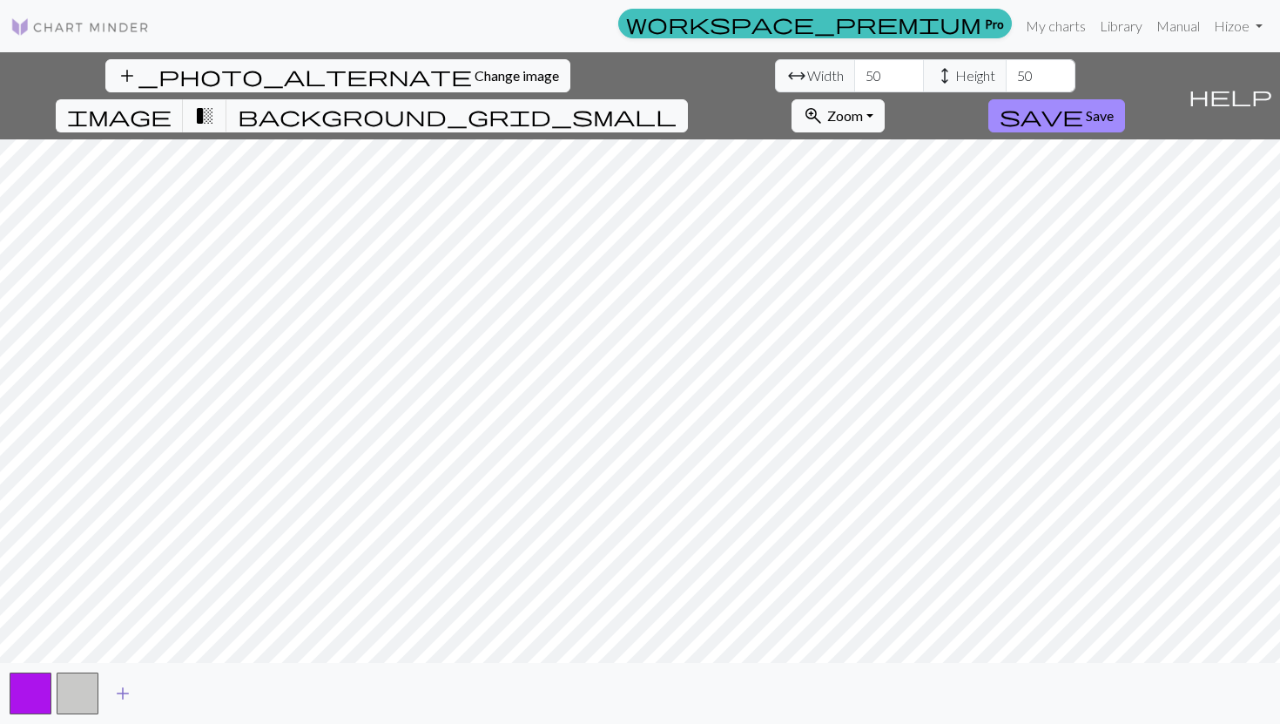
click at [128, 649] on span "add" at bounding box center [122, 693] width 21 height 24
click at [130, 649] on button "button" at bounding box center [125, 693] width 42 height 42
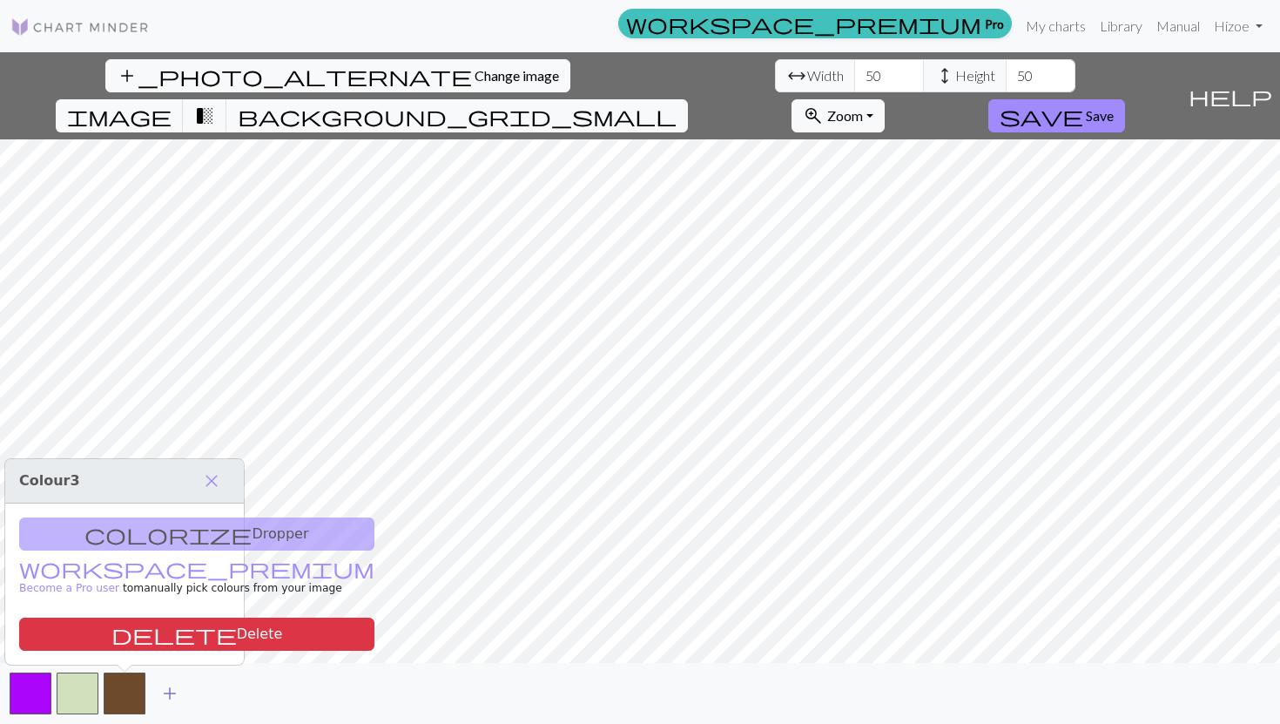
click at [173, 649] on span "add" at bounding box center [169, 693] width 21 height 24
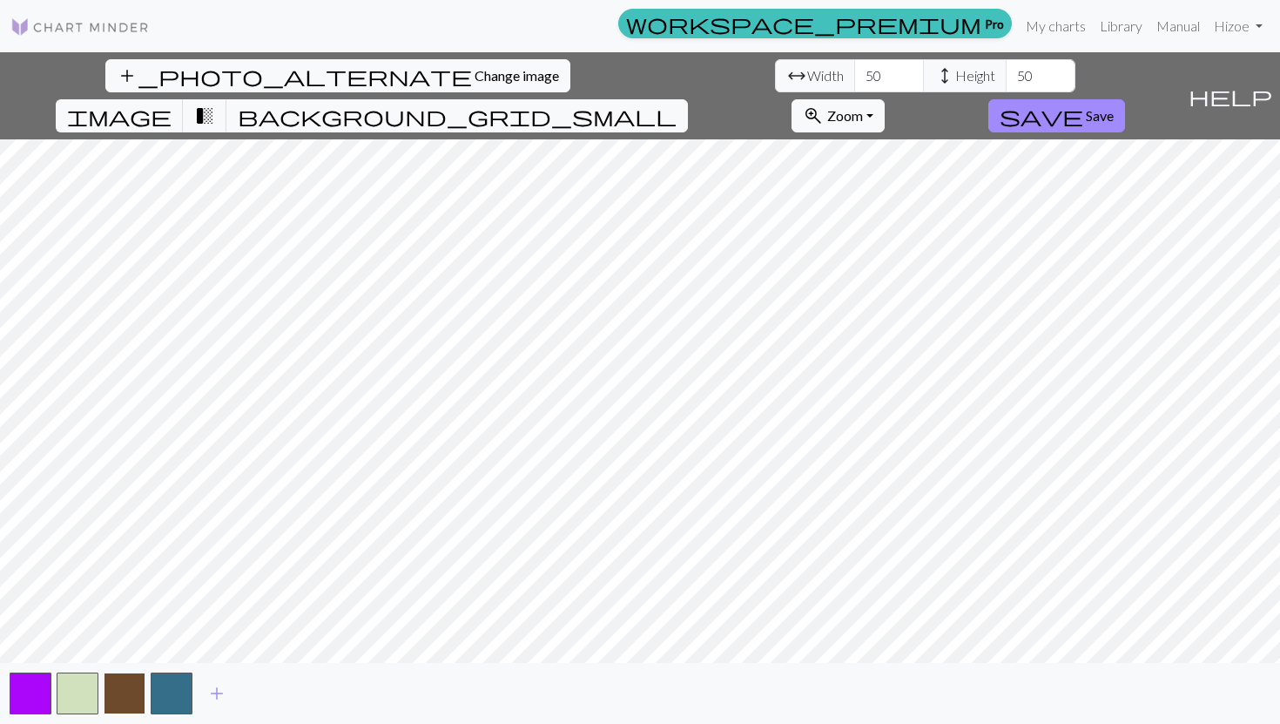
click at [124, 649] on button "button" at bounding box center [125, 693] width 42 height 42
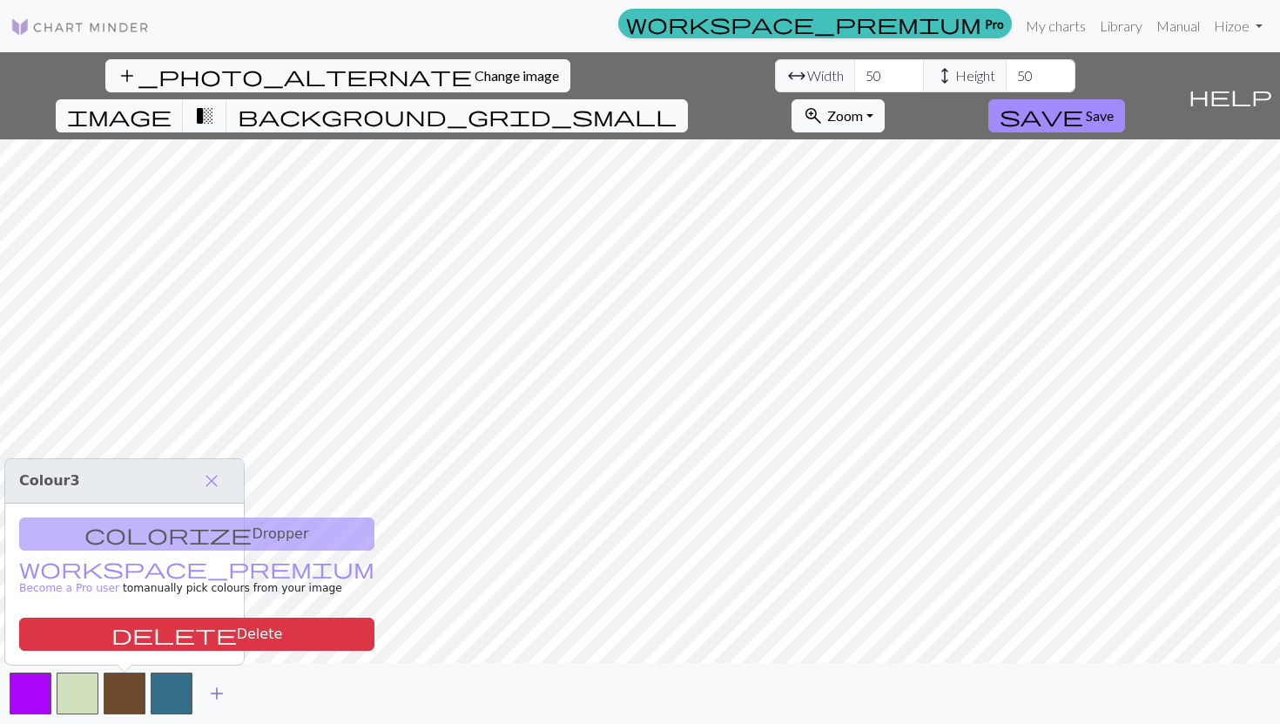
click at [208, 649] on span "add" at bounding box center [216, 693] width 21 height 24
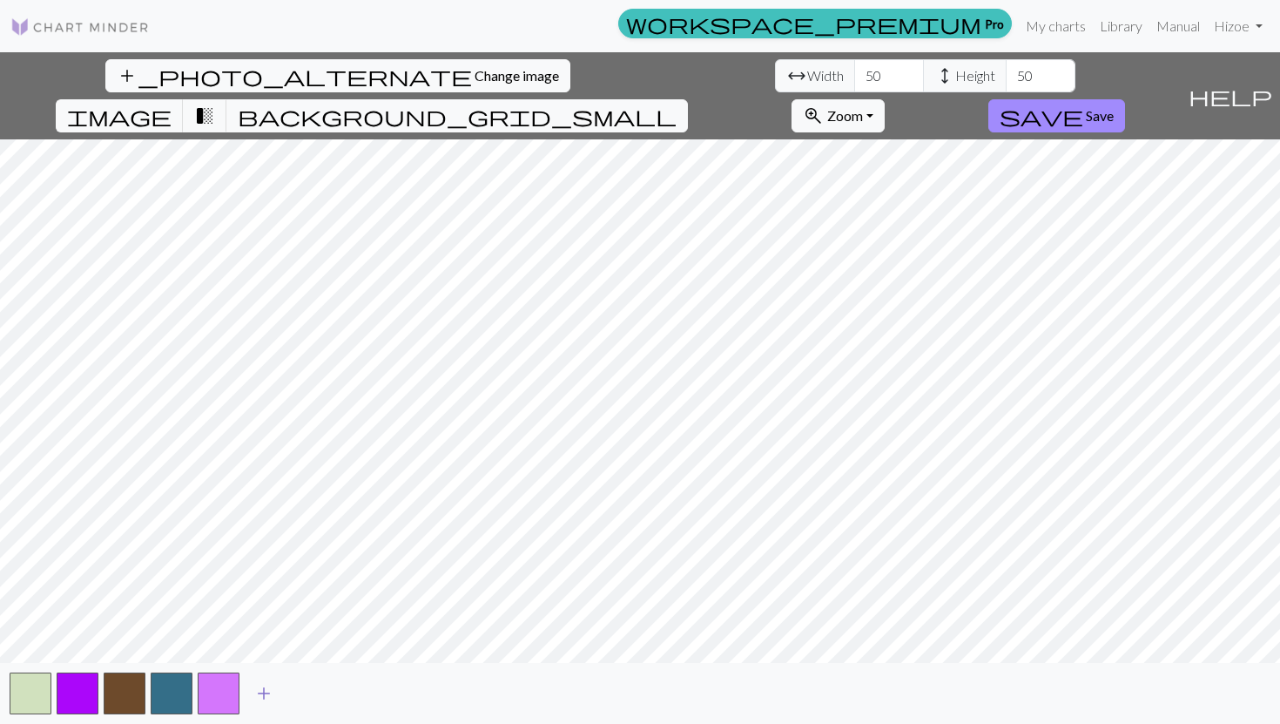
click at [263, 649] on span "add" at bounding box center [263, 693] width 21 height 24
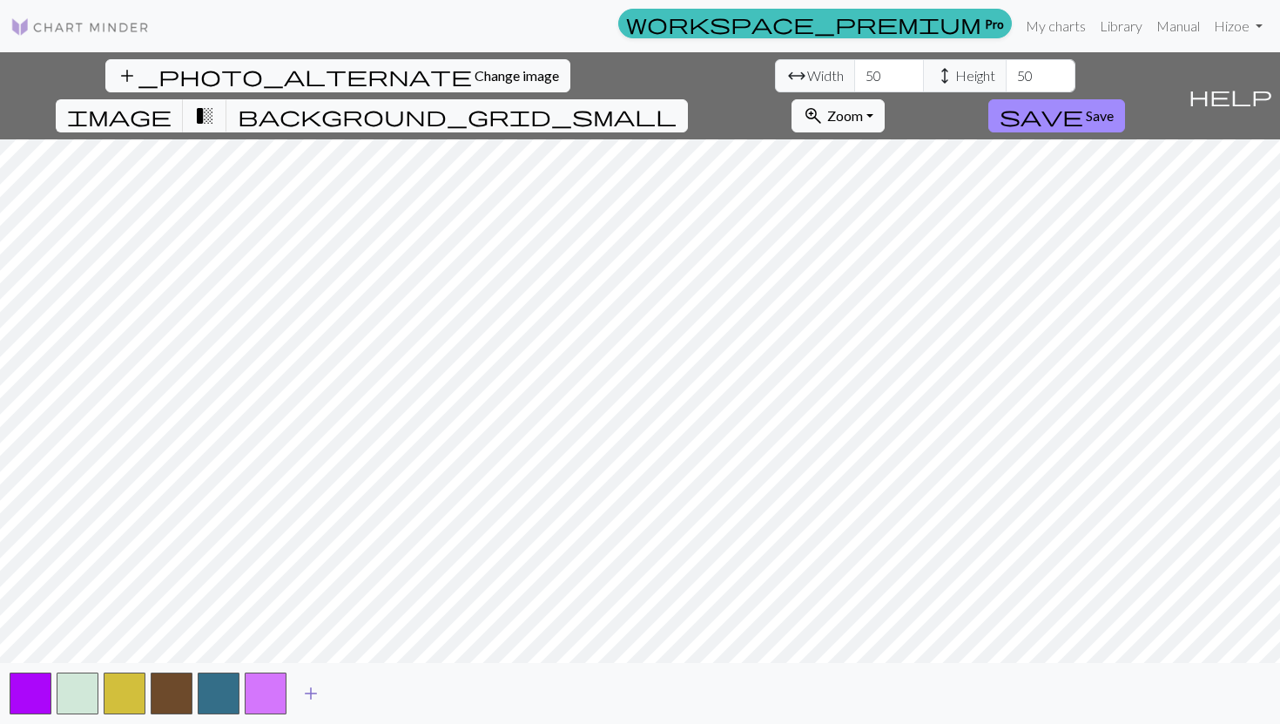
click at [312, 649] on span "add" at bounding box center [310, 693] width 21 height 24
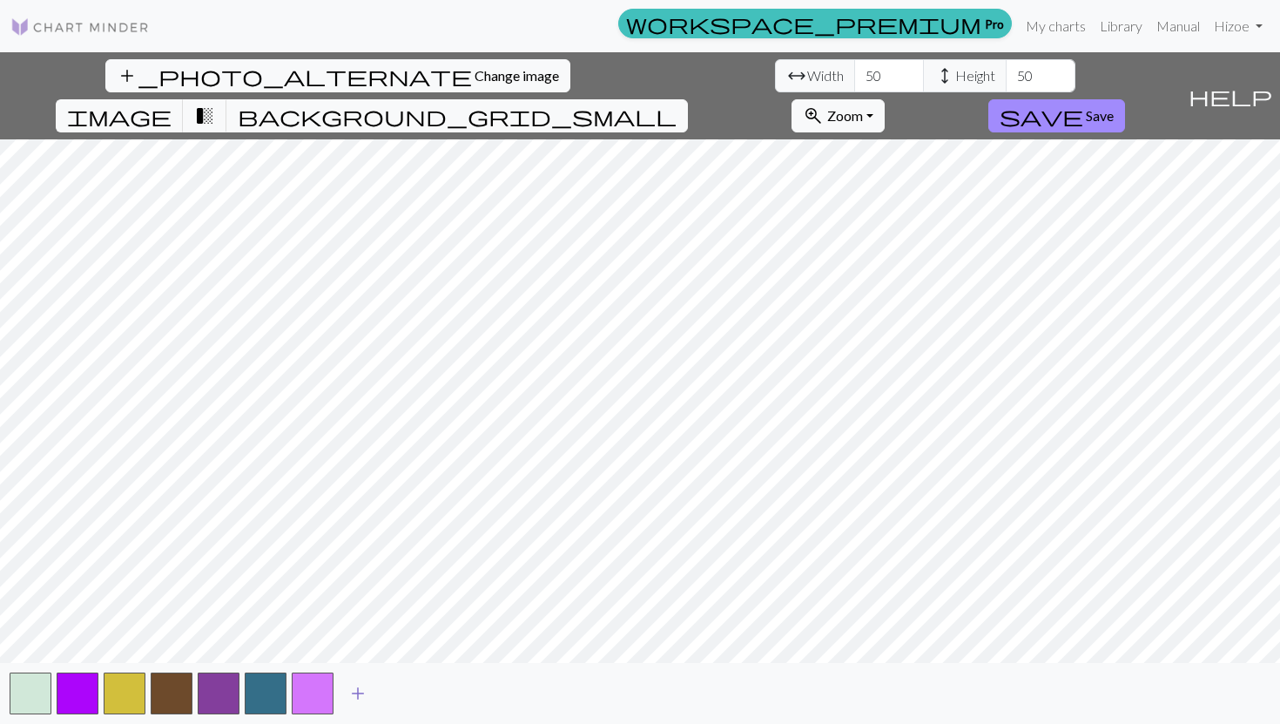
click at [361, 649] on span "add" at bounding box center [357, 693] width 21 height 24
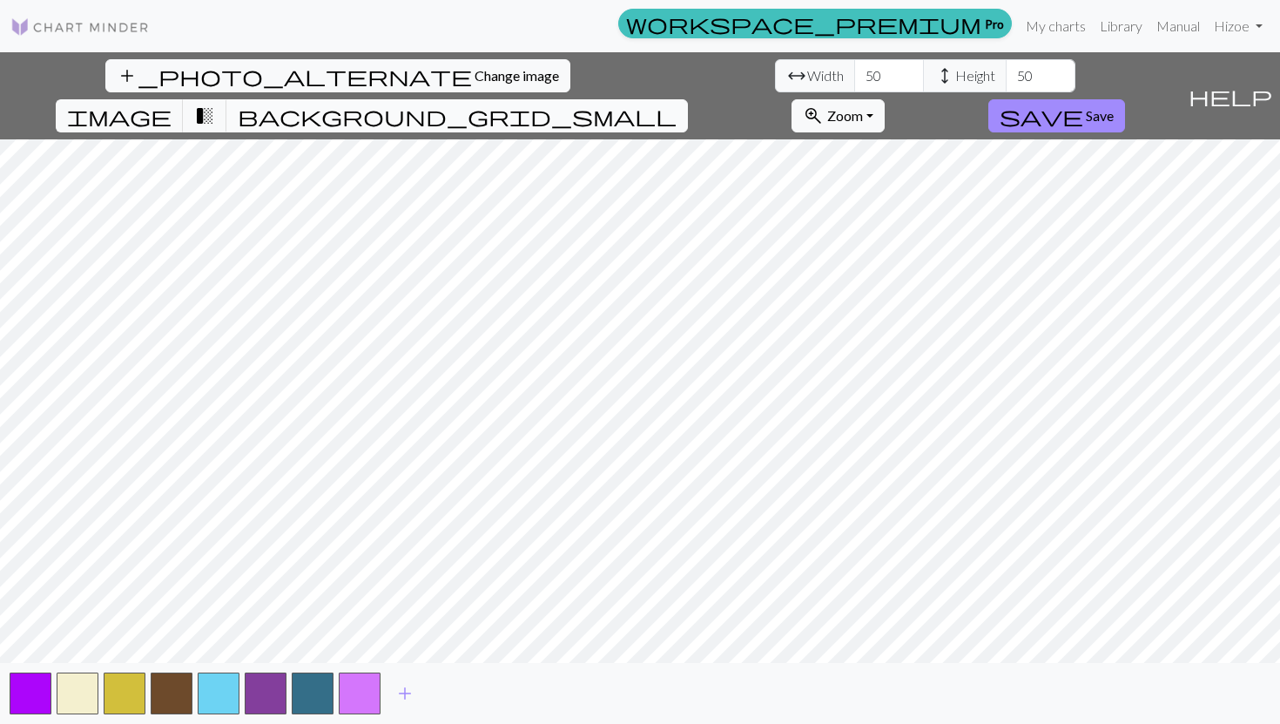
click at [459, 104] on span "background_grid_small" at bounding box center [457, 116] width 439 height 24
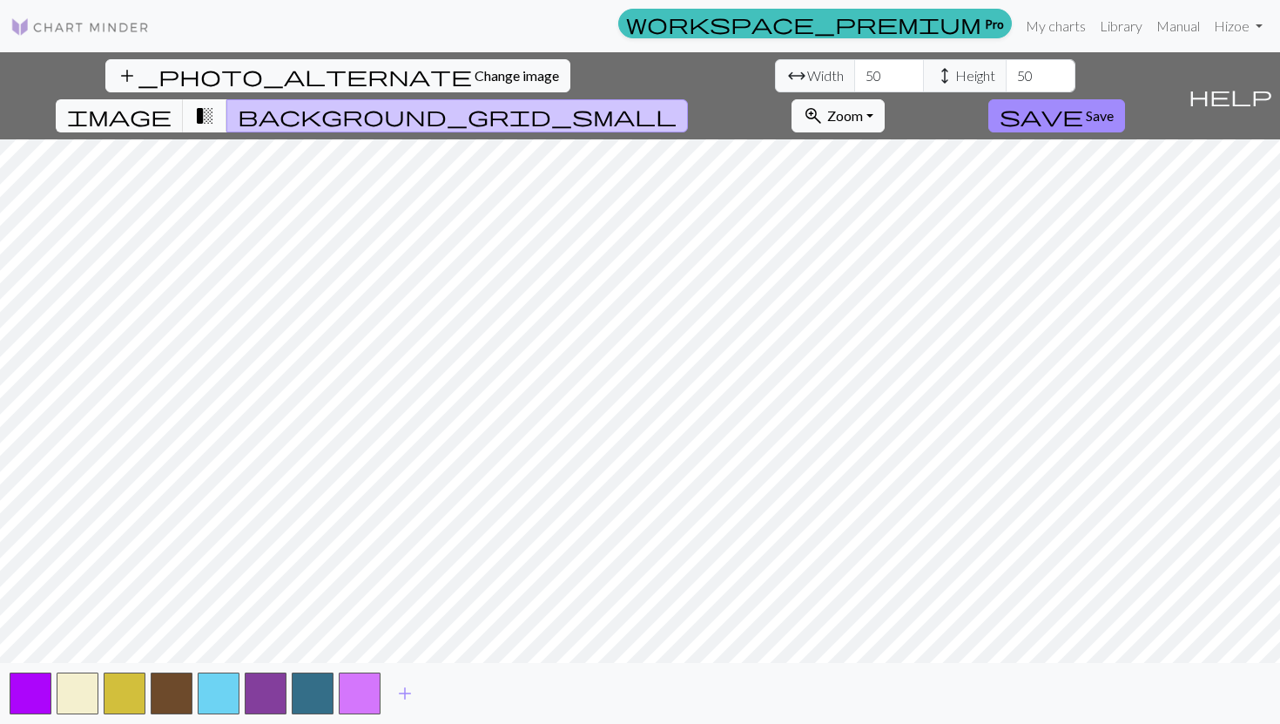
click at [227, 99] on button "transition_fade" at bounding box center [205, 115] width 44 height 33
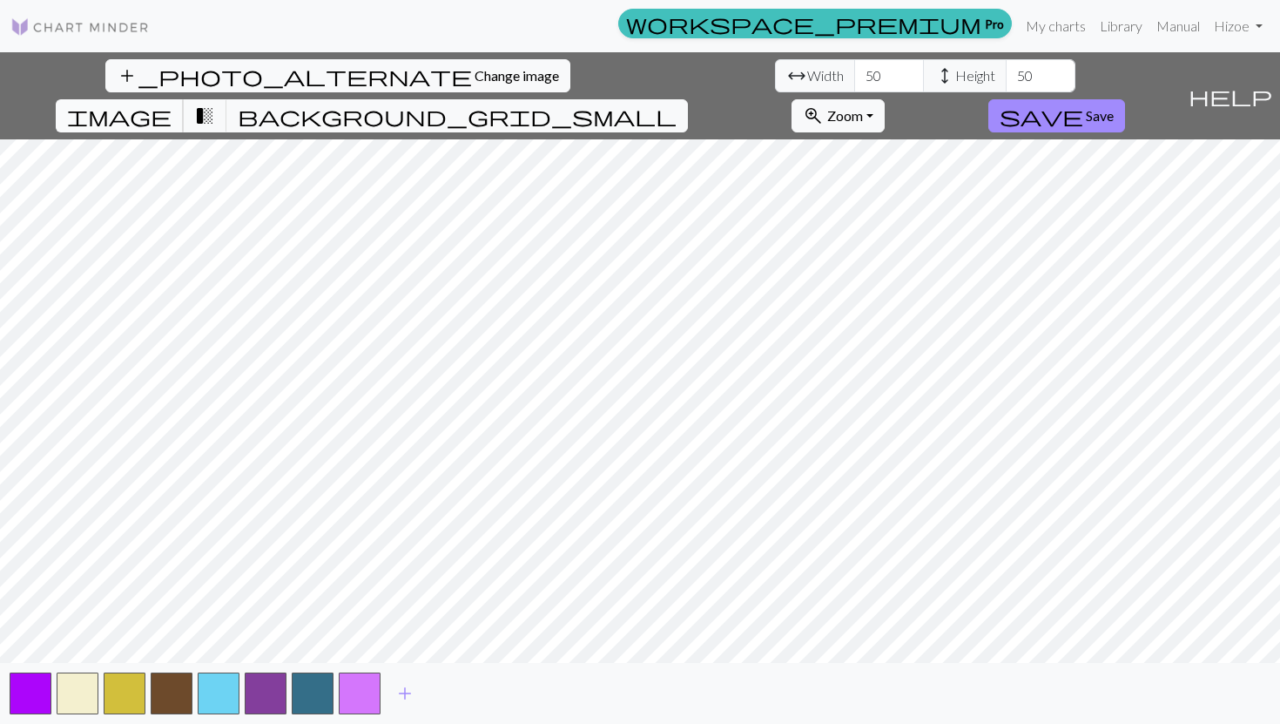
click at [172, 104] on span "image" at bounding box center [119, 116] width 104 height 24
click at [227, 99] on button "transition_fade" at bounding box center [205, 115] width 44 height 33
click at [400, 649] on span "add" at bounding box center [404, 693] width 21 height 24
click at [453, 649] on span "add" at bounding box center [451, 693] width 21 height 24
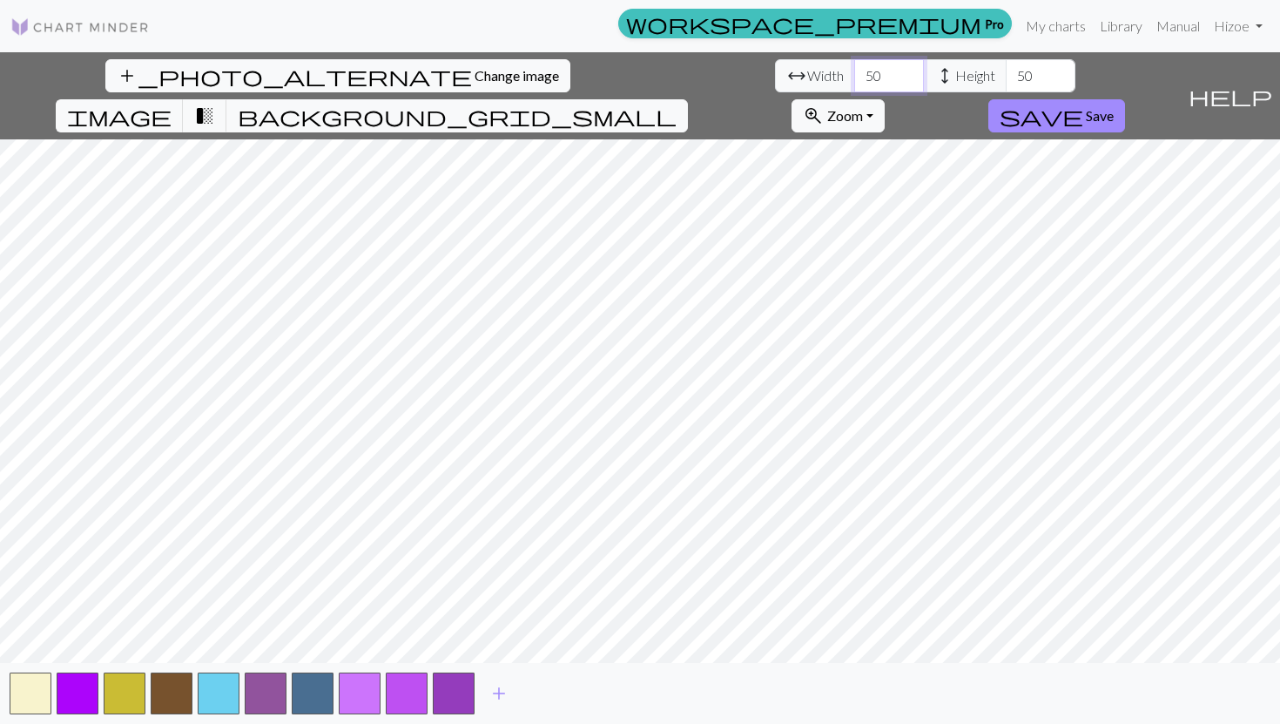
click at [459, 70] on input "50" at bounding box center [889, 75] width 70 height 33
click at [459, 73] on input "51" at bounding box center [889, 75] width 70 height 33
click at [459, 73] on input "52" at bounding box center [889, 75] width 70 height 33
click at [459, 74] on input "53" at bounding box center [889, 75] width 70 height 33
click at [459, 74] on input "54" at bounding box center [889, 75] width 70 height 33
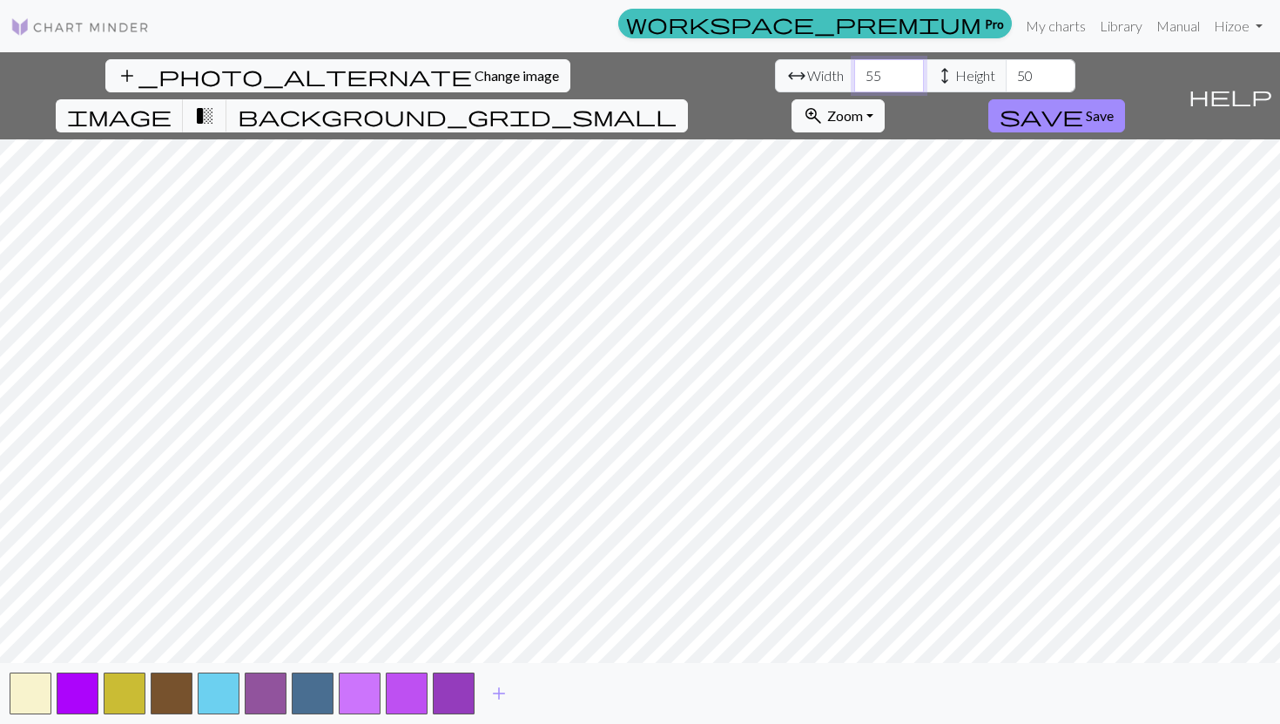
click at [459, 74] on input "55" at bounding box center [889, 75] width 70 height 33
click at [459, 74] on input "56" at bounding box center [889, 75] width 70 height 33
click at [459, 74] on input "57" at bounding box center [889, 75] width 70 height 33
click at [459, 74] on input "58" at bounding box center [889, 75] width 70 height 33
click at [459, 74] on input "59" at bounding box center [889, 75] width 70 height 33
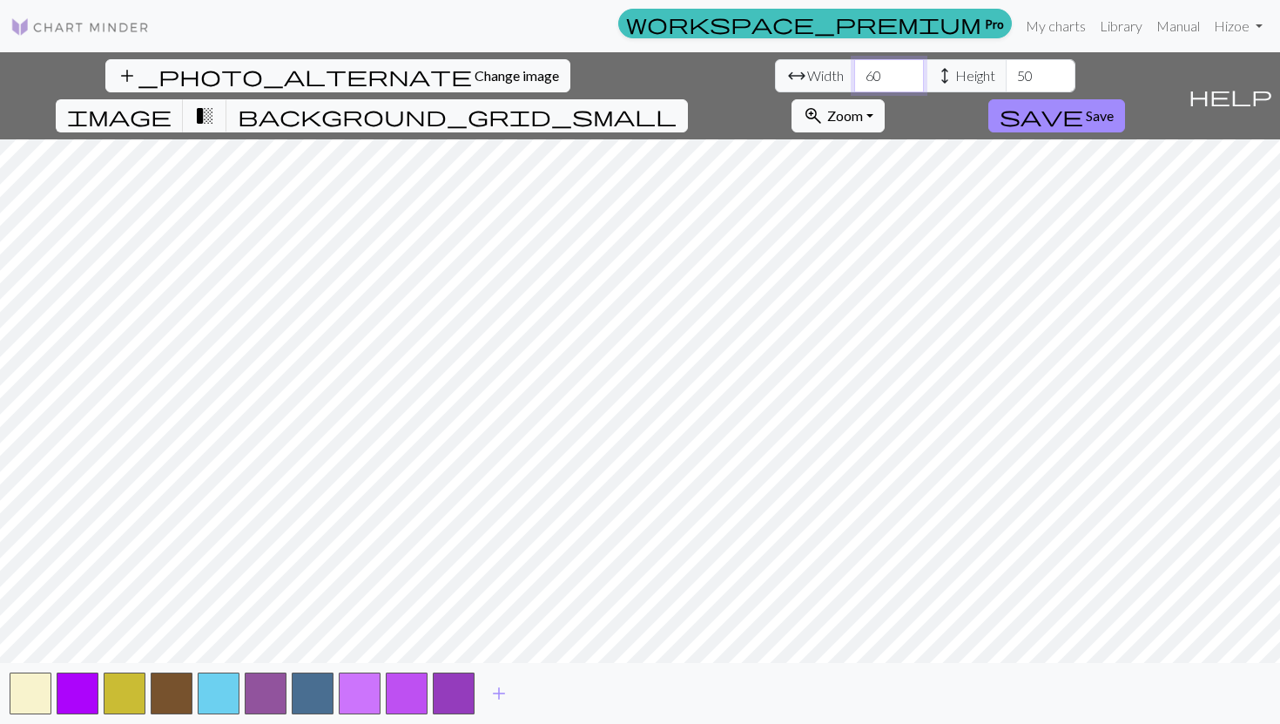
type input "60"
click at [459, 74] on input "60" at bounding box center [889, 75] width 70 height 33
click at [459, 68] on input "51" at bounding box center [1041, 75] width 70 height 33
click at [459, 68] on input "52" at bounding box center [1041, 75] width 70 height 33
click at [459, 68] on input "53" at bounding box center [1041, 75] width 70 height 33
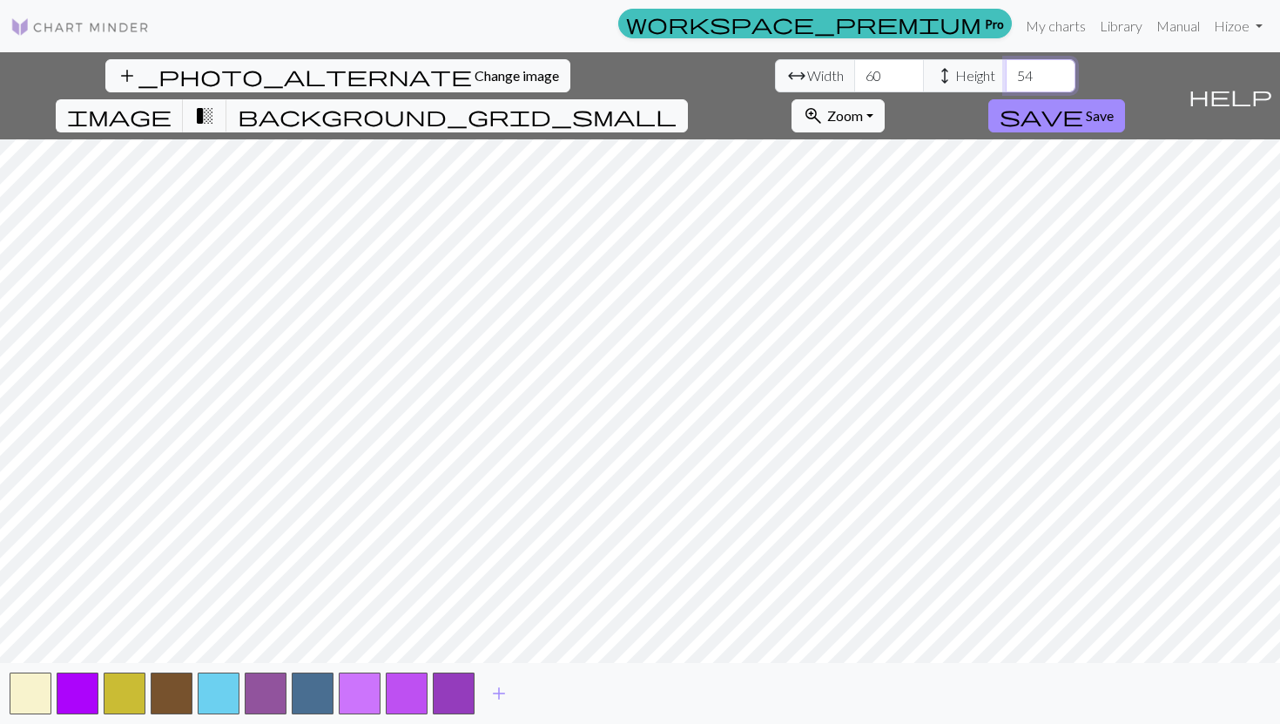
click at [459, 68] on input "54" at bounding box center [1041, 75] width 70 height 33
click at [459, 68] on input "55" at bounding box center [1041, 75] width 70 height 33
click at [459, 68] on input "56" at bounding box center [1041, 75] width 70 height 33
click at [459, 68] on input "57" at bounding box center [1041, 75] width 70 height 33
click at [459, 68] on input "58" at bounding box center [1041, 75] width 70 height 33
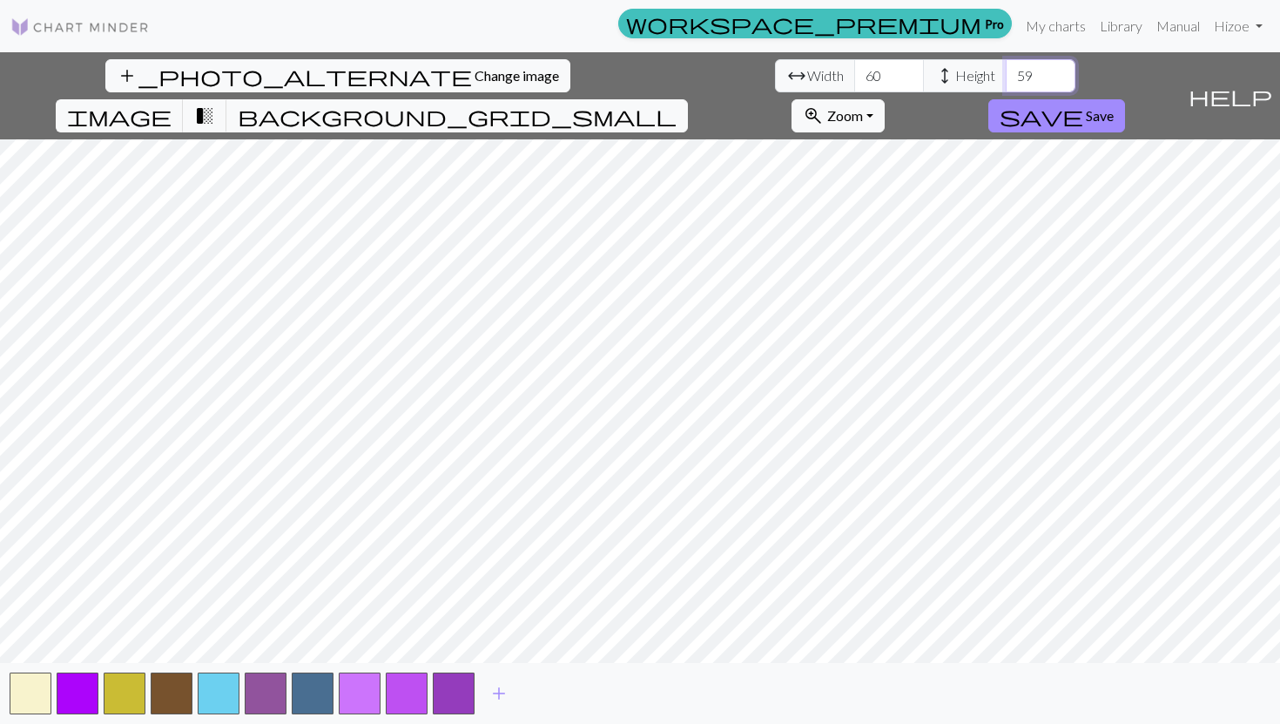
click at [459, 68] on input "59" at bounding box center [1041, 75] width 70 height 33
click at [459, 68] on input "60" at bounding box center [1041, 75] width 70 height 33
click at [459, 68] on input "61" at bounding box center [1041, 75] width 70 height 33
click at [459, 68] on input "62" at bounding box center [1041, 75] width 70 height 33
click at [459, 68] on input "63" at bounding box center [1041, 75] width 70 height 33
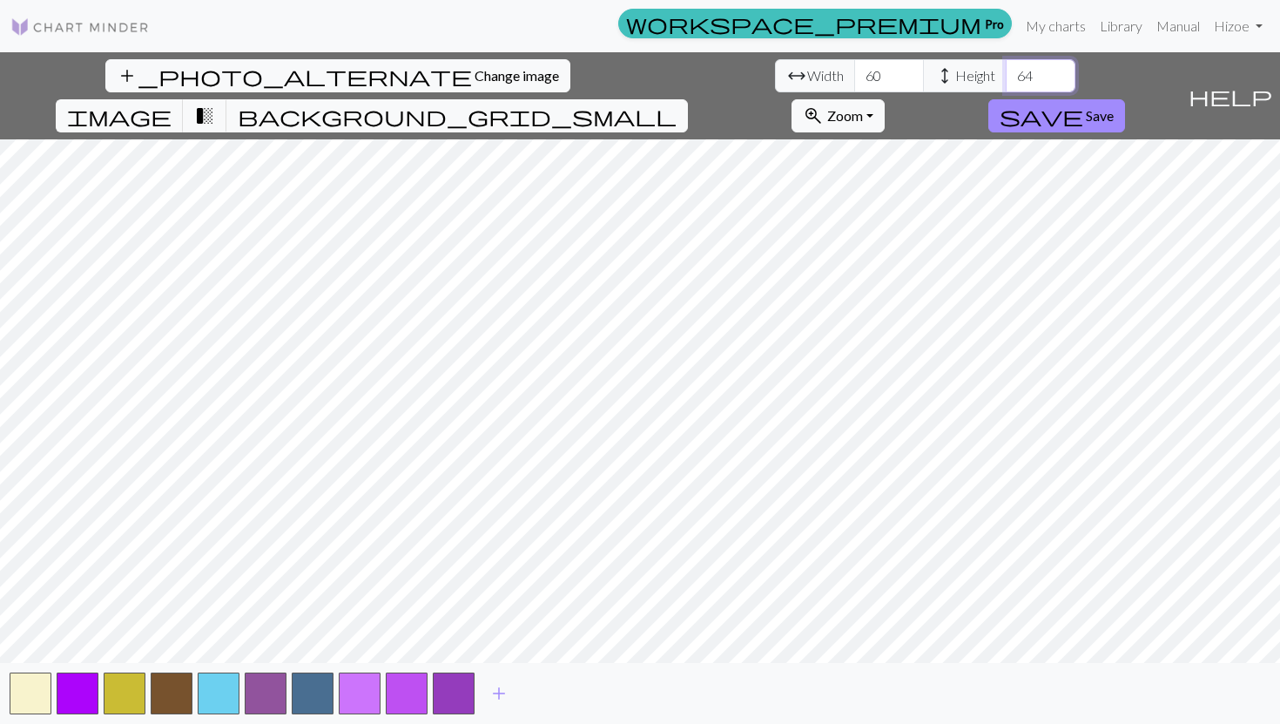
click at [459, 68] on input "64" at bounding box center [1041, 75] width 70 height 33
click at [459, 68] on input "65" at bounding box center [1041, 75] width 70 height 33
click at [459, 68] on input "66" at bounding box center [1041, 75] width 70 height 33
click at [459, 68] on input "67" at bounding box center [1041, 75] width 70 height 33
click at [459, 68] on input "68" at bounding box center [1041, 75] width 70 height 33
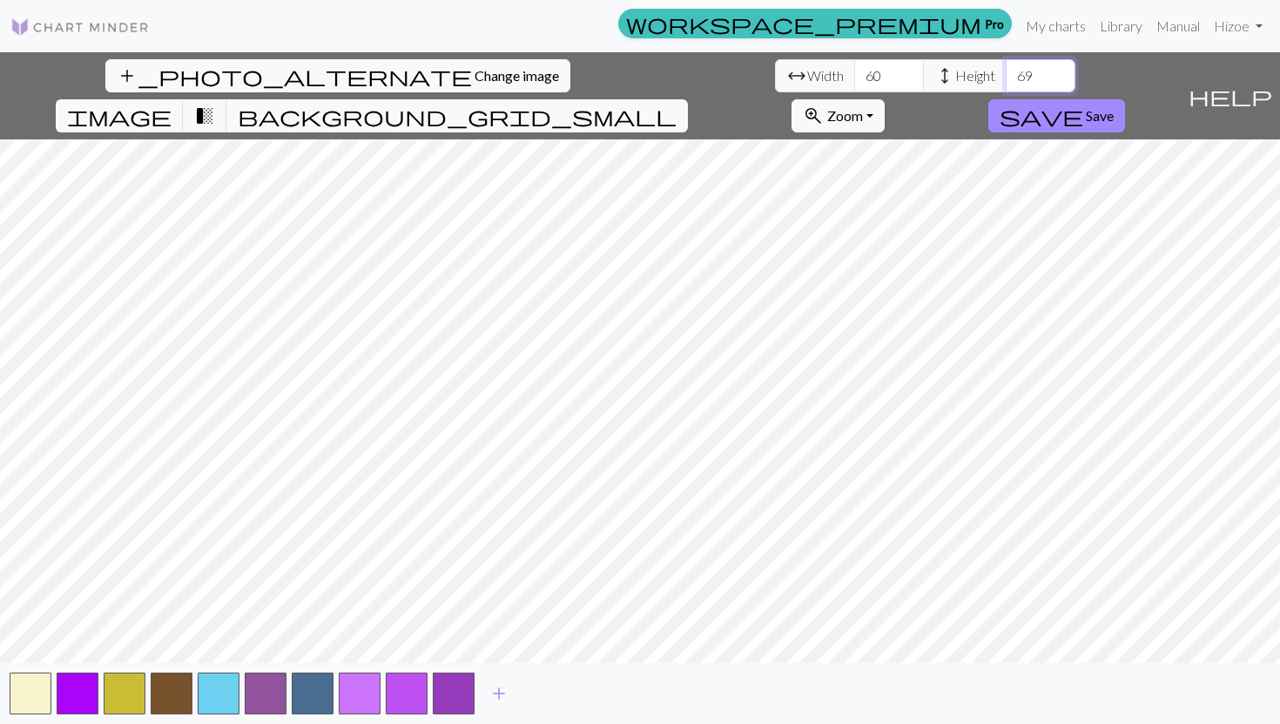
click at [459, 68] on input "69" at bounding box center [1041, 75] width 70 height 33
type input "70"
click at [459, 68] on input "70" at bounding box center [1041, 75] width 70 height 33
click at [459, 70] on input "61" at bounding box center [889, 75] width 70 height 33
click at [459, 70] on input "62" at bounding box center [889, 75] width 70 height 33
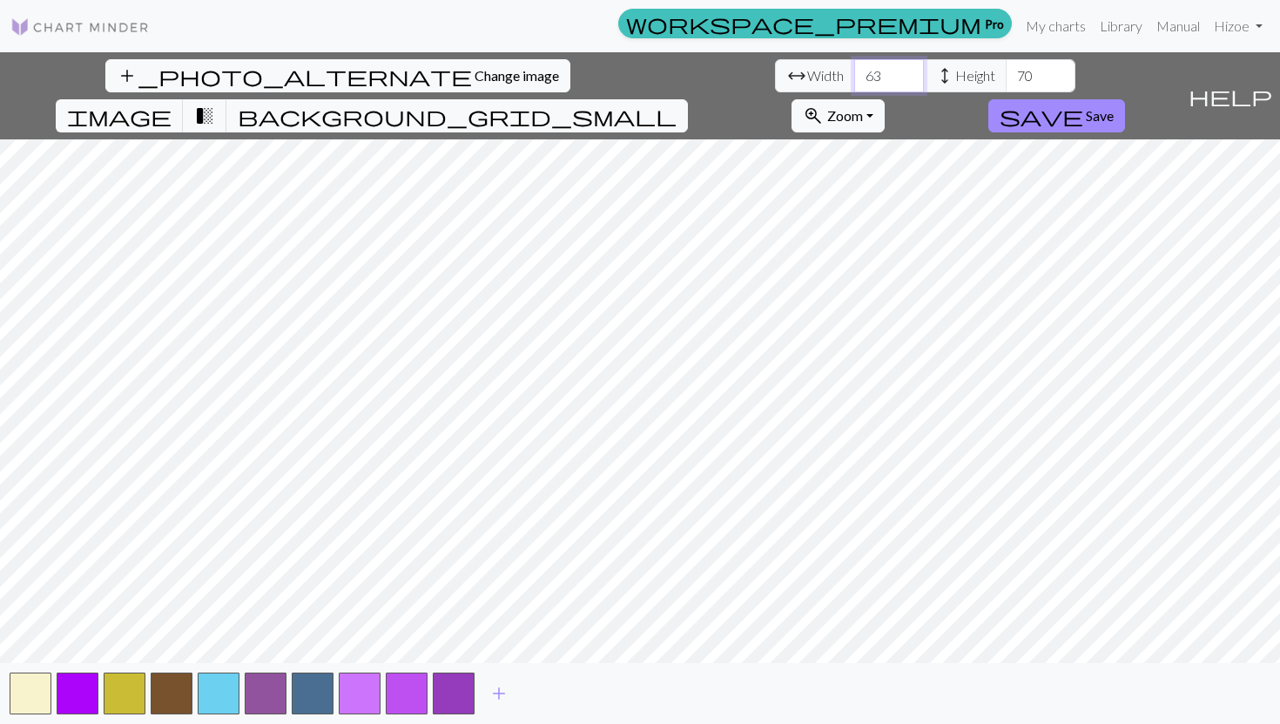
click at [459, 70] on input "63" at bounding box center [889, 75] width 70 height 33
click at [459, 70] on input "64" at bounding box center [889, 75] width 70 height 33
click at [459, 70] on input "65" at bounding box center [889, 75] width 70 height 33
click at [459, 70] on input "66" at bounding box center [889, 75] width 70 height 33
click at [459, 70] on input "67" at bounding box center [889, 75] width 70 height 33
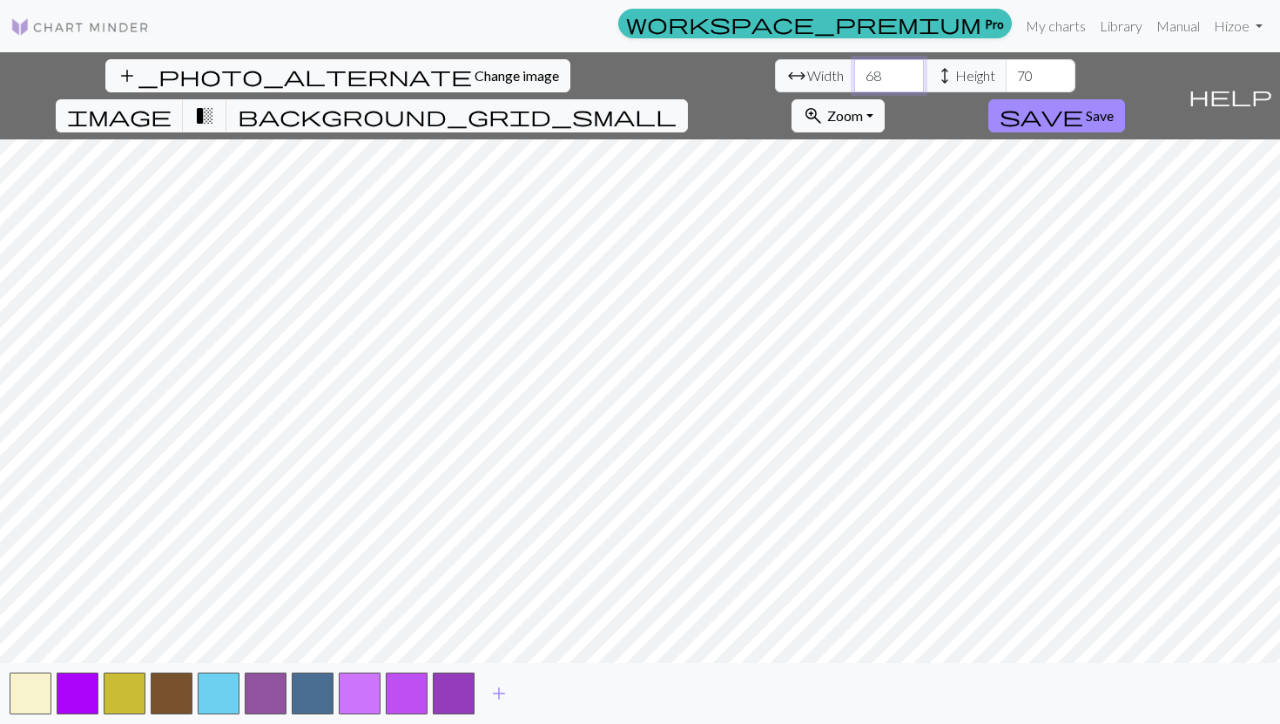
click at [459, 70] on input "68" at bounding box center [889, 75] width 70 height 33
click at [459, 70] on input "69" at bounding box center [889, 75] width 70 height 33
type input "70"
click at [459, 70] on input "70" at bounding box center [889, 75] width 70 height 33
click at [459, 649] on span "add" at bounding box center [498, 693] width 21 height 24
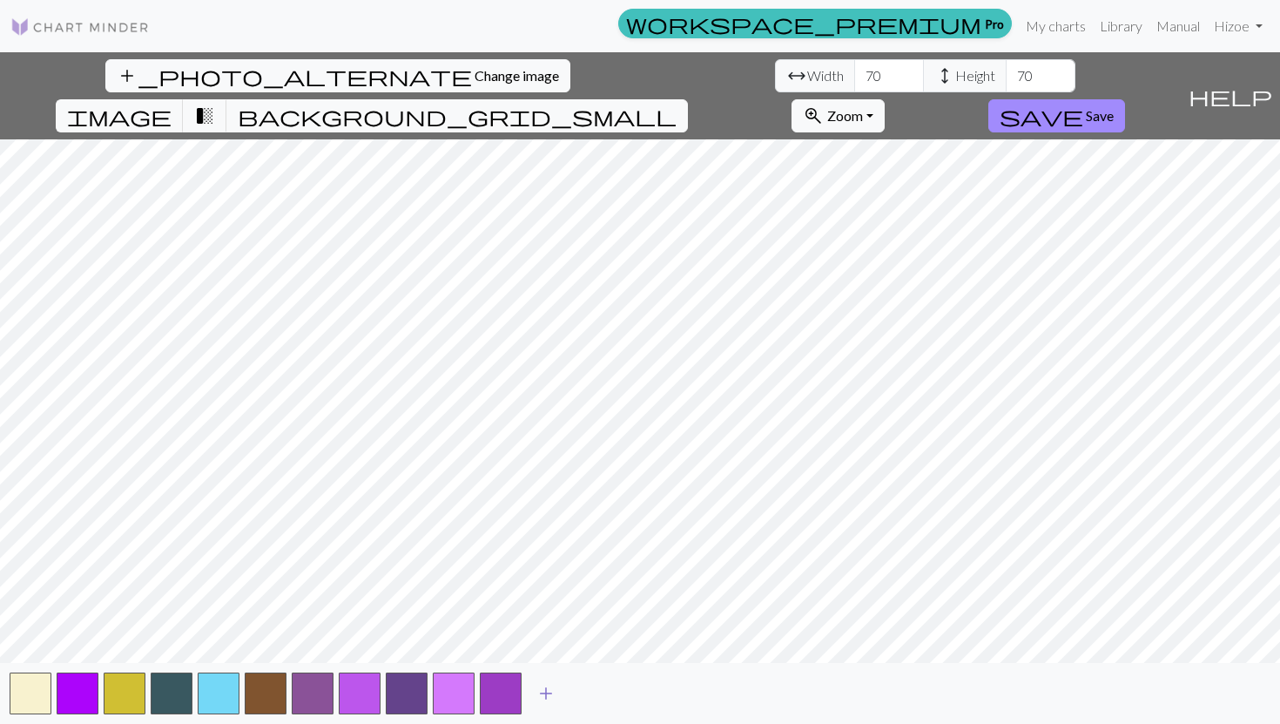
click at [459, 649] on span "add" at bounding box center [545, 693] width 21 height 24
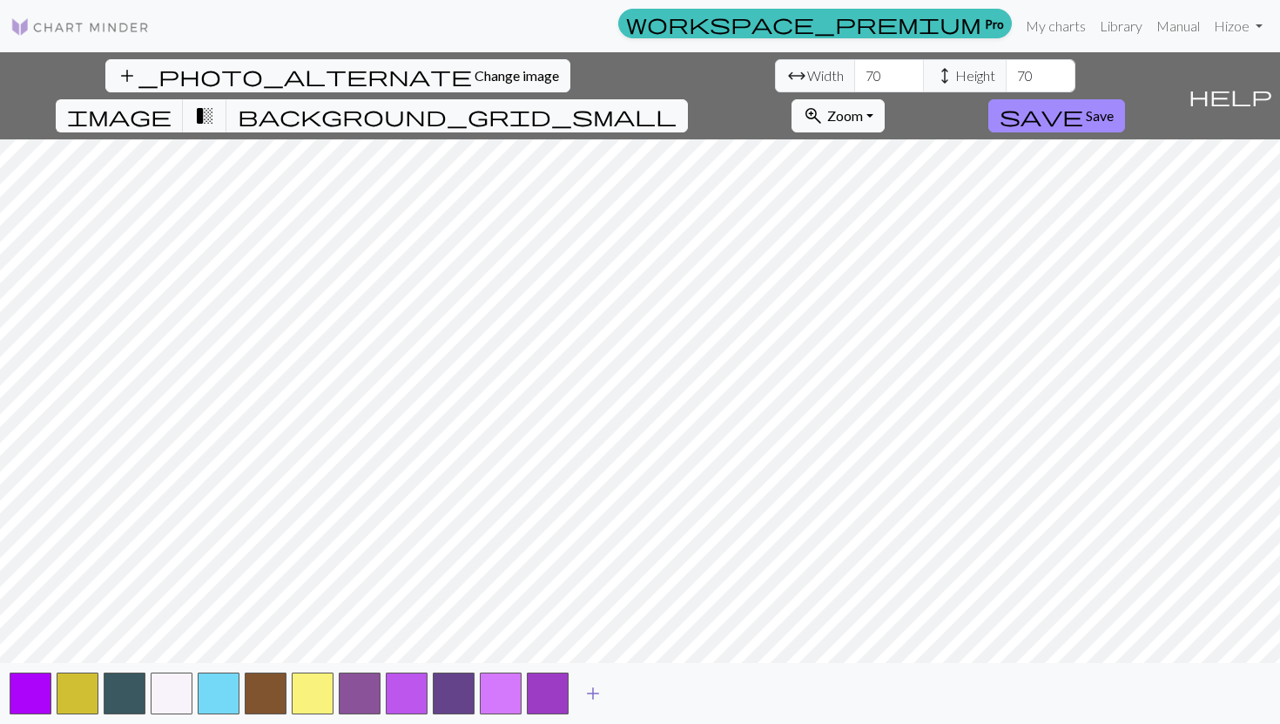
click at [459, 649] on span "add" at bounding box center [593, 693] width 21 height 24
click at [459, 649] on span "add" at bounding box center [640, 693] width 21 height 24
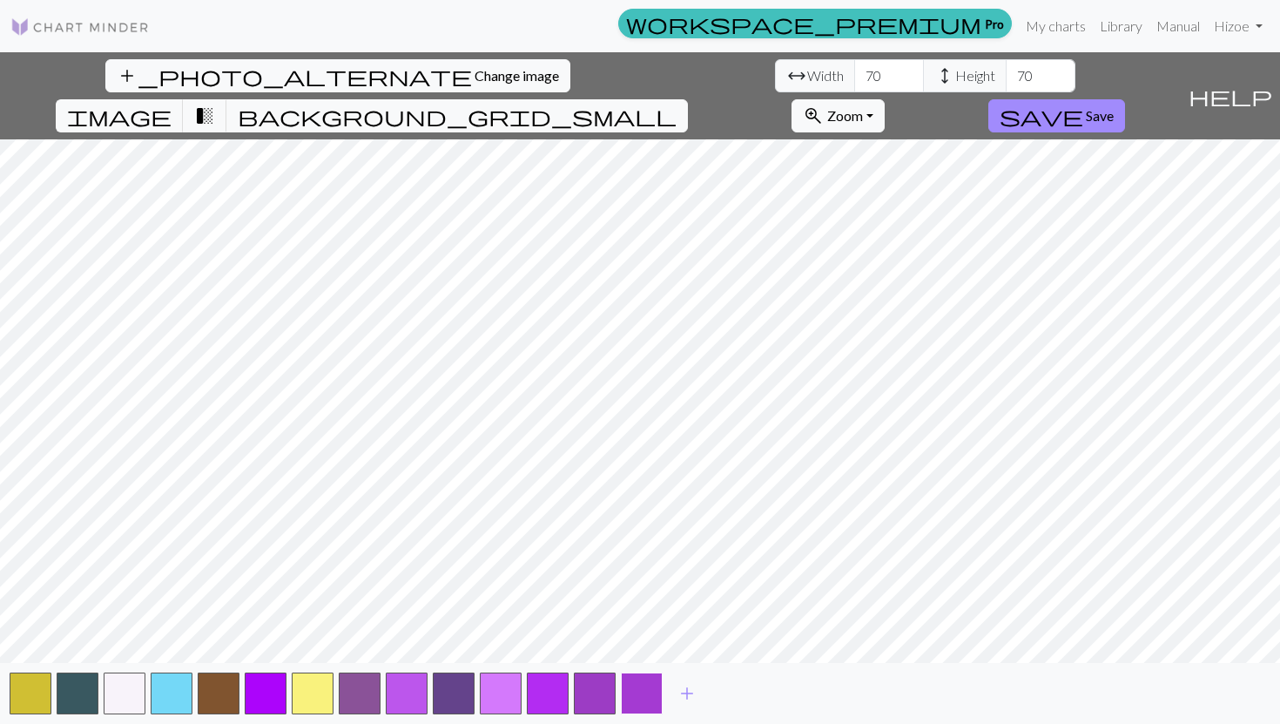
click at [459, 649] on button "button" at bounding box center [642, 693] width 42 height 42
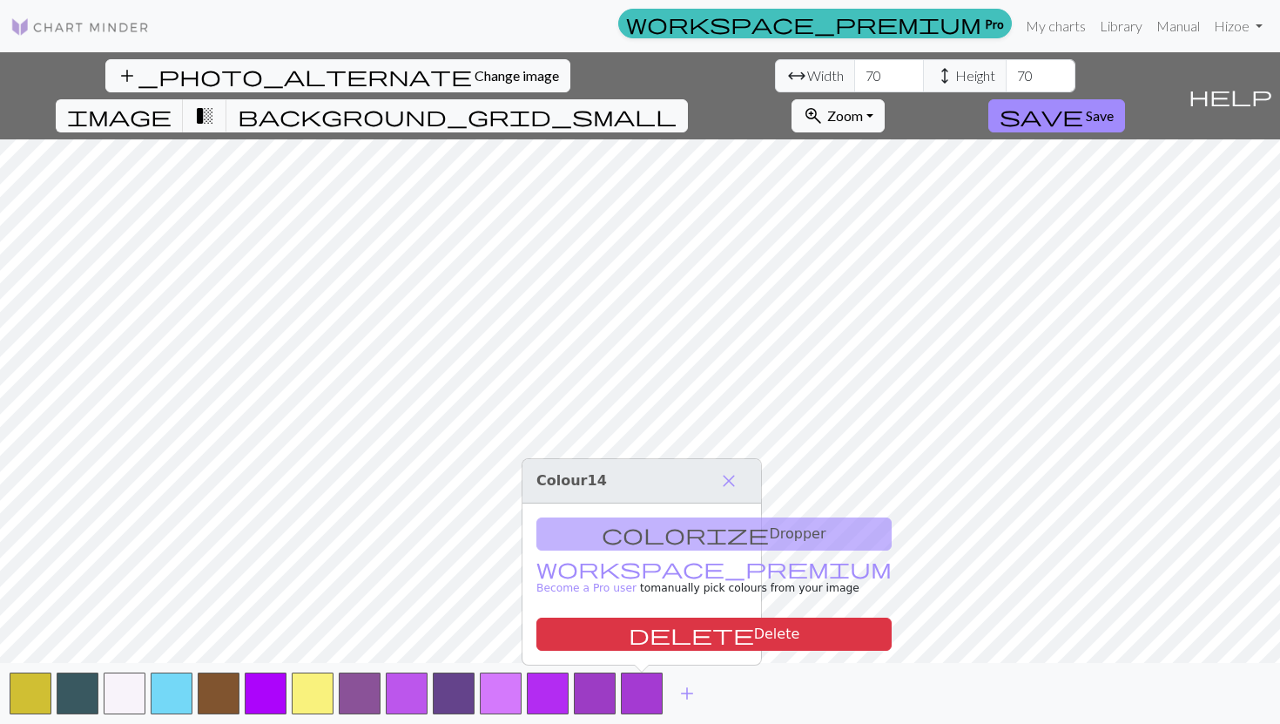
click at [459, 529] on div "colorize Dropper workspace_premium Become a Pro user to manually pick colours f…" at bounding box center [641, 583] width 239 height 161
click at [459, 531] on div "colorize Dropper workspace_premium Become a Pro user to manually pick colours f…" at bounding box center [641, 583] width 239 height 161
click at [459, 478] on span "close" at bounding box center [728, 480] width 21 height 24
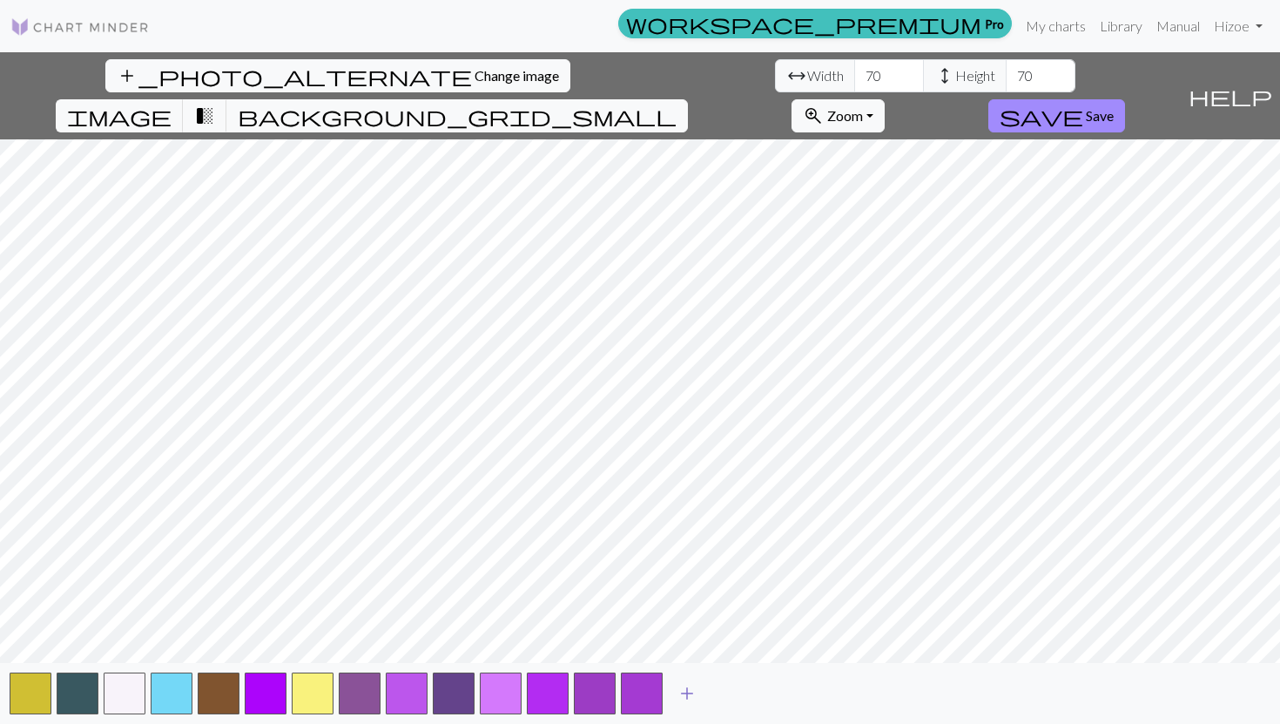
click at [459, 649] on span "add" at bounding box center [687, 693] width 21 height 24
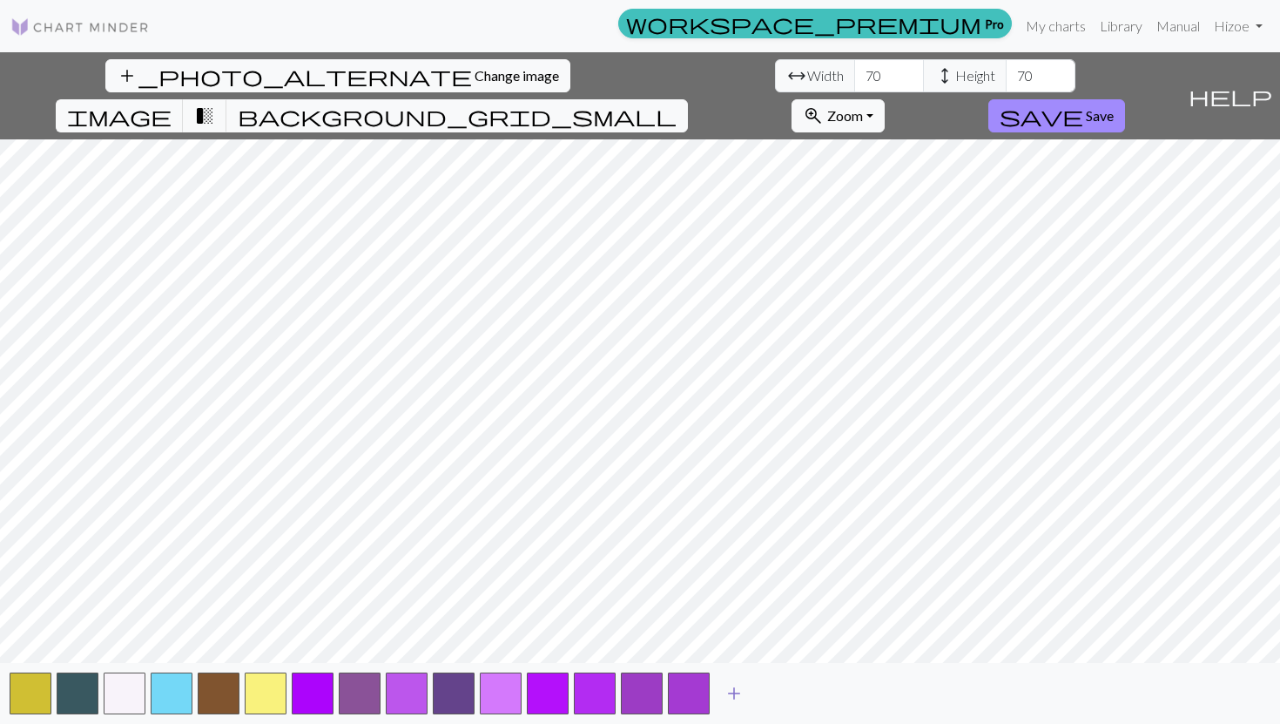
click at [459, 649] on span "add" at bounding box center [734, 693] width 21 height 24
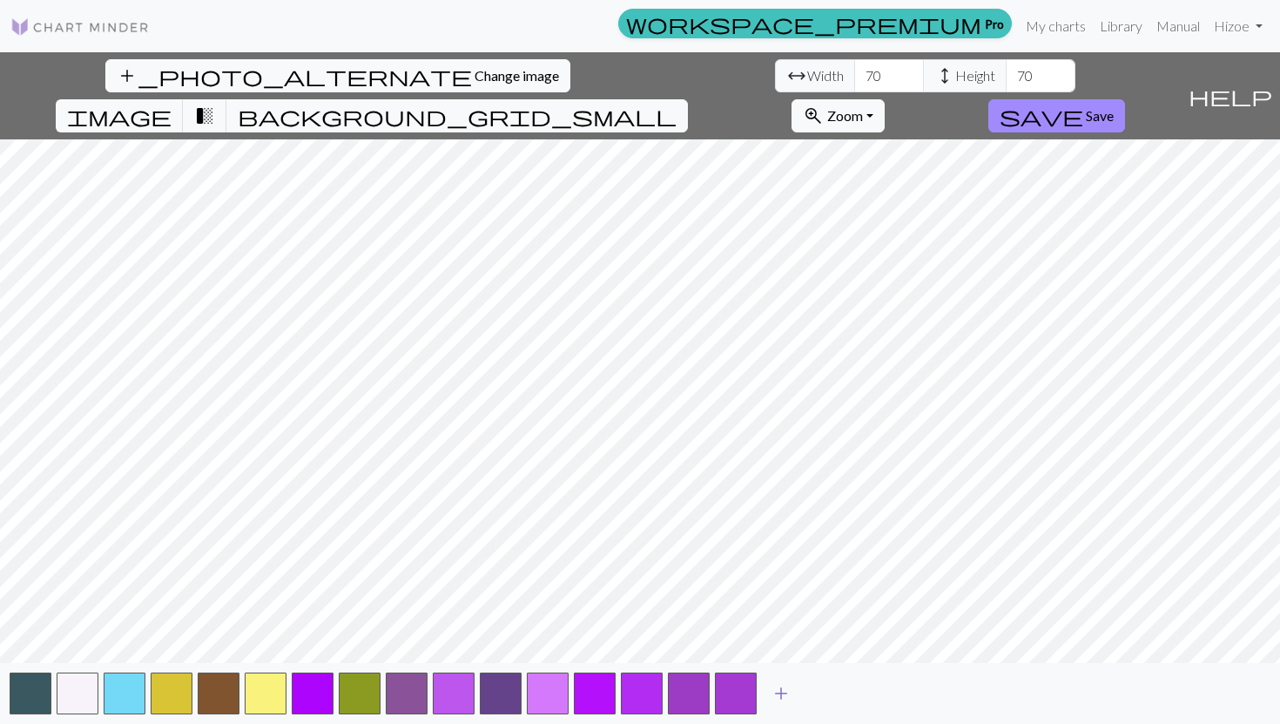
click at [459, 649] on span "add" at bounding box center [781, 693] width 21 height 24
click at [459, 649] on span "add" at bounding box center [828, 693] width 21 height 24
click at [459, 649] on span "add" at bounding box center [875, 693] width 21 height 24
click at [459, 649] on span "add" at bounding box center [922, 693] width 21 height 24
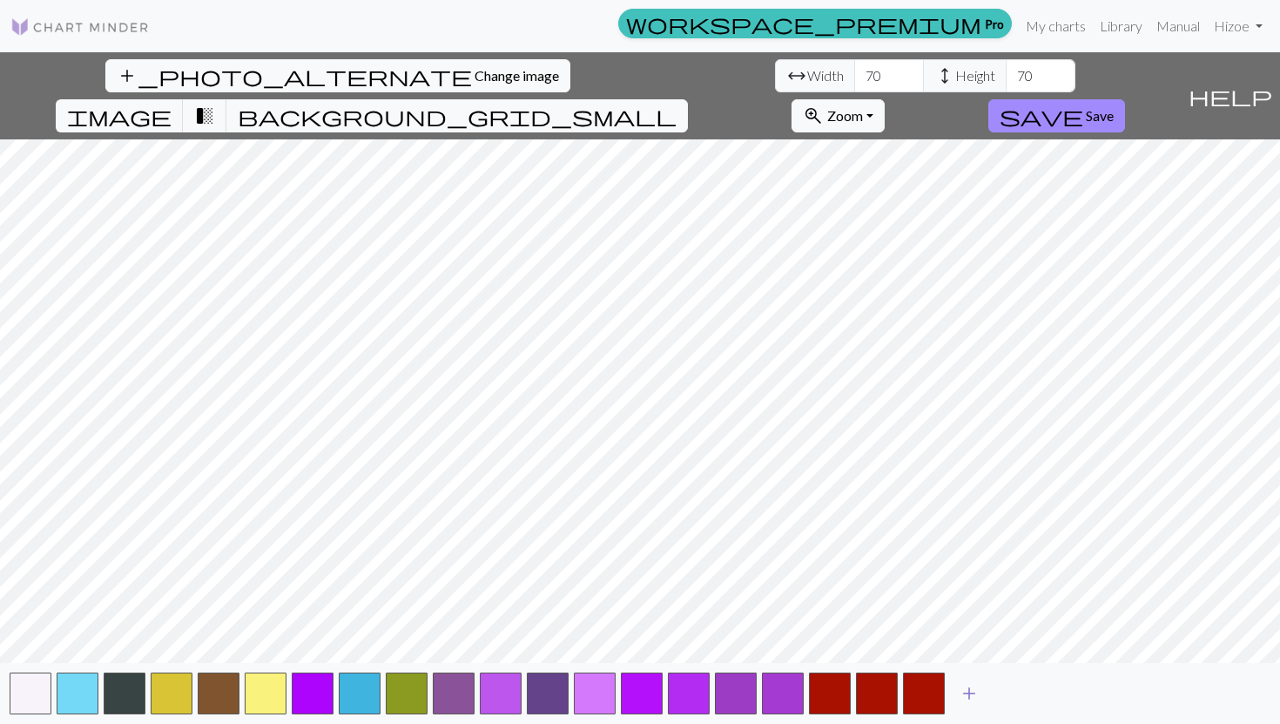
click at [459, 649] on button "add" at bounding box center [969, 693] width 44 height 33
click at [459, 649] on button "button" at bounding box center [971, 693] width 42 height 42
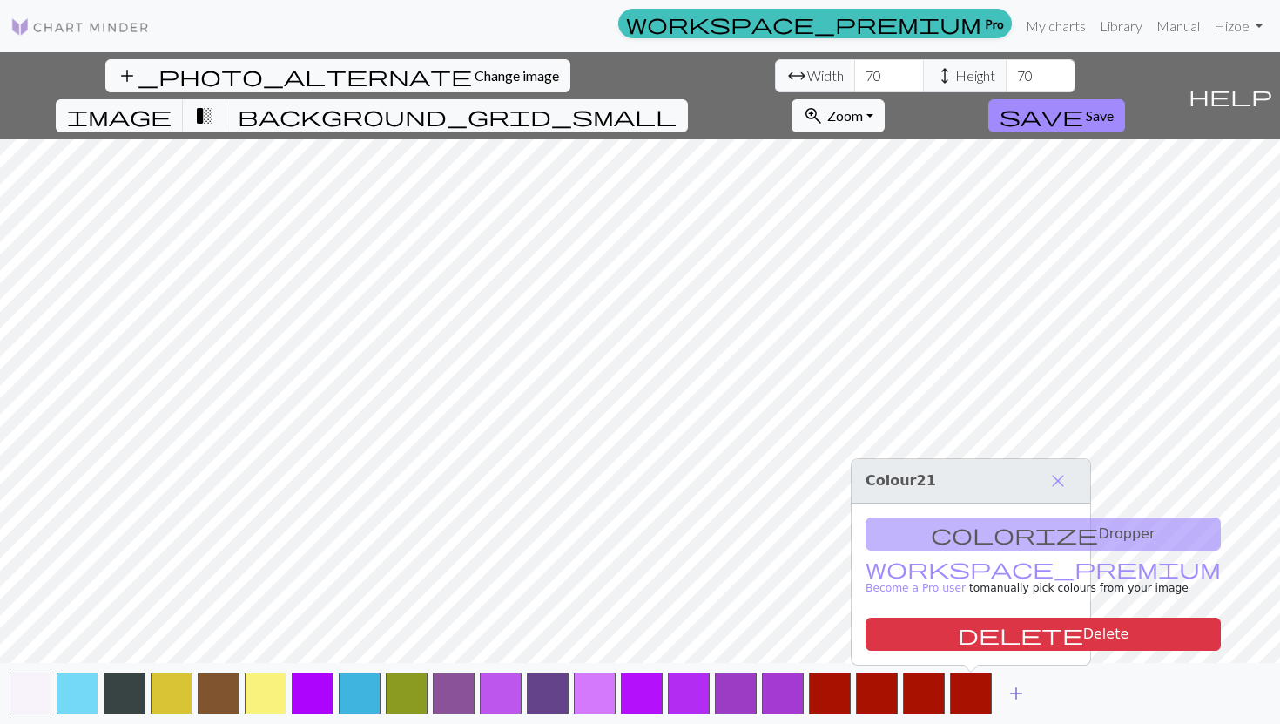
click at [459, 649] on span "add" at bounding box center [1016, 693] width 21 height 24
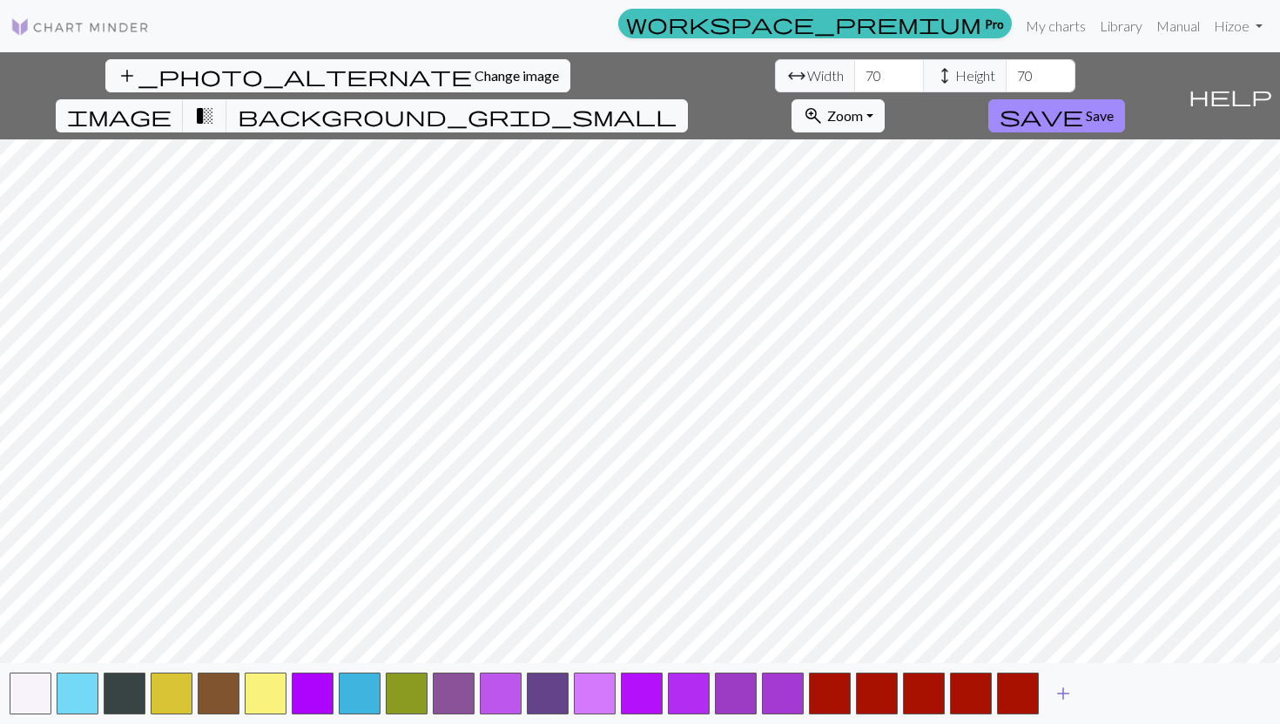
click at [459, 649] on span "add" at bounding box center [1063, 693] width 21 height 24
click at [459, 649] on span "add" at bounding box center [1110, 693] width 21 height 24
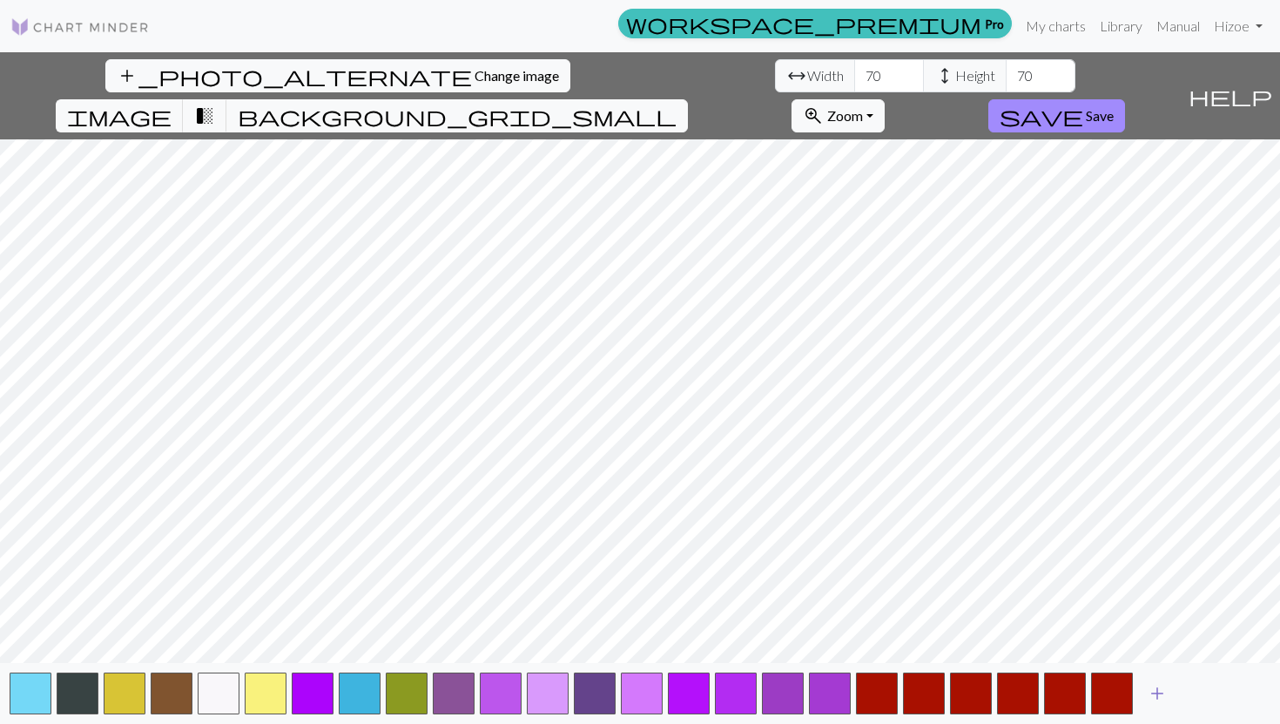
click at [459, 649] on span "add" at bounding box center [1157, 693] width 21 height 24
click at [172, 104] on span "image" at bounding box center [119, 116] width 104 height 24
click at [215, 104] on span "transition_fade" at bounding box center [204, 116] width 21 height 24
click at [459, 104] on span "background_grid_small" at bounding box center [457, 116] width 439 height 24
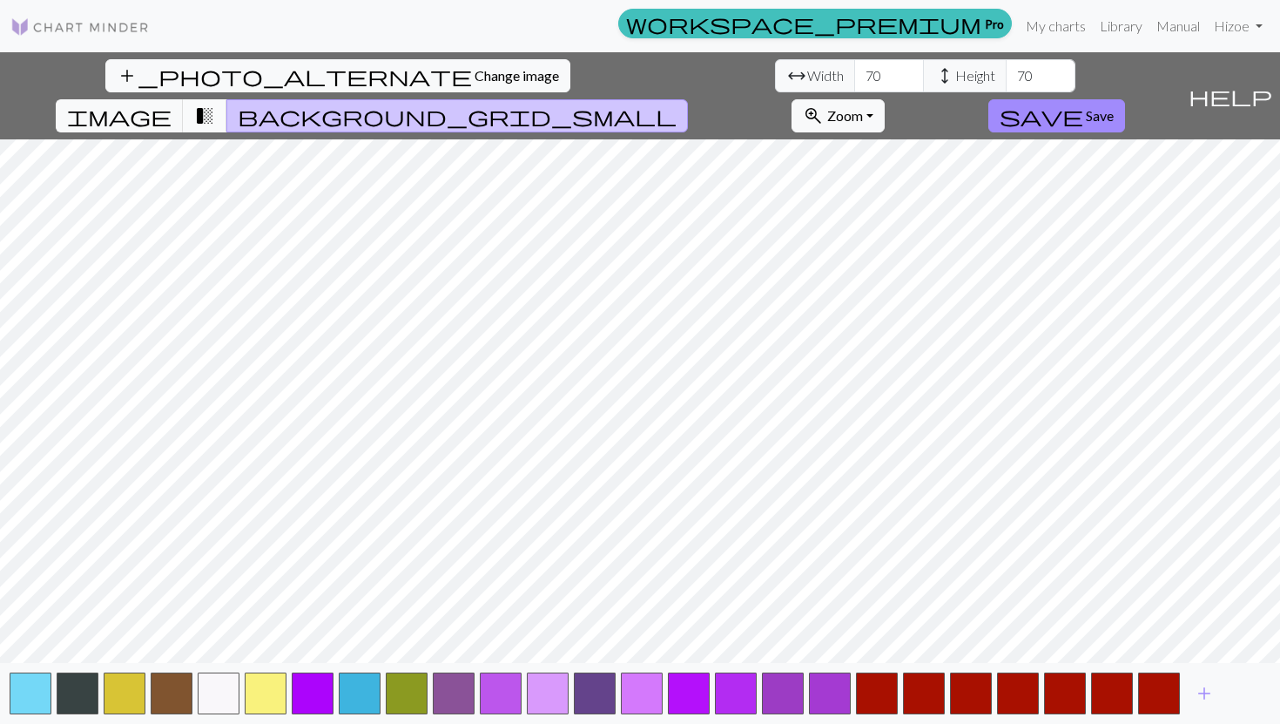
click at [215, 104] on span "transition_fade" at bounding box center [204, 116] width 21 height 24
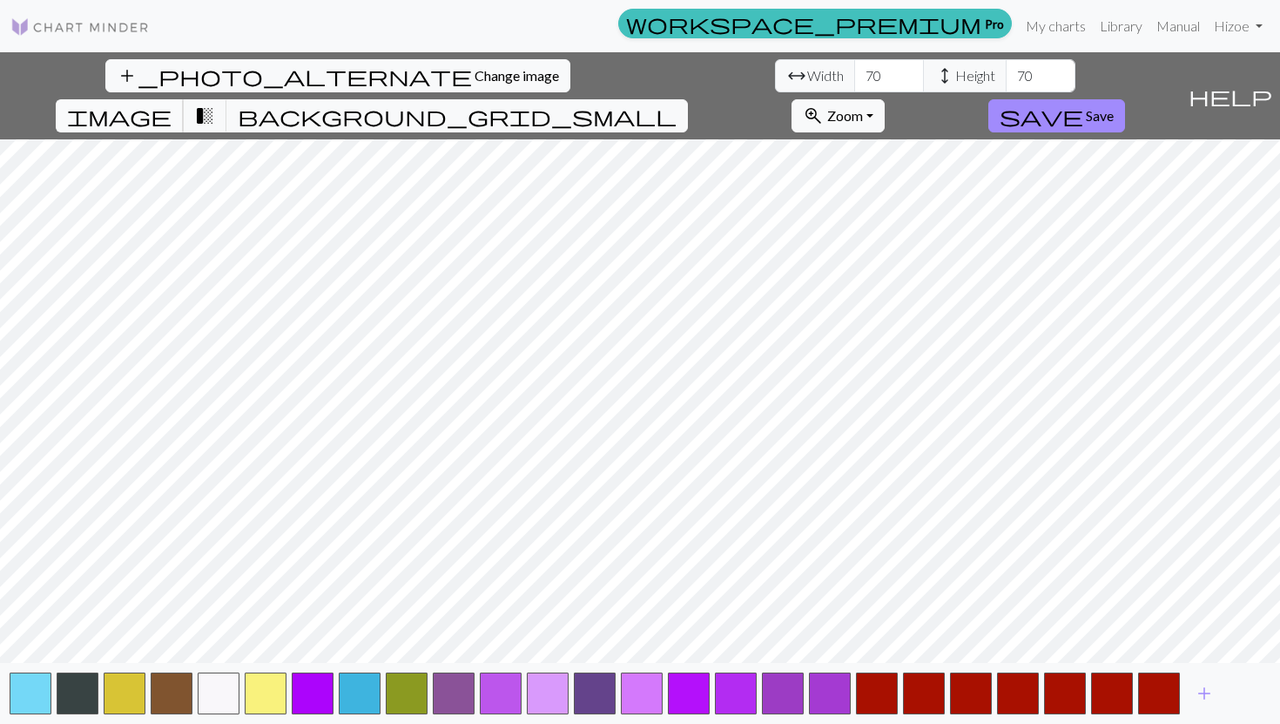
click at [172, 104] on span "image" at bounding box center [119, 116] width 104 height 24
click at [184, 99] on button "image" at bounding box center [120, 115] width 128 height 33
click at [227, 99] on button "transition_fade" at bounding box center [205, 115] width 44 height 33
click at [148, 649] on div "add" at bounding box center [640, 693] width 1280 height 61
click at [160, 649] on button "button" at bounding box center [172, 693] width 42 height 42
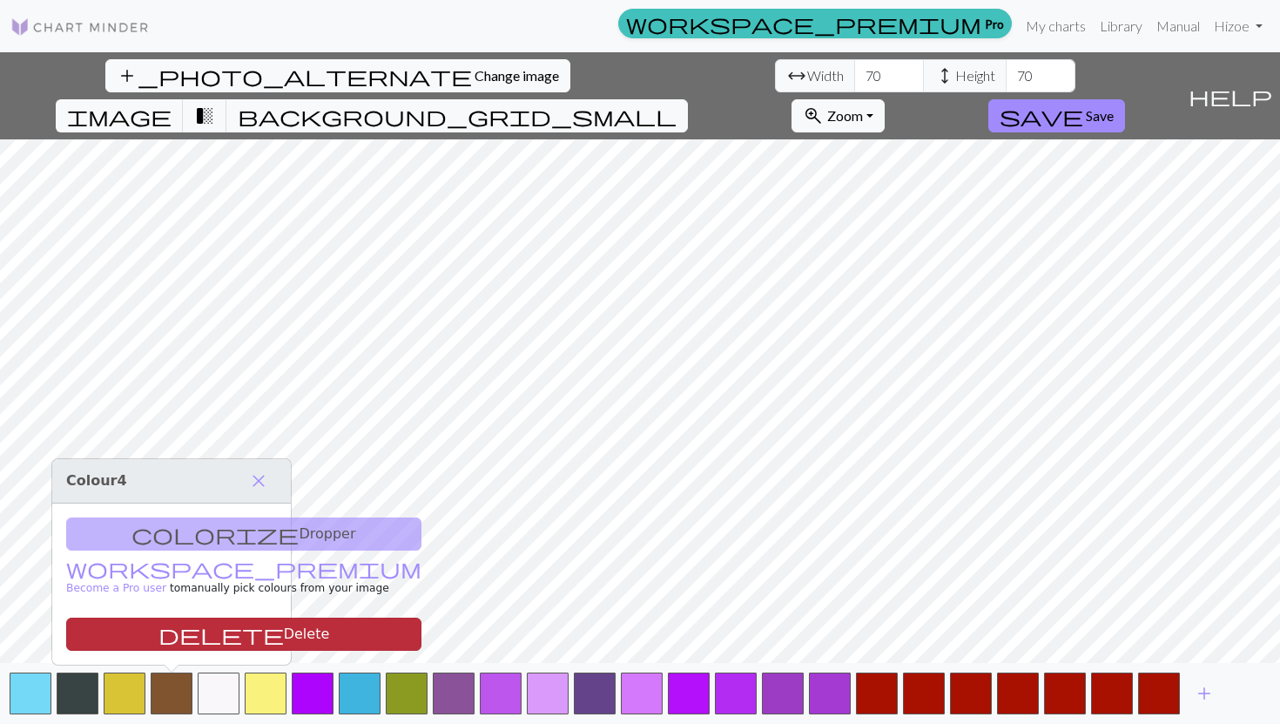
click at [180, 642] on button "delete Delete" at bounding box center [243, 633] width 355 height 33
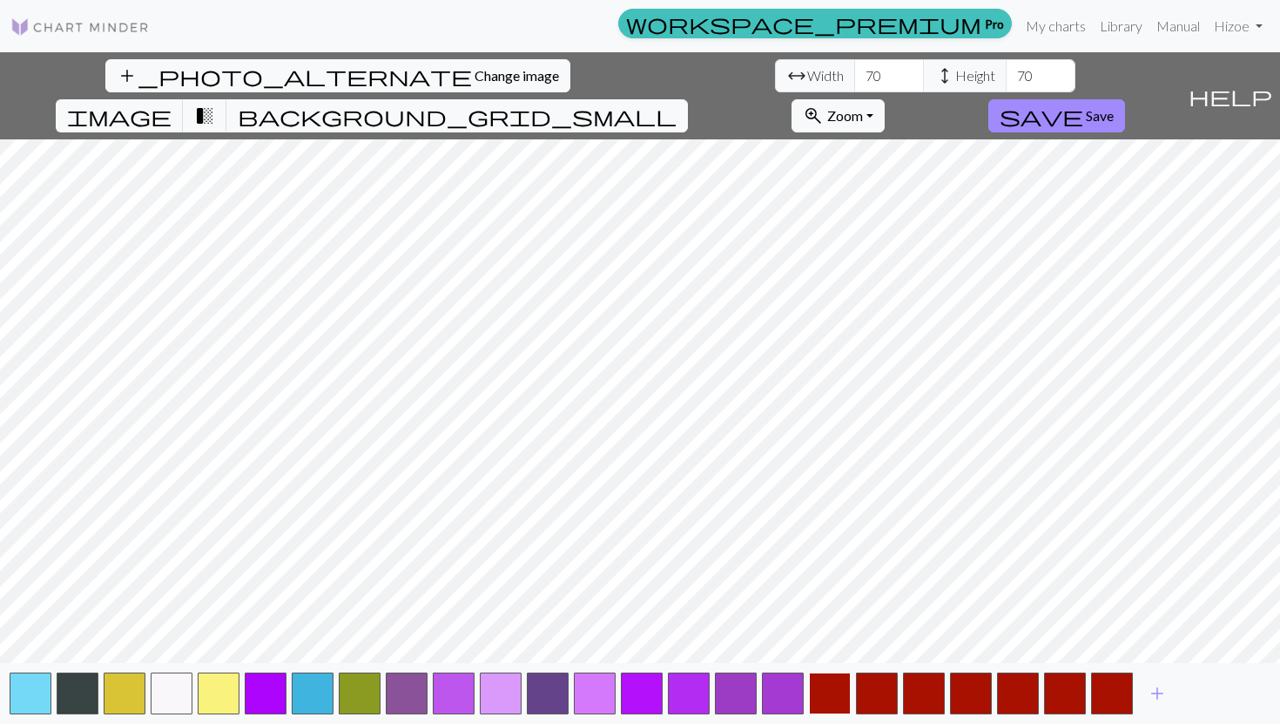
click at [459, 649] on button "button" at bounding box center [830, 693] width 42 height 42
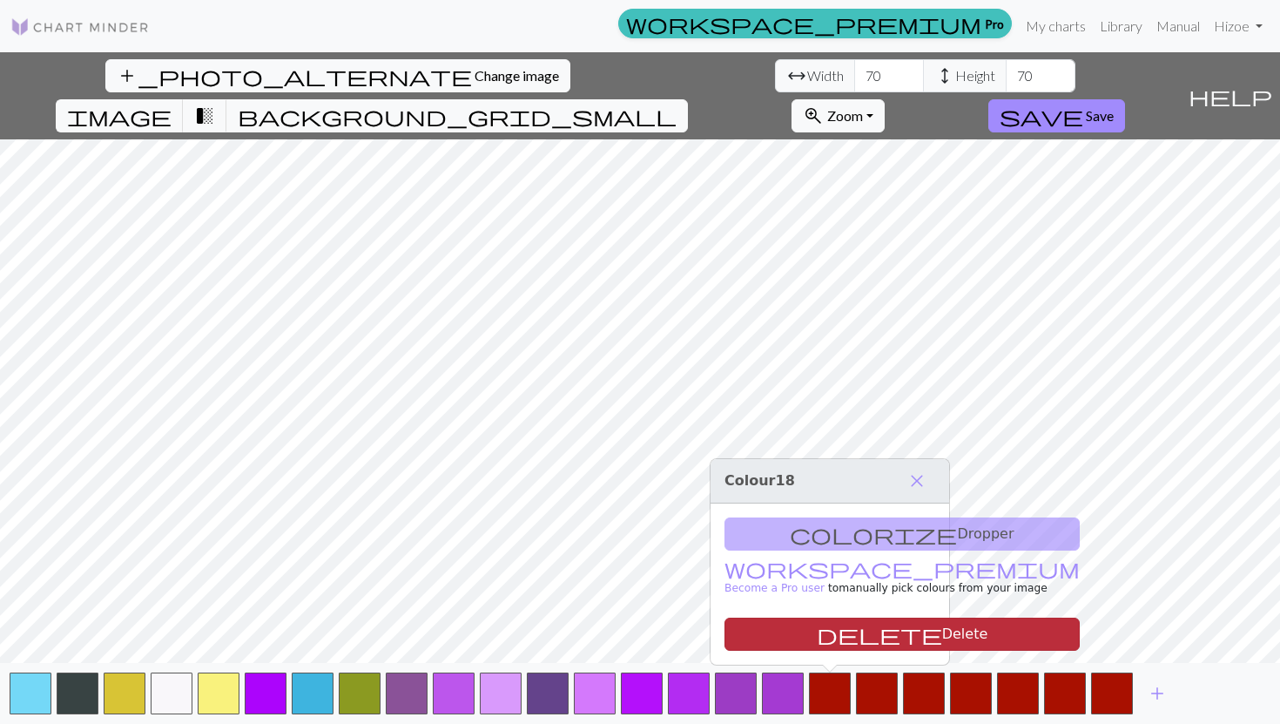
click at [459, 627] on button "delete Delete" at bounding box center [901, 633] width 355 height 33
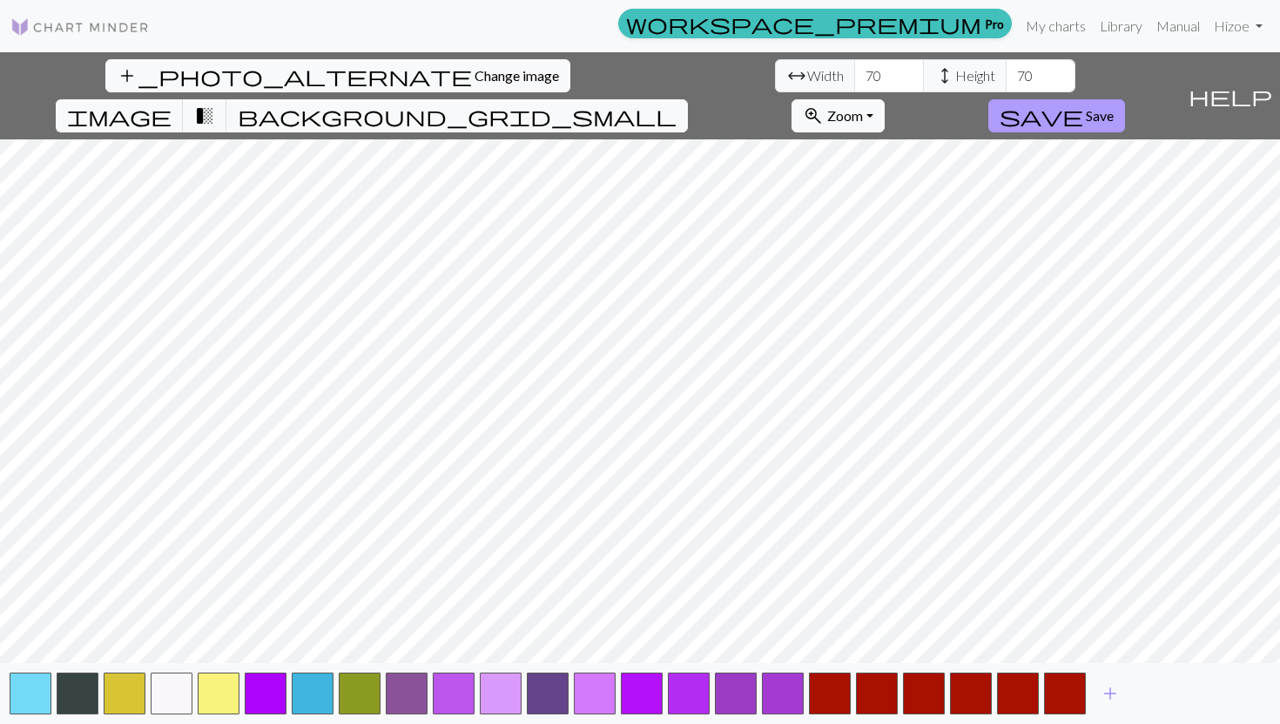
click at [459, 104] on span "save" at bounding box center [1042, 116] width 84 height 24
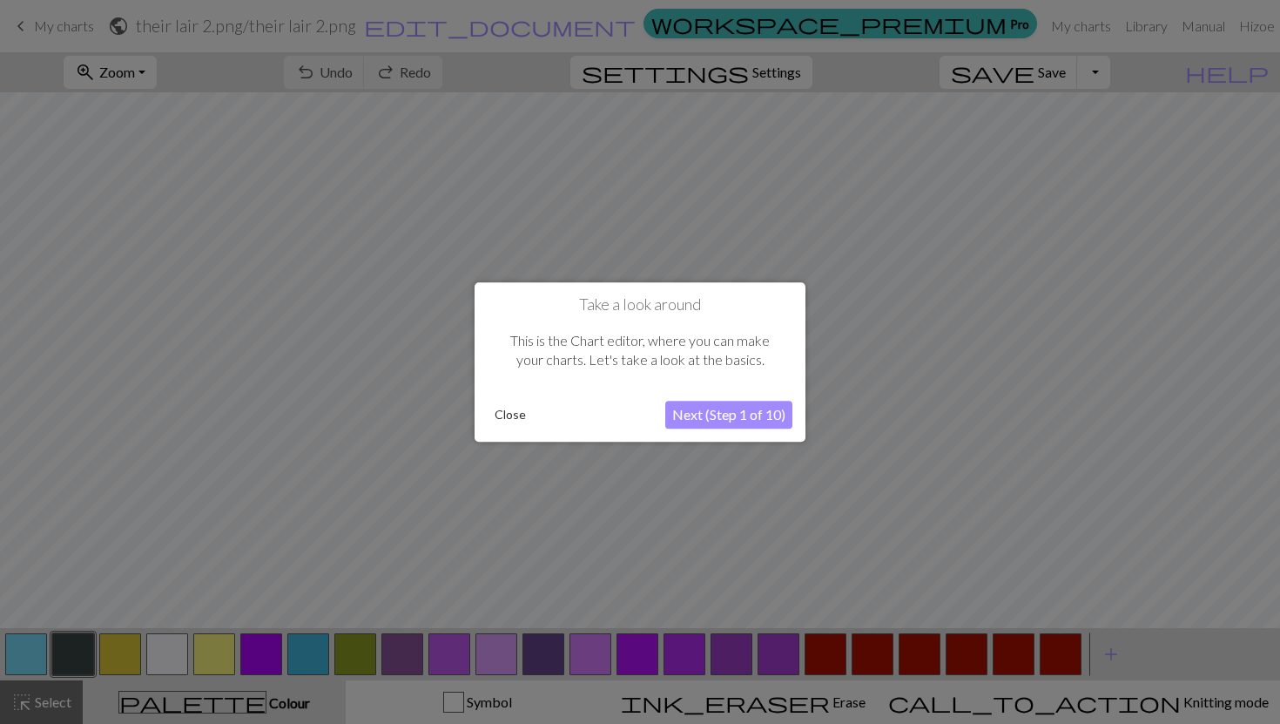
click at [459, 425] on button "Next (Step 1 of 10)" at bounding box center [728, 415] width 127 height 28
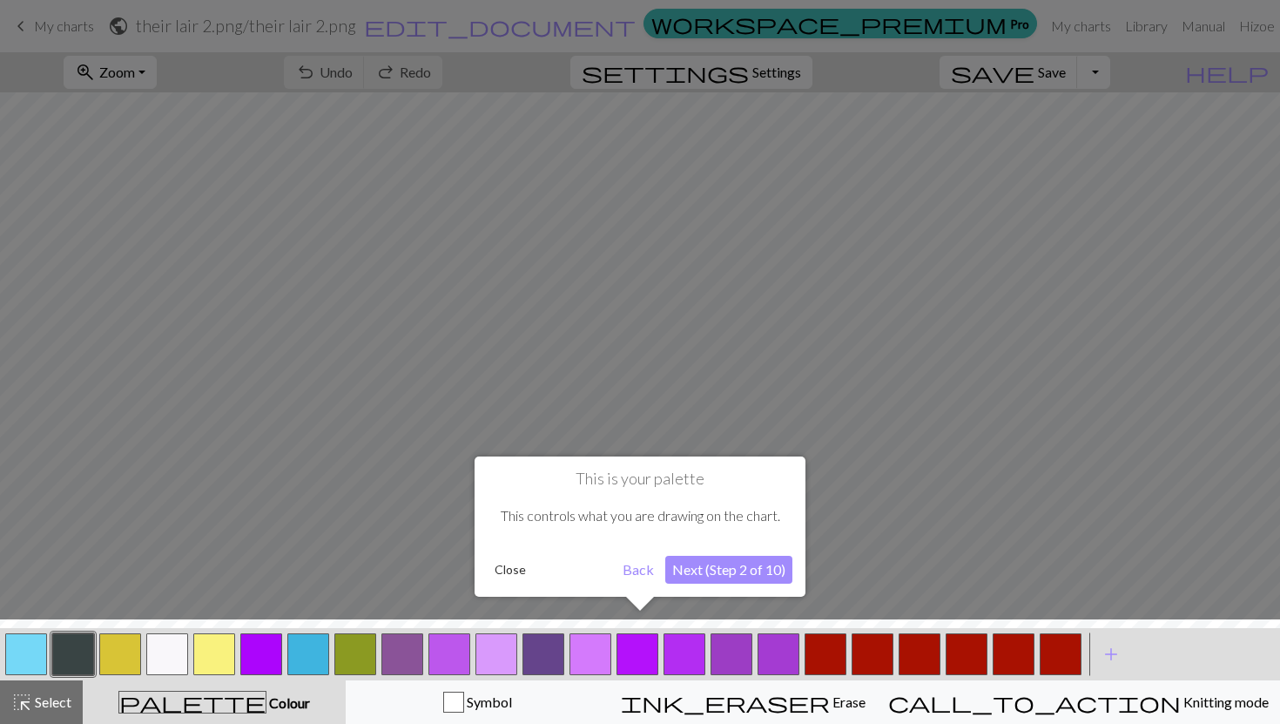
click at [459, 575] on button "Close" at bounding box center [510, 569] width 45 height 26
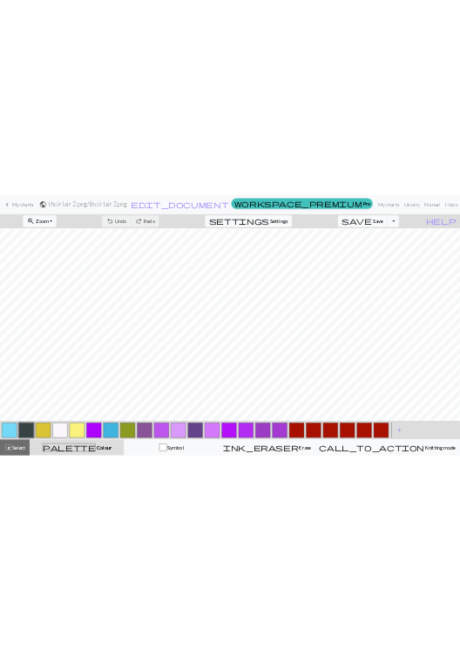
scroll to position [310, 0]
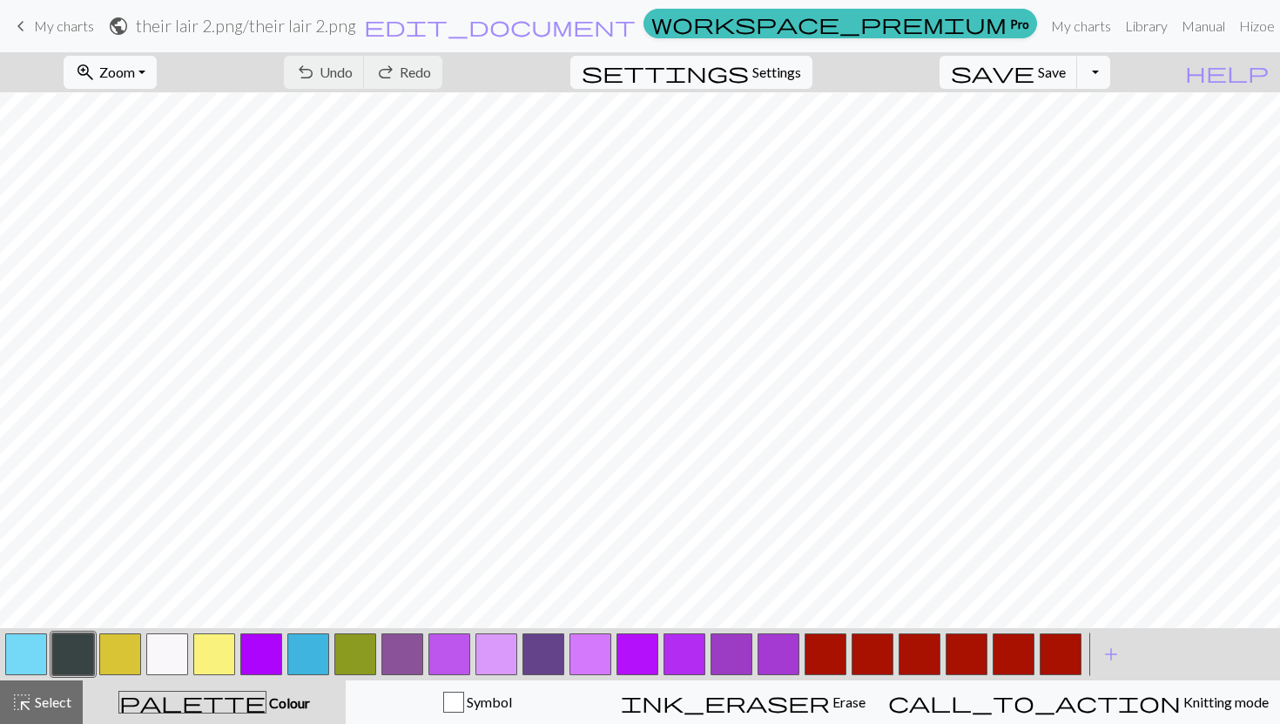
click at [126, 641] on button "button" at bounding box center [120, 654] width 42 height 42
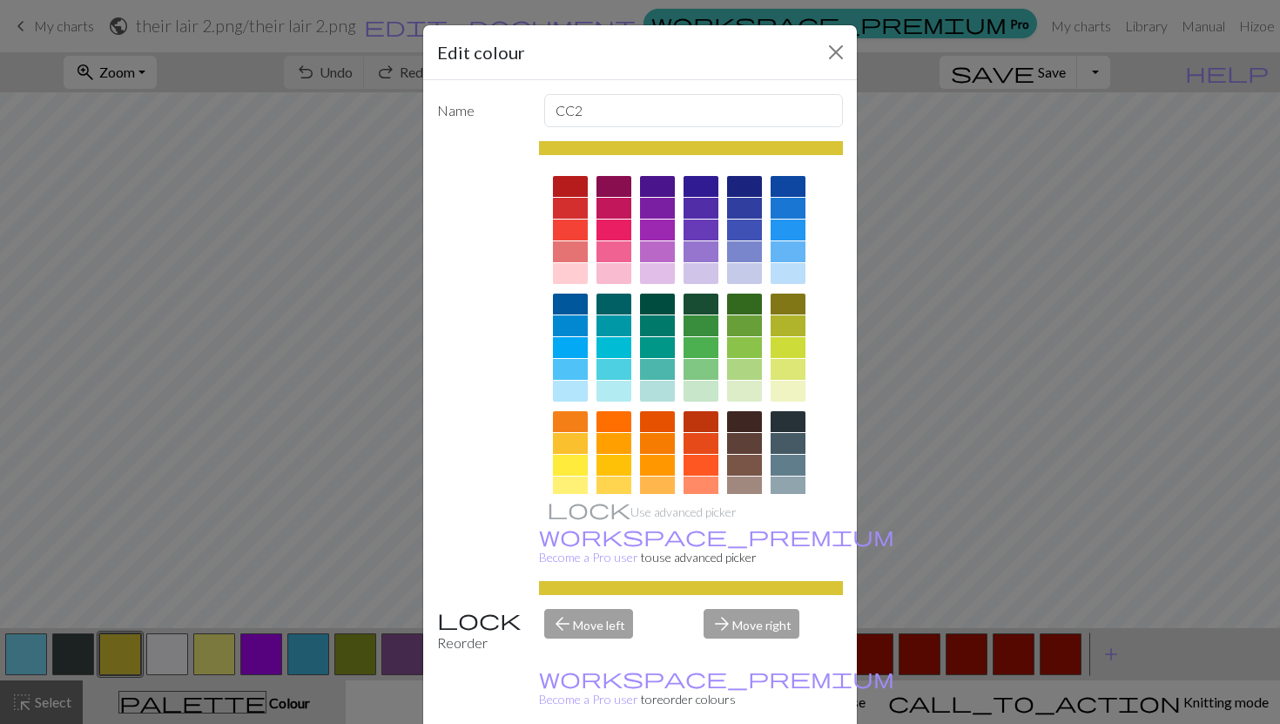
click at [459, 467] on div at bounding box center [701, 465] width 35 height 21
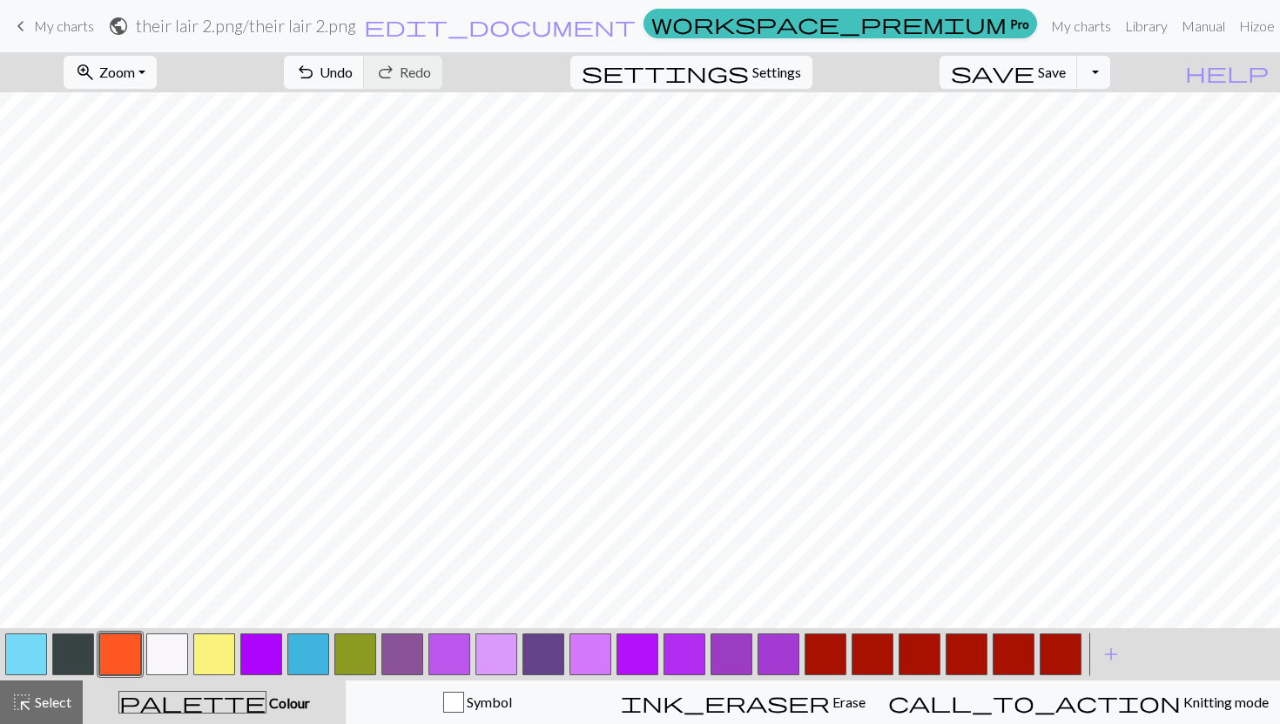
click at [83, 645] on button "button" at bounding box center [73, 654] width 42 height 42
click at [213, 649] on button "button" at bounding box center [214, 654] width 42 height 42
click at [73, 648] on button "button" at bounding box center [73, 654] width 42 height 42
click at [217, 644] on button "button" at bounding box center [214, 654] width 42 height 42
click at [71, 648] on button "button" at bounding box center [73, 654] width 42 height 42
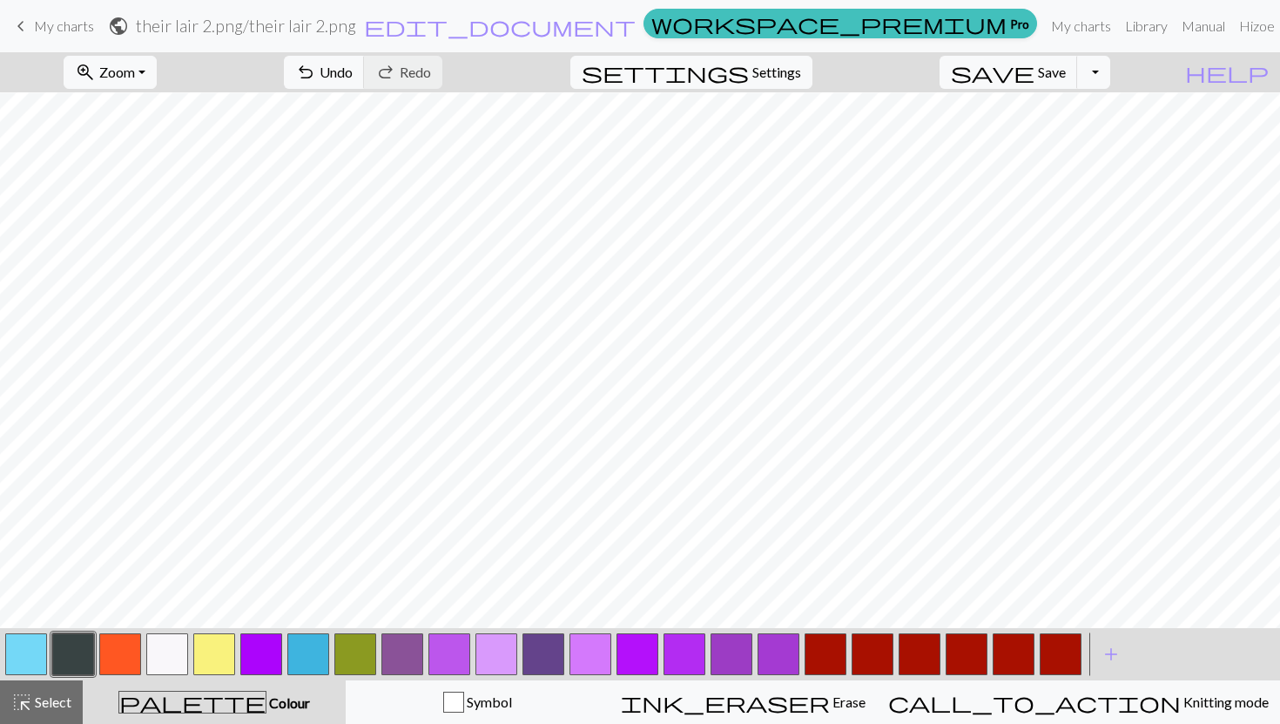
scroll to position [273, 0]
click at [173, 641] on button "button" at bounding box center [167, 654] width 42 height 42
click at [78, 649] on button "button" at bounding box center [73, 654] width 42 height 42
click at [114, 649] on button "button" at bounding box center [120, 654] width 42 height 42
click at [75, 639] on button "button" at bounding box center [73, 654] width 42 height 42
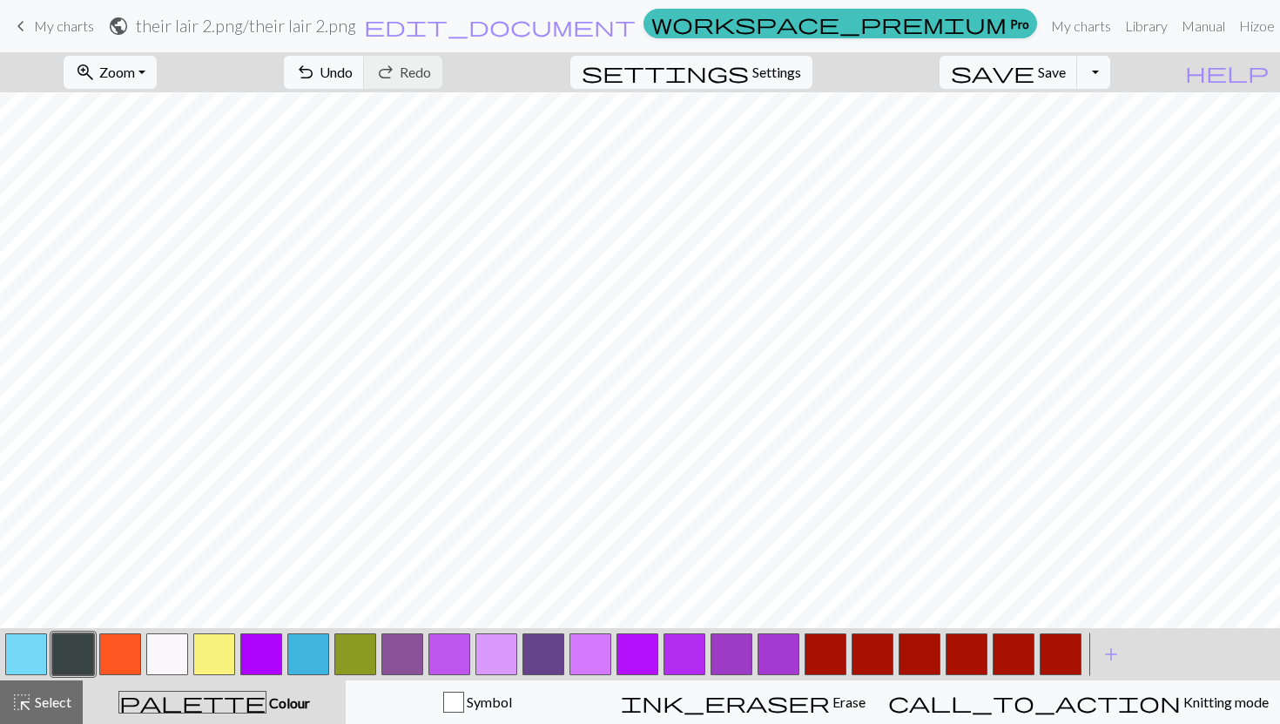
click at [119, 649] on button "button" at bounding box center [120, 654] width 42 height 42
click at [76, 649] on button "button" at bounding box center [73, 654] width 42 height 42
click at [261, 646] on button "button" at bounding box center [261, 654] width 42 height 42
click at [63, 649] on button "button" at bounding box center [73, 654] width 42 height 42
click at [135, 74] on span "Zoom" at bounding box center [117, 72] width 36 height 17
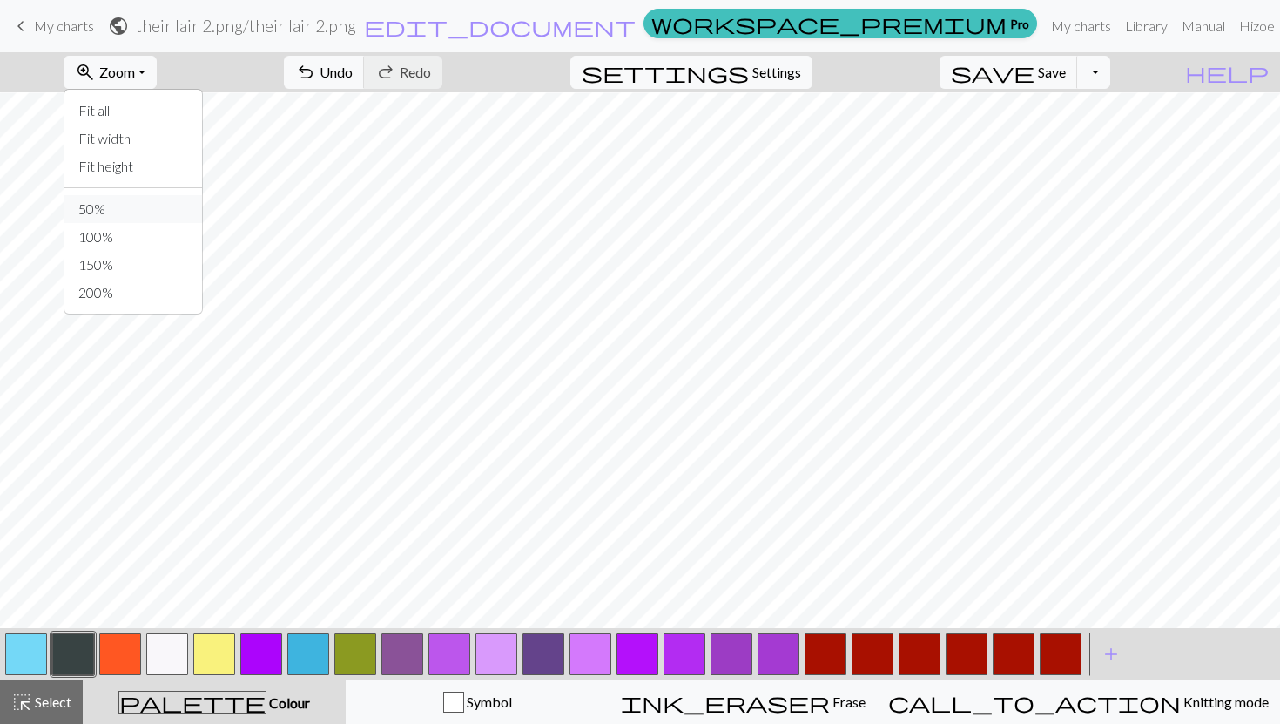
click at [172, 216] on button "50%" at bounding box center [133, 209] width 138 height 28
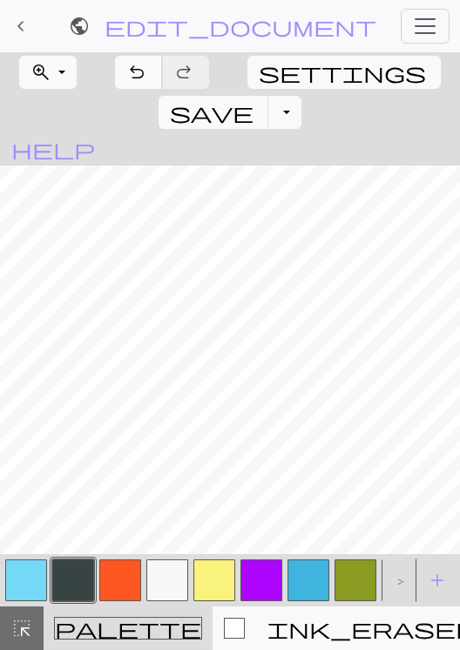
scroll to position [209, 0]
click at [217, 576] on button "button" at bounding box center [214, 580] width 42 height 42
click at [130, 566] on button "button" at bounding box center [120, 580] width 42 height 42
click at [220, 574] on button "button" at bounding box center [214, 580] width 42 height 42
click at [88, 573] on button "button" at bounding box center [73, 580] width 42 height 42
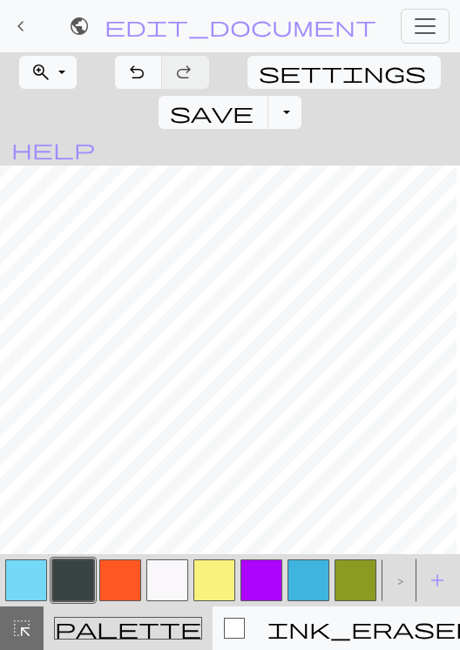
scroll to position [207, 202]
click at [81, 583] on button "button" at bounding box center [73, 580] width 42 height 42
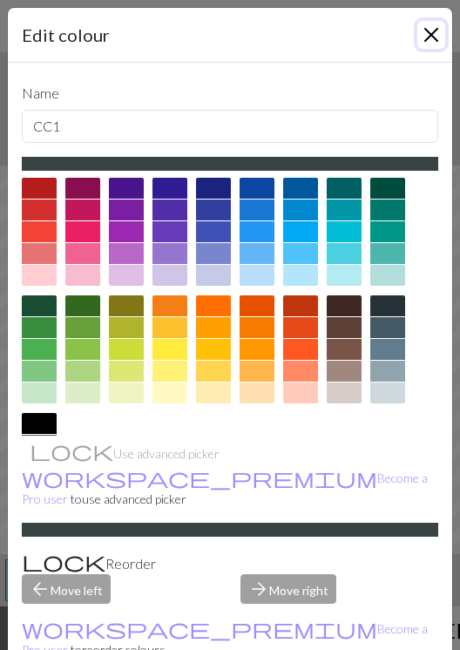
click at [432, 30] on button "Close" at bounding box center [431, 35] width 28 height 28
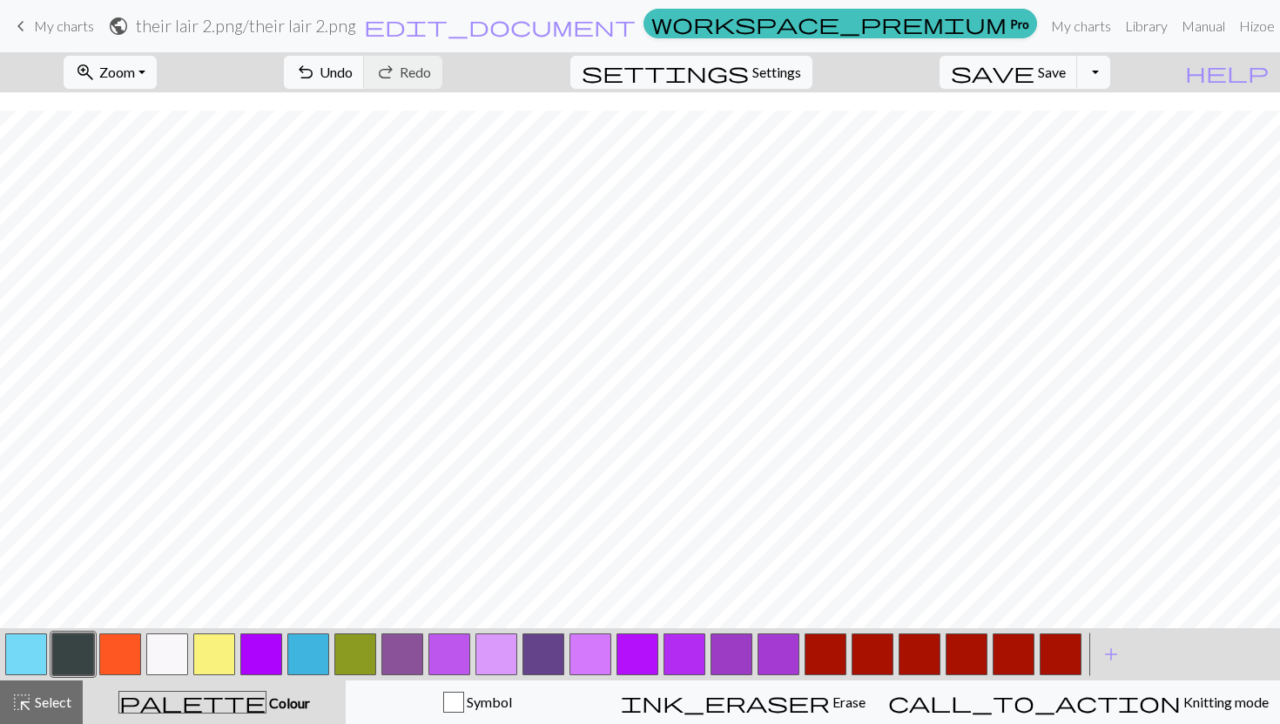
scroll to position [135, 0]
click at [167, 649] on button "button" at bounding box center [167, 654] width 42 height 42
drag, startPoint x: 72, startPoint y: 651, endPoint x: 95, endPoint y: 646, distance: 23.2
click at [72, 649] on button "button" at bounding box center [73, 654] width 42 height 42
click at [261, 649] on button "button" at bounding box center [261, 654] width 42 height 42
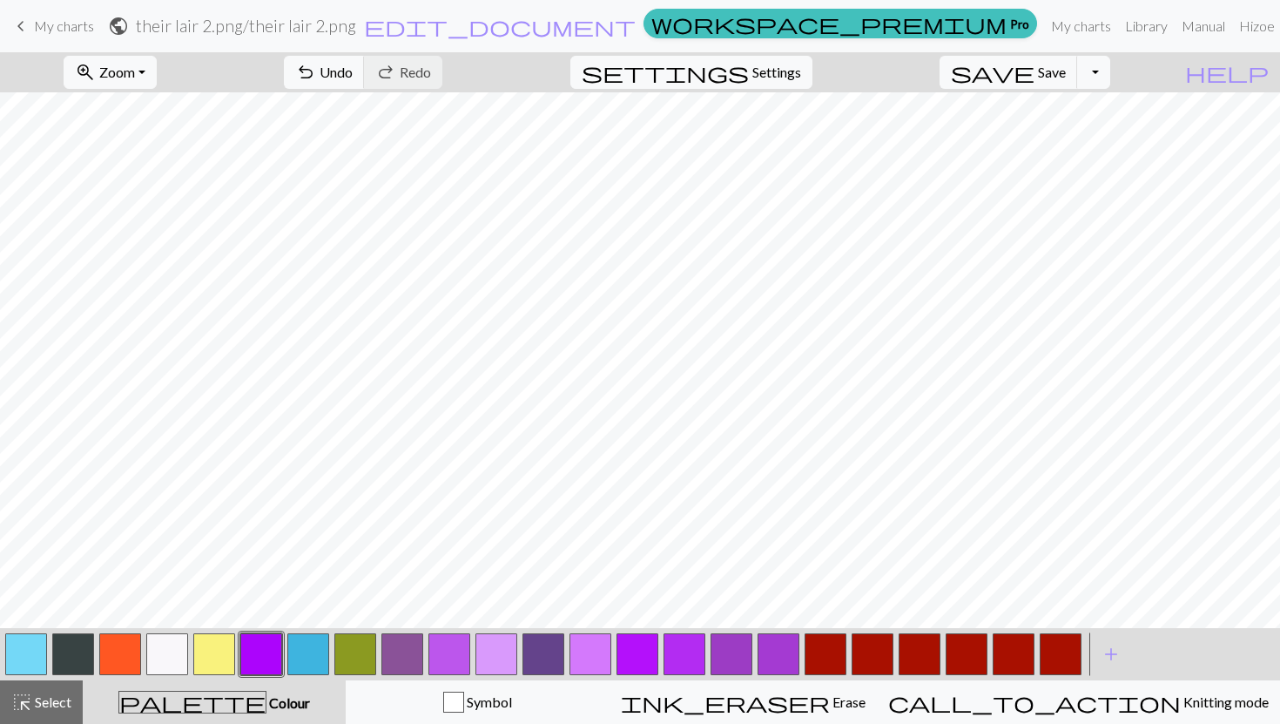
click at [206, 649] on button "button" at bounding box center [214, 654] width 42 height 42
click at [63, 649] on button "button" at bounding box center [73, 654] width 42 height 42
click at [174, 646] on button "button" at bounding box center [167, 654] width 42 height 42
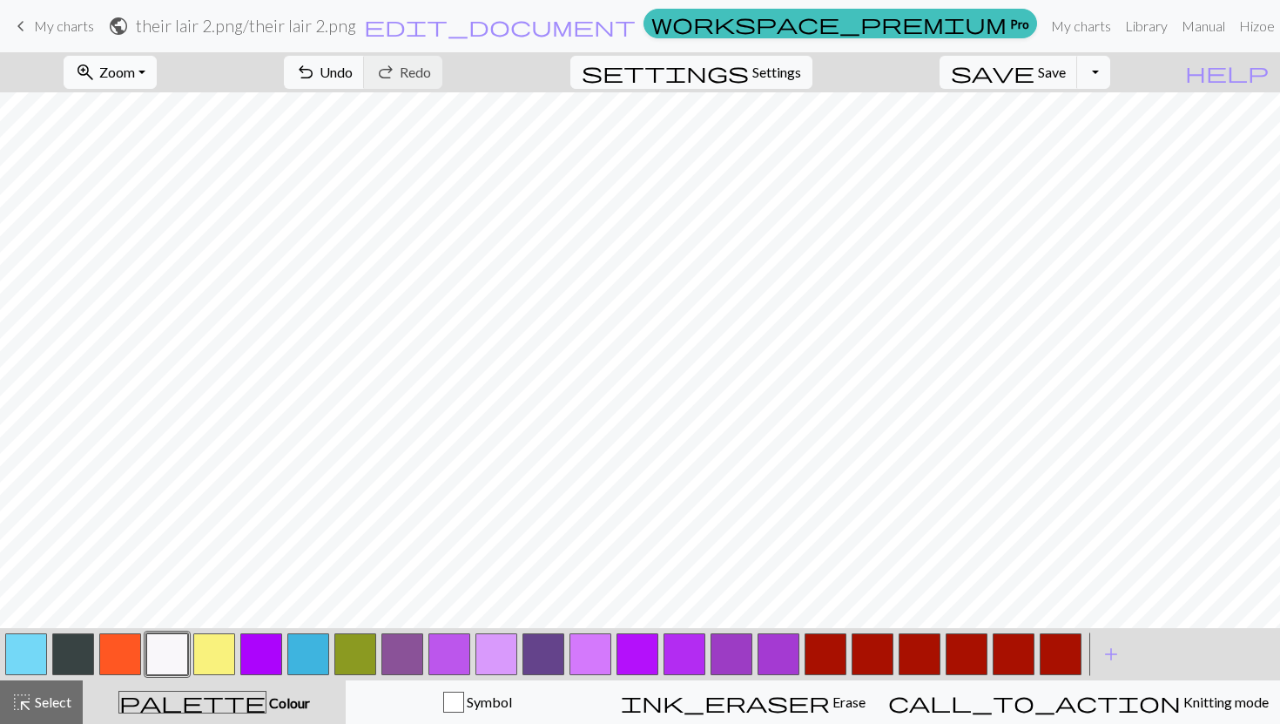
click at [157, 78] on button "zoom_in Zoom Zoom" at bounding box center [110, 72] width 93 height 33
click at [152, 199] on button "50%" at bounding box center [133, 209] width 138 height 28
click at [135, 74] on span "Zoom" at bounding box center [117, 72] width 36 height 17
click at [148, 117] on button "Fit all" at bounding box center [133, 111] width 138 height 28
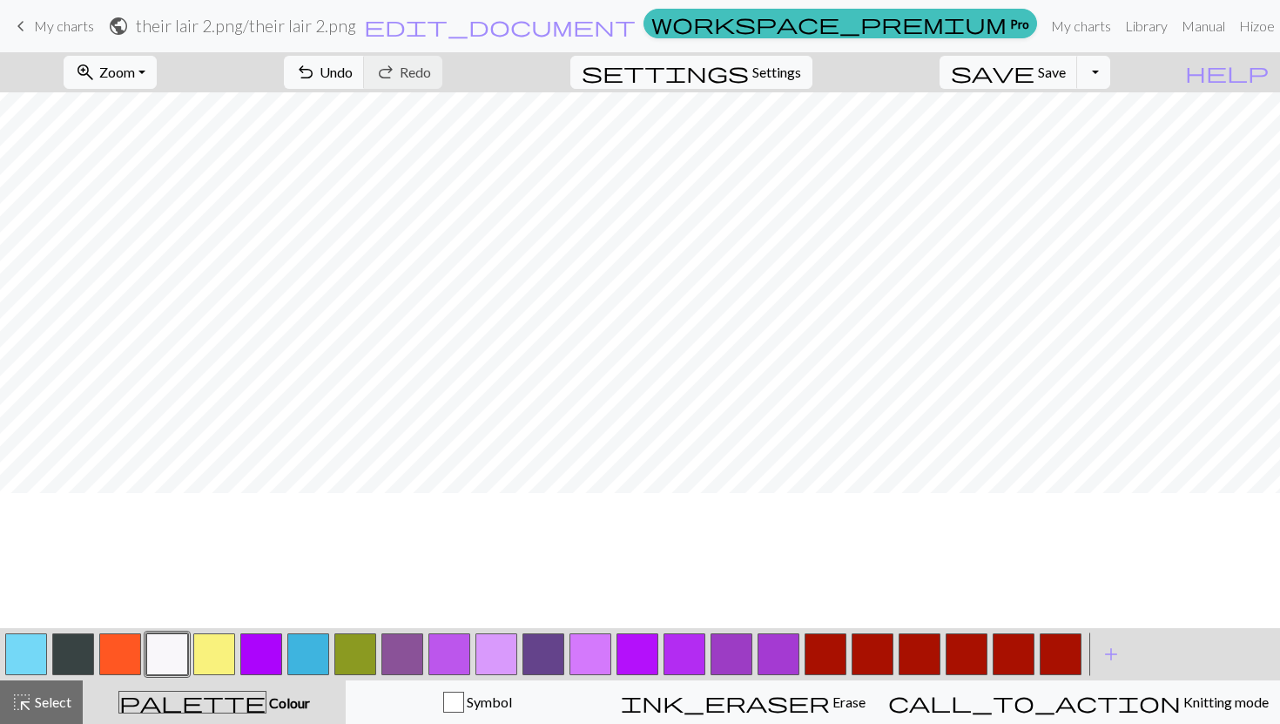
scroll to position [0, 0]
click at [157, 73] on button "zoom_in Zoom Zoom" at bounding box center [110, 72] width 93 height 33
click at [153, 285] on button "200%" at bounding box center [133, 293] width 138 height 28
click at [157, 74] on button "zoom_in Zoom Zoom" at bounding box center [110, 72] width 93 height 33
click at [172, 244] on button "100%" at bounding box center [133, 237] width 138 height 28
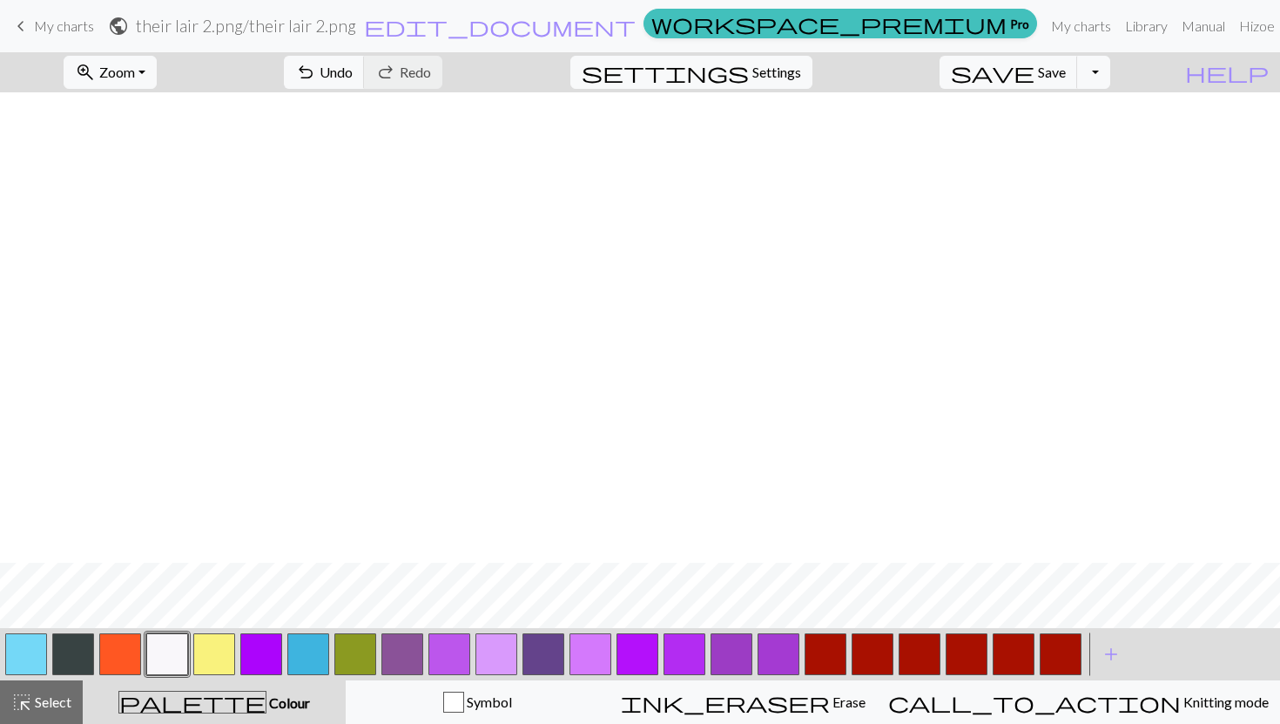
scroll to position [762, 0]
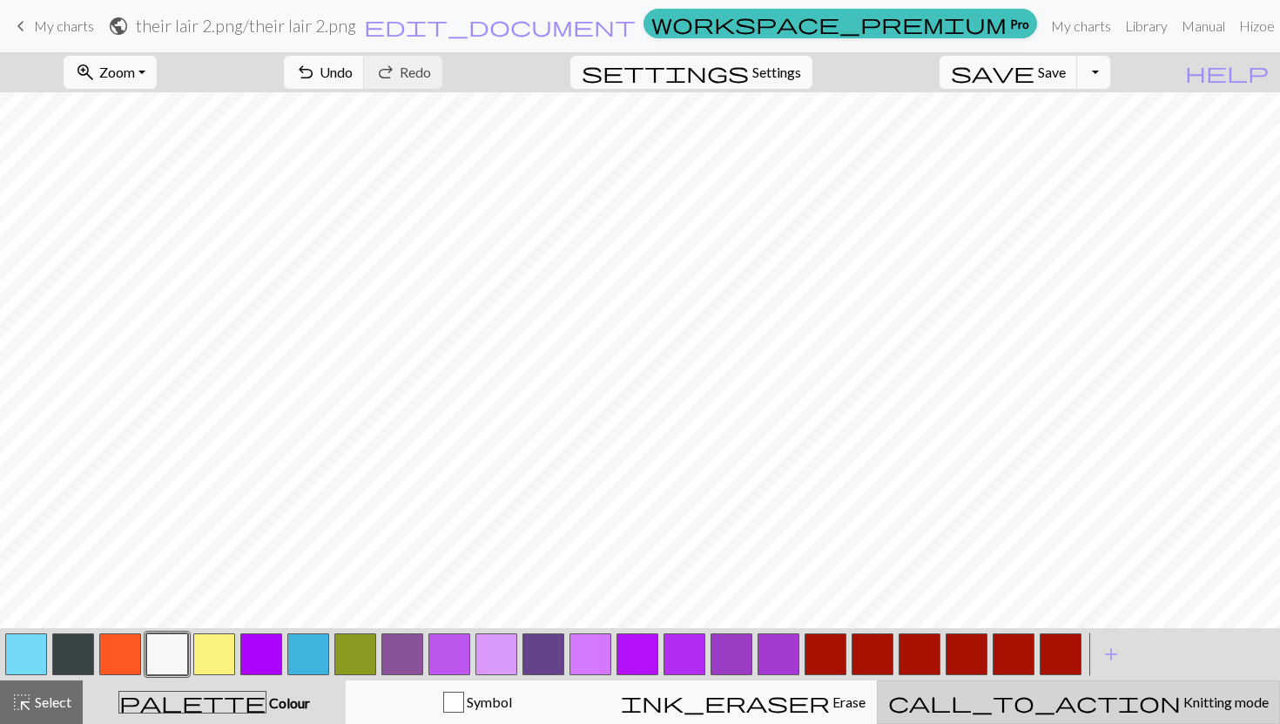
click at [459, 649] on span "Knitting mode" at bounding box center [1225, 701] width 88 height 17
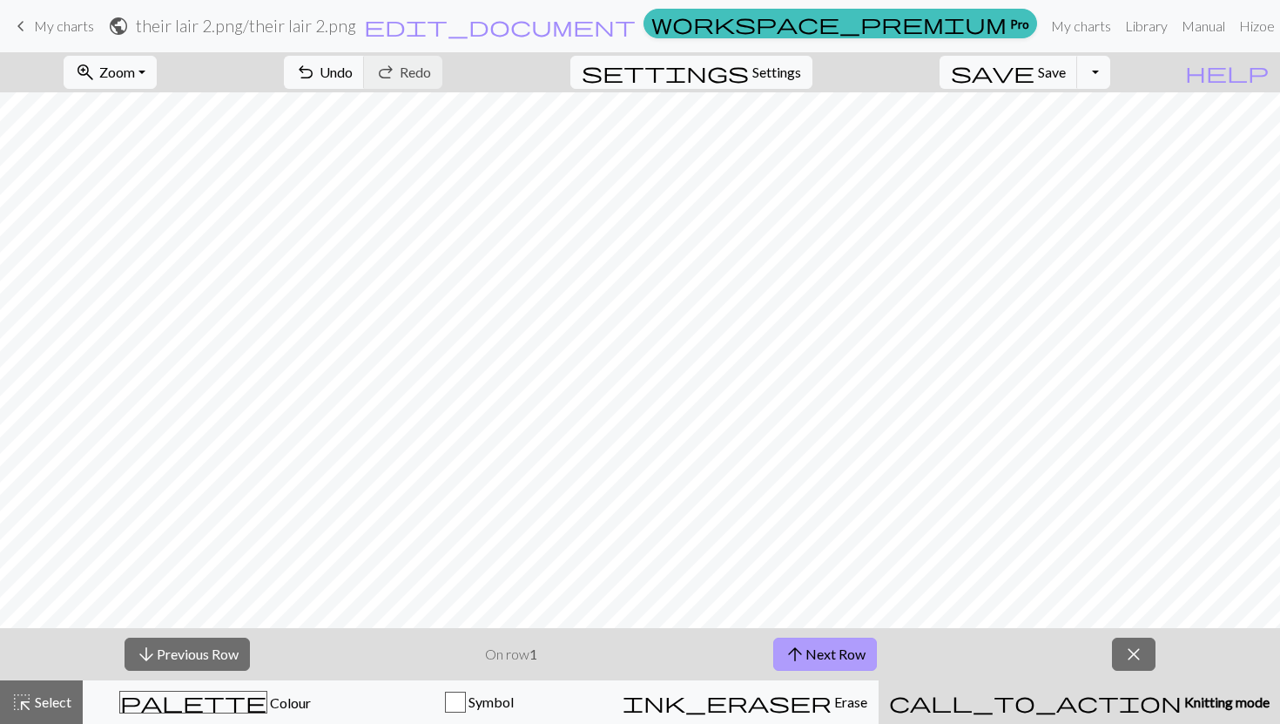
click at [459, 643] on button "arrow_upward Next Row" at bounding box center [825, 653] width 104 height 33
click at [459, 644] on span "arrow_upward" at bounding box center [795, 654] width 21 height 24
